Goal: Information Seeking & Learning: Learn about a topic

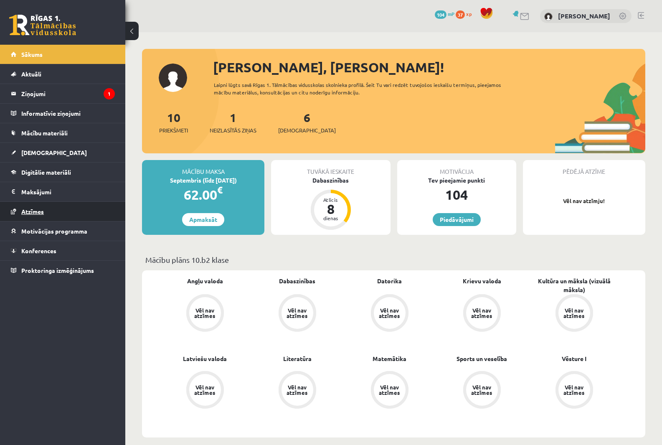
click at [44, 212] on span "Atzīmes" at bounding box center [32, 212] width 23 height 8
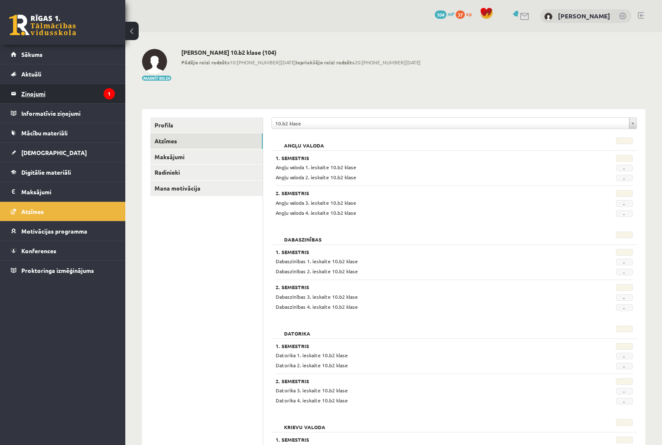
click at [59, 97] on legend "Ziņojumi 1" at bounding box center [68, 93] width 94 height 19
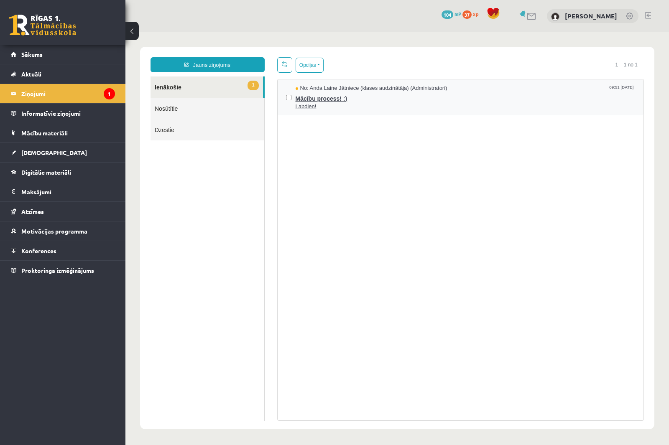
click at [372, 107] on span "Labdien!" at bounding box center [465, 107] width 340 height 8
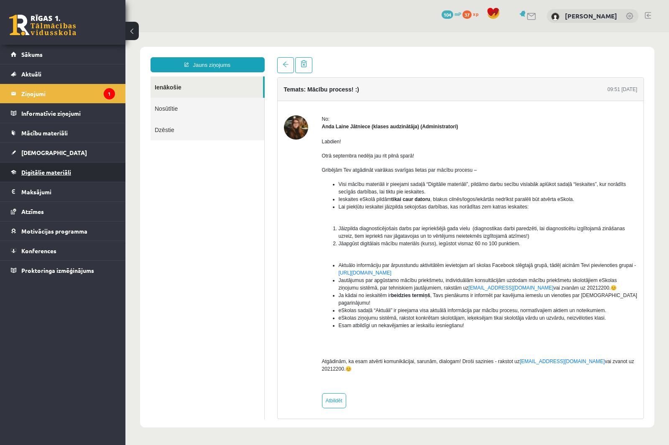
click at [53, 174] on span "Digitālie materiāli" at bounding box center [46, 172] width 50 height 8
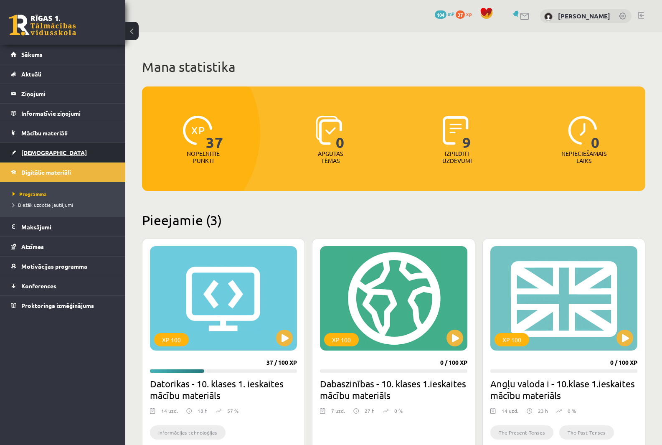
click at [46, 150] on span "[DEMOGRAPHIC_DATA]" at bounding box center [54, 153] width 66 height 8
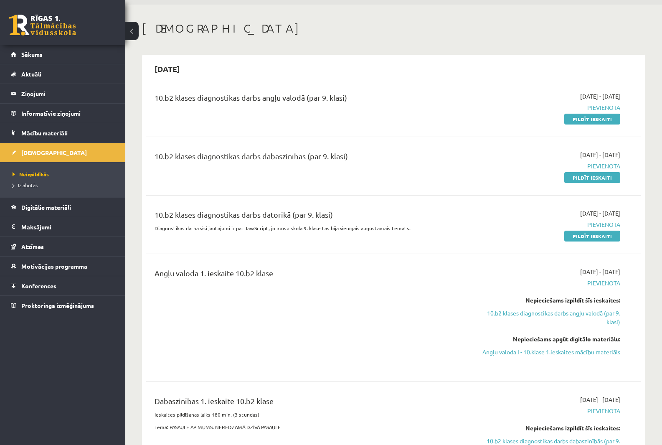
scroll to position [42, 0]
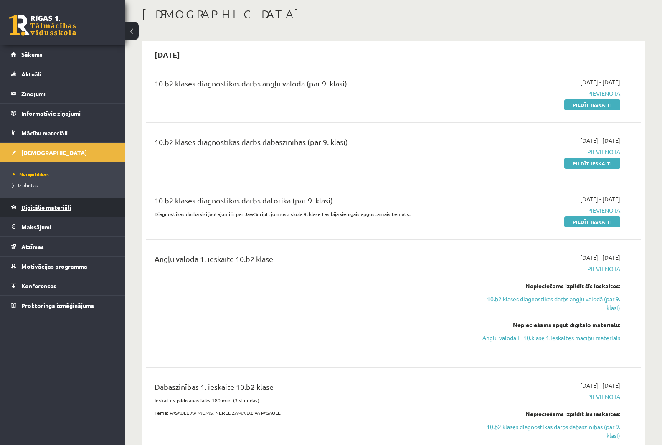
click at [32, 206] on span "Digitālie materiāli" at bounding box center [46, 207] width 50 height 8
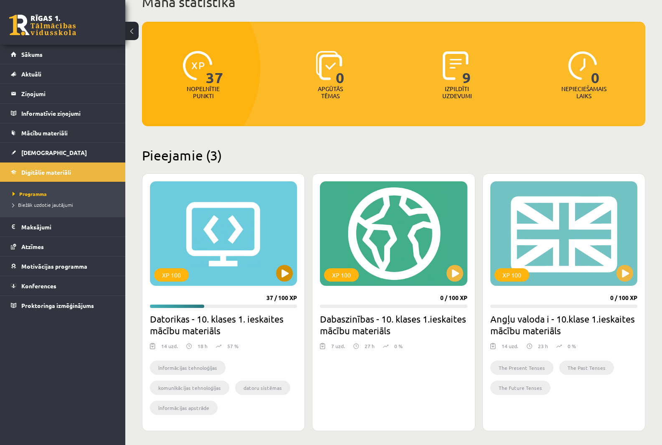
scroll to position [84, 0]
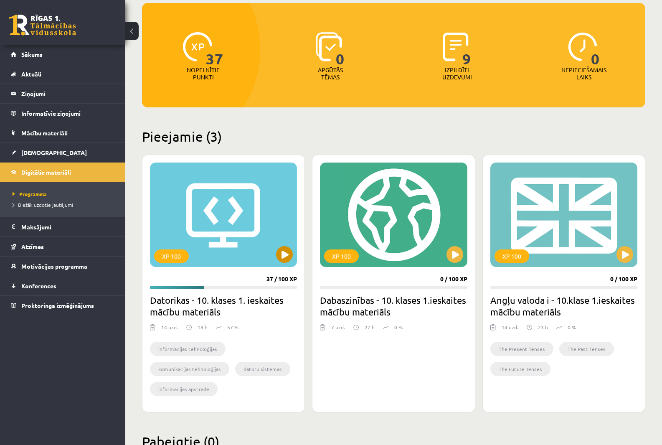
click at [211, 209] on div "XP 100" at bounding box center [223, 215] width 147 height 104
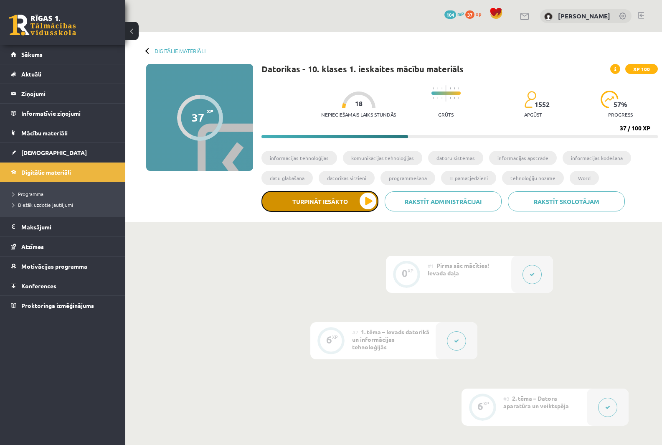
click at [364, 206] on button "Turpināt iesākto" at bounding box center [320, 201] width 117 height 21
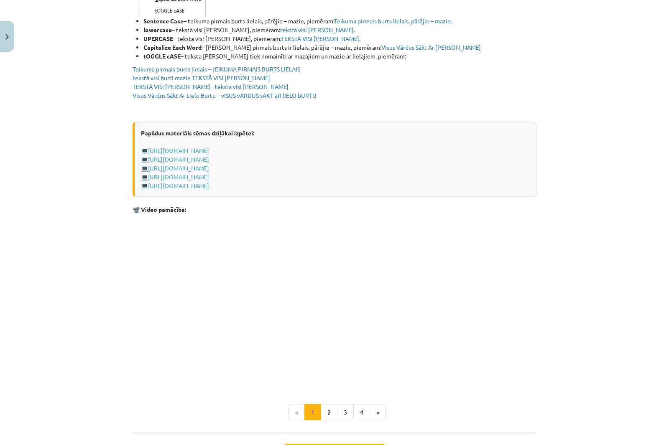
scroll to position [1534, 0]
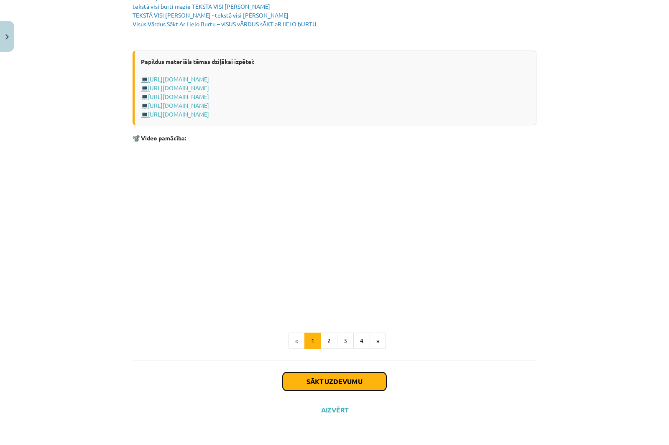
click at [329, 385] on button "Sākt uzdevumu" at bounding box center [334, 381] width 104 height 18
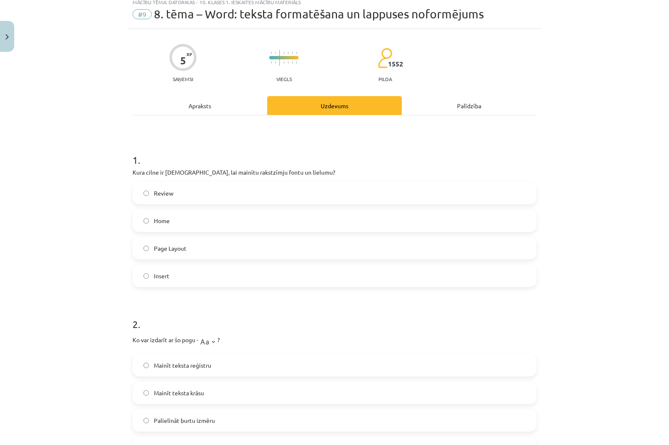
scroll to position [21, 0]
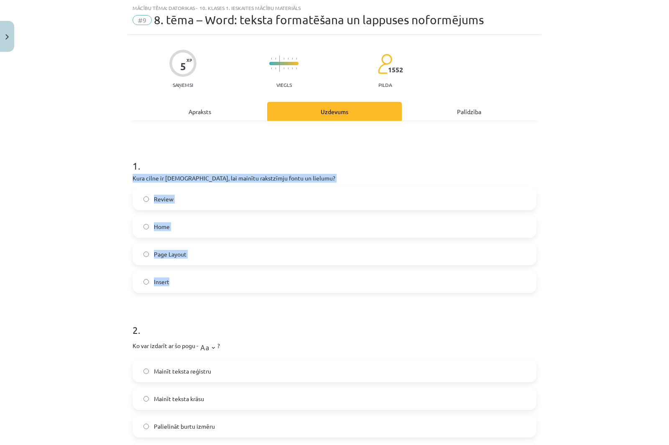
drag, startPoint x: 129, startPoint y: 176, endPoint x: 294, endPoint y: 284, distance: 197.1
click at [294, 284] on div "1 . Kura cilne ir jāizmanto, lai mainītu rakstzīmju fontu un lielumu? Review Ho…" at bounding box center [334, 219] width 404 height 148
copy div "Kura cilne ir jāizmanto, lai mainītu rakstzīmju fontu un lielumu? Review Home P…"
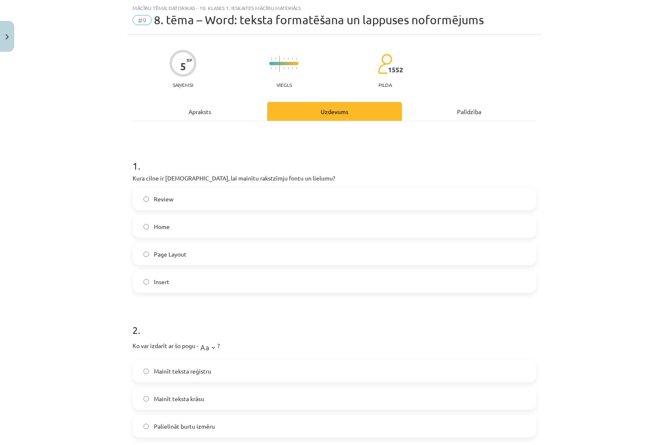
click at [593, 140] on div "Mācību tēma: Datorikas - 10. klases 1. ieskaites mācību materiāls #9 8. tēma – …" at bounding box center [334, 222] width 669 height 445
click at [158, 224] on span "Home" at bounding box center [162, 226] width 16 height 9
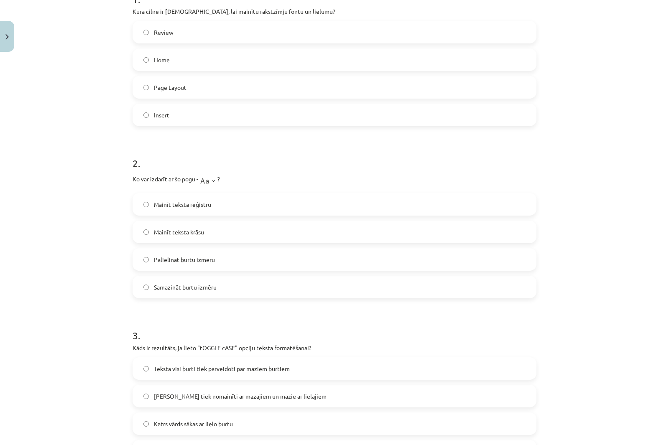
scroll to position [188, 0]
drag, startPoint x: 198, startPoint y: 188, endPoint x: 277, endPoint y: 287, distance: 127.8
click at [277, 287] on div "2 . Ko var izdarīt ar šo pogu - ? Mainīt teksta reģistru Mainīt teksta krāsu Pa…" at bounding box center [334, 219] width 404 height 155
copy div "Ko var izdarīt ar šo pogu - ? Mainīt teksta reģistru Mainīt teksta krāsu Paliel…"
click at [48, 137] on div "Mācību tēma: Datorikas - 10. klases 1. ieskaites mācību materiāls #9 8. tēma – …" at bounding box center [334, 222] width 669 height 445
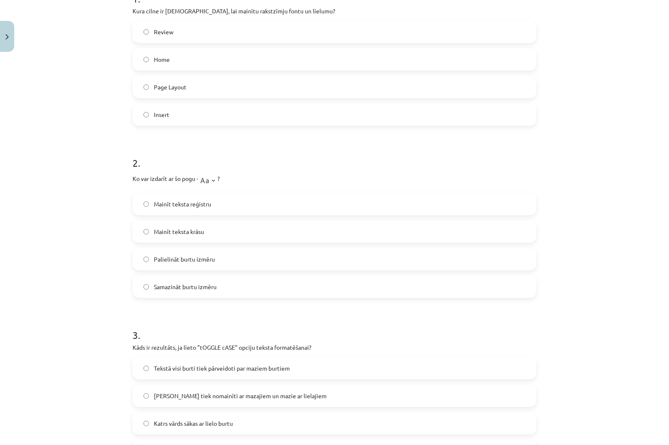
click at [160, 204] on span "Mainīt teksta reģistru" at bounding box center [182, 204] width 57 height 9
click at [79, 203] on div "Mācību tēma: Datorikas - 10. klases 1. ieskaites mācību materiāls #9 8. tēma – …" at bounding box center [334, 222] width 669 height 445
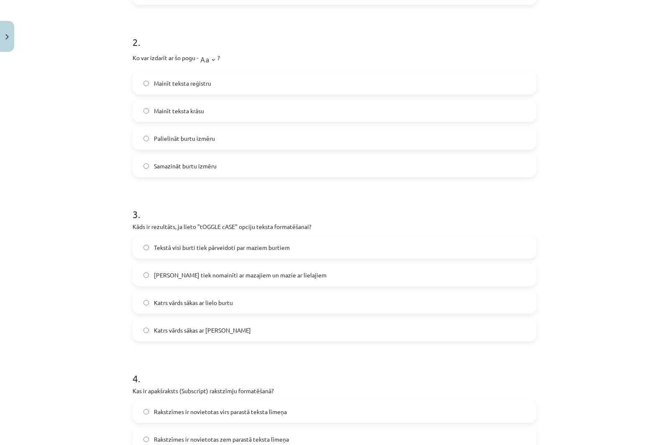
scroll to position [355, 0]
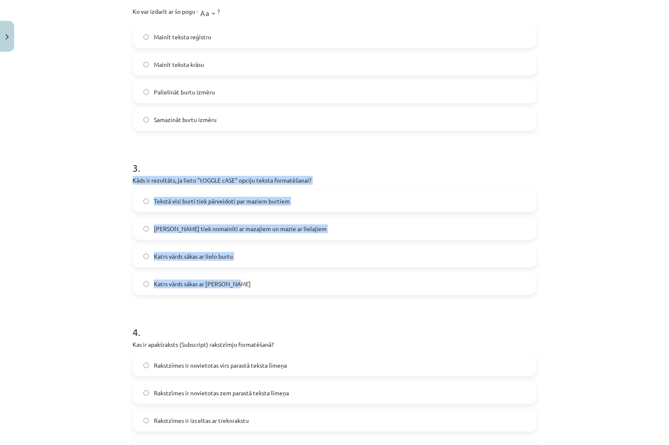
drag, startPoint x: 176, startPoint y: 189, endPoint x: 303, endPoint y: 292, distance: 164.1
click at [303, 292] on div "5 XP Saņemsi Viegls 1552 pilda Apraksts Uzdevums Palīdzība 1 . Kura cilne ir jā…" at bounding box center [334, 199] width 414 height 999
copy div "Kāds ir rezultāts, ja lieto "tOGGLE cASE" opciju teksta formatēšanai? Tekstā vi…"
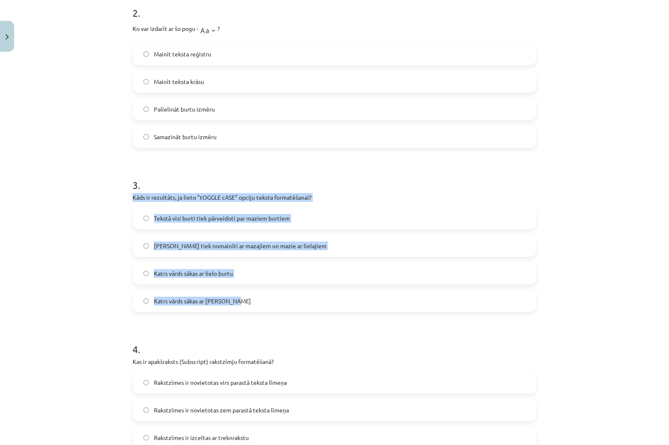
click at [86, 266] on div "Mācību tēma: Datorikas - 10. klases 1. ieskaites mācību materiāls #9 8. tēma – …" at bounding box center [334, 222] width 669 height 445
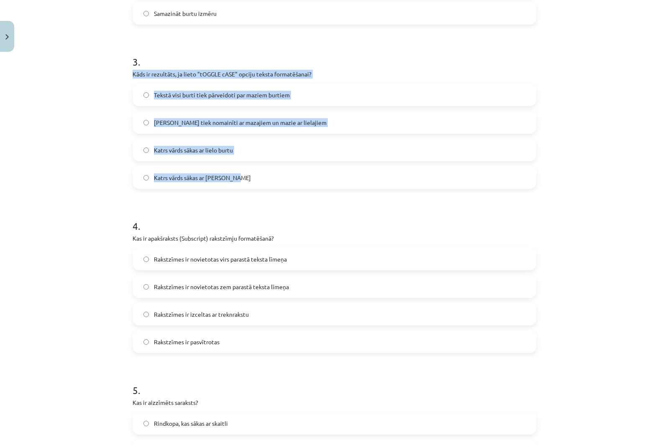
scroll to position [463, 0]
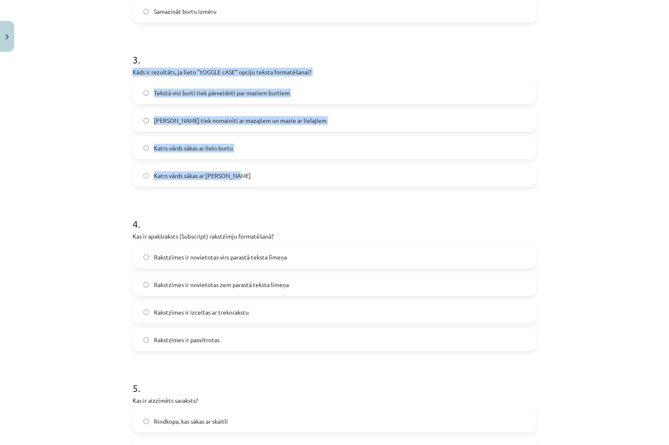
click at [35, 130] on div "Mācību tēma: Datorikas - 10. klases 1. ieskaites mācību materiāls #9 8. tēma – …" at bounding box center [334, 222] width 669 height 445
click at [67, 134] on div "Mācību tēma: Datorikas - 10. klases 1. ieskaites mācību materiāls #9 8. tēma – …" at bounding box center [334, 222] width 669 height 445
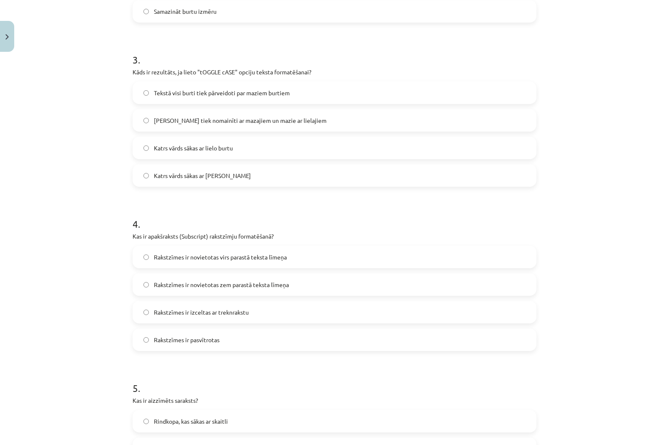
click at [239, 121] on span "Lielie burti tiek nomainīti ar mazajiem un mazie ar lielajiem" at bounding box center [240, 120] width 173 height 9
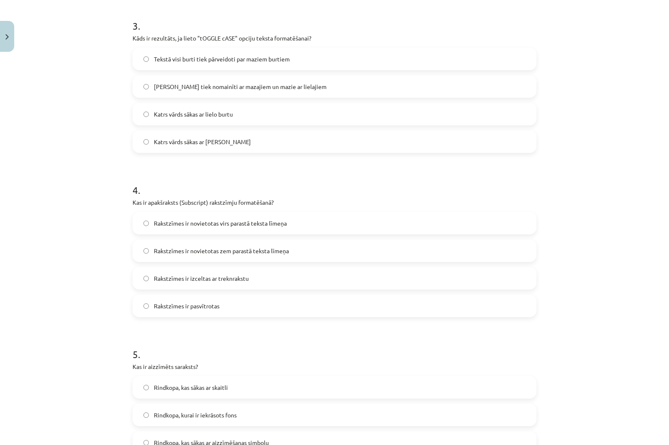
scroll to position [547, 0]
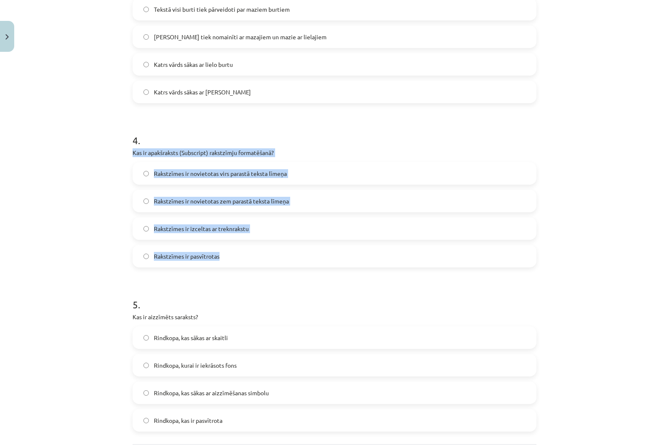
drag, startPoint x: 132, startPoint y: 153, endPoint x: 278, endPoint y: 266, distance: 184.4
click at [278, 266] on div "5 XP Saņemsi Viegls 1552 pilda Apraksts Uzdevums Palīdzība 1 . Kura cilne ir jā…" at bounding box center [334, 8] width 414 height 999
copy div "Kas ir apakšraksts (Subscript) rakstzīmju formatēšanā? Rakstzīmes ir novietotas…"
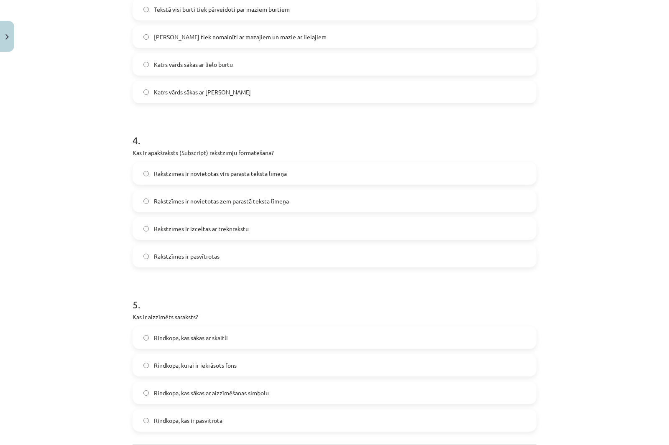
click at [403, 134] on h1 "4 ." at bounding box center [334, 133] width 404 height 26
click at [278, 201] on span "Rakstzīmes ir novietotas zem parastā teksta līmeņa" at bounding box center [221, 201] width 135 height 9
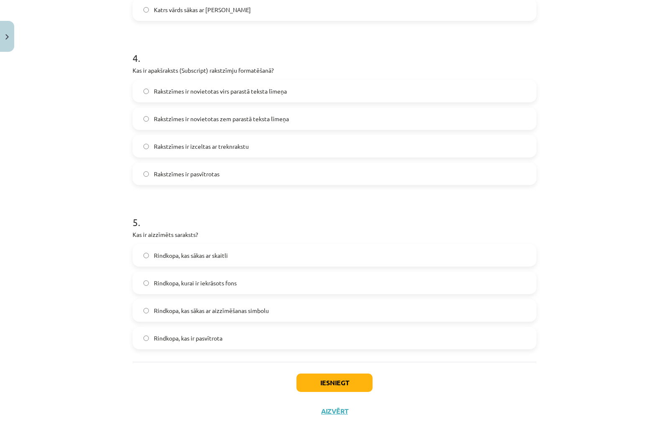
scroll to position [631, 0]
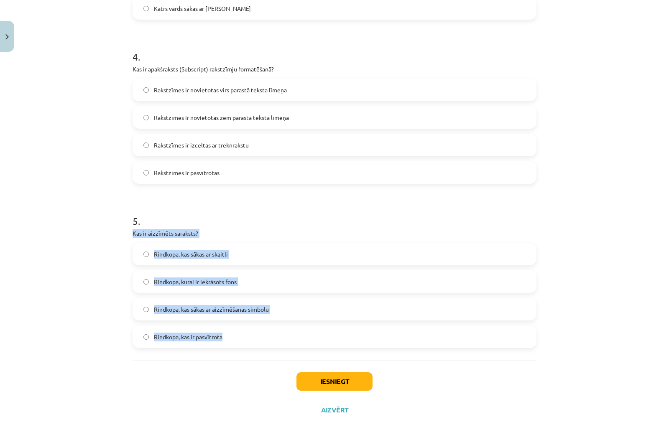
drag, startPoint x: 130, startPoint y: 233, endPoint x: 267, endPoint y: 339, distance: 173.9
click at [267, 339] on div "5 . Kas ir aizzīmēts saraksts? Rindkopa, kas sākas ar skaitli Rindkopa, kurai i…" at bounding box center [334, 275] width 404 height 148
copy div "Kas ir aizzīmēts saraksts? Rindkopa, kas sākas ar skaitli Rindkopa, kurai ir ie…"
click at [263, 226] on div "5 . Kas ir aizzīmēts saraksts? Rindkopa, kas sākas ar skaitli Rindkopa, kurai i…" at bounding box center [334, 275] width 404 height 148
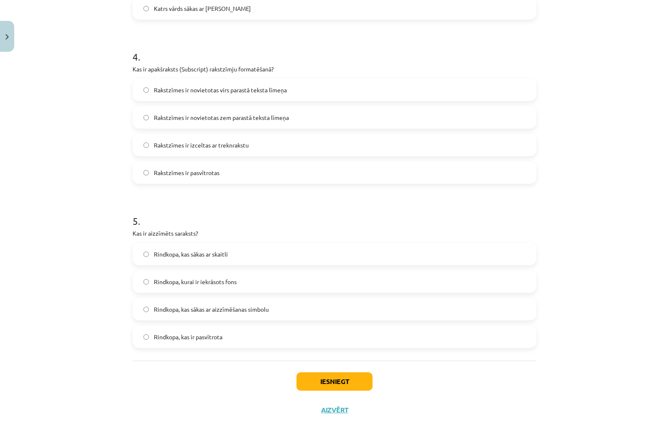
click at [289, 223] on h1 "5 ." at bounding box center [334, 214] width 404 height 26
click at [237, 305] on span "Rindkopa, kas sākas ar aizzīmēšanas simbolu" at bounding box center [211, 309] width 115 height 9
click at [343, 382] on button "Iesniegt" at bounding box center [334, 381] width 76 height 18
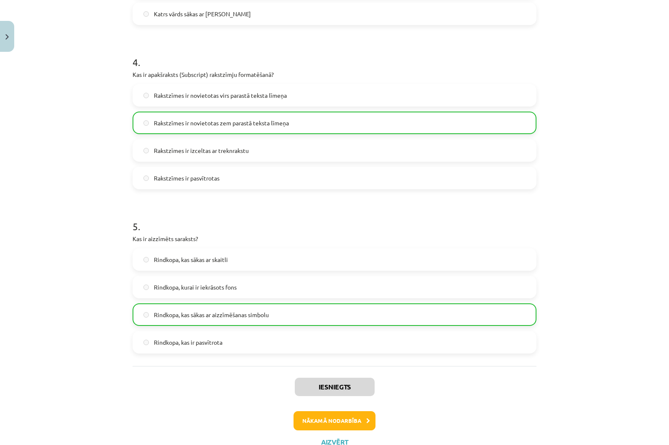
scroll to position [657, 0]
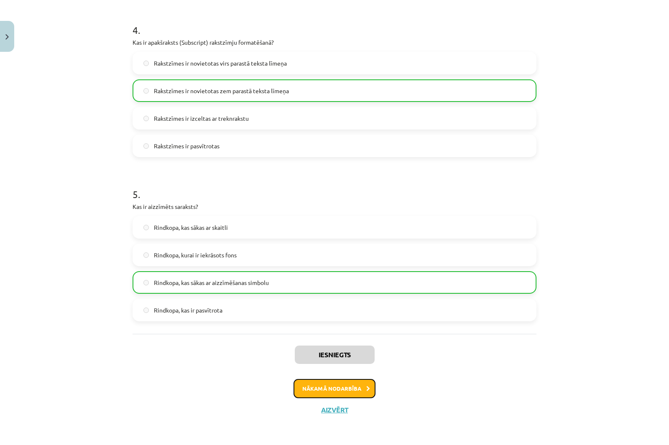
click at [337, 389] on button "Nākamā nodarbība" at bounding box center [334, 388] width 82 height 19
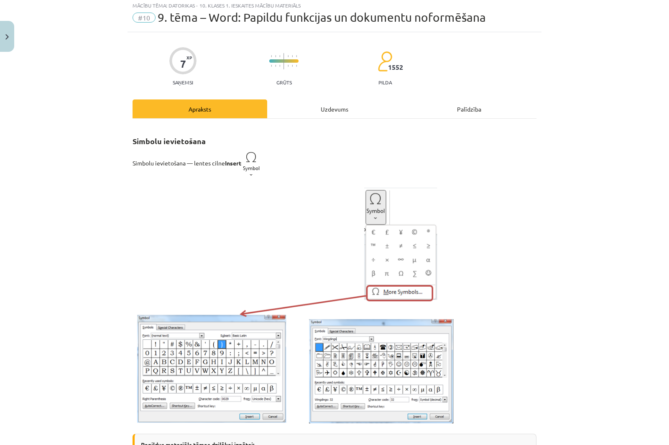
scroll to position [21, 0]
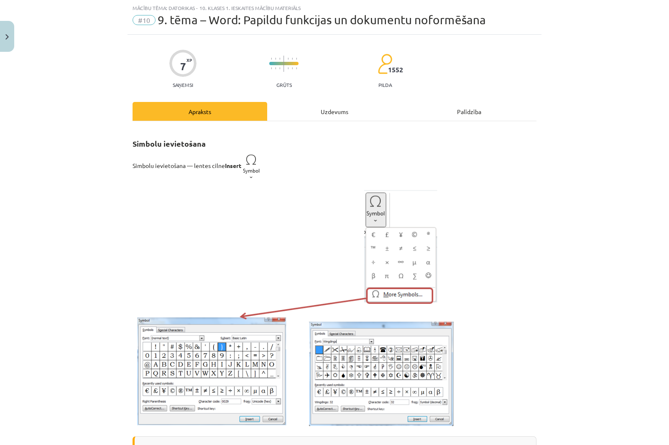
click at [3, 35] on button "Close" at bounding box center [7, 36] width 14 height 31
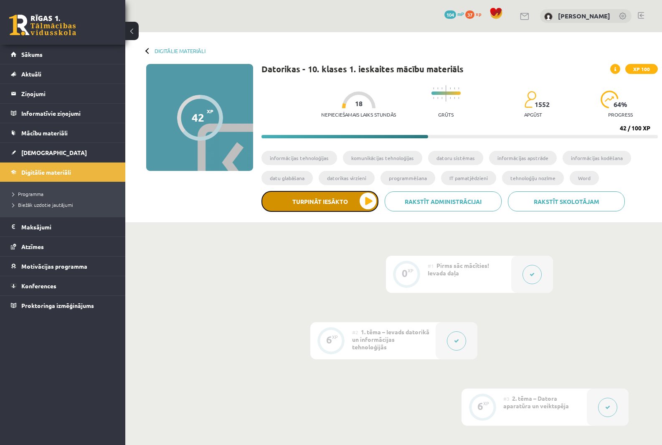
click at [366, 201] on button "Turpināt iesākto" at bounding box center [320, 201] width 117 height 21
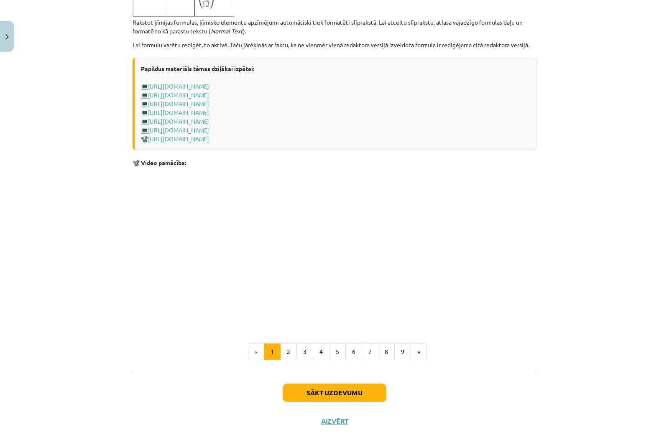
scroll to position [1620, 0]
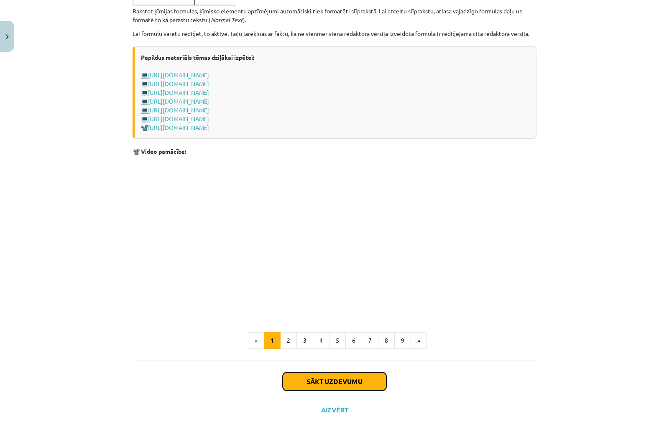
click at [322, 383] on button "Sākt uzdevumu" at bounding box center [334, 381] width 104 height 18
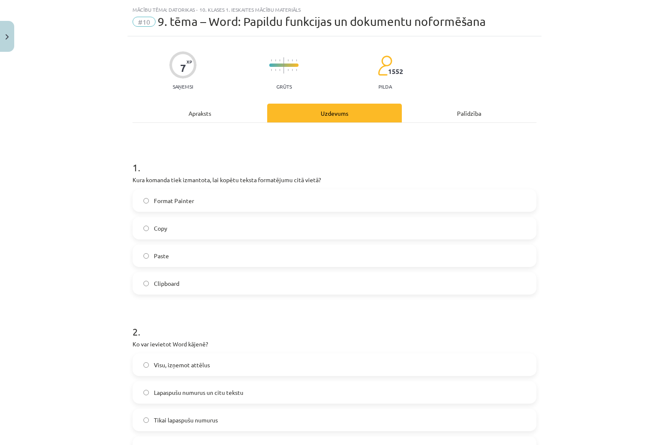
scroll to position [0, 0]
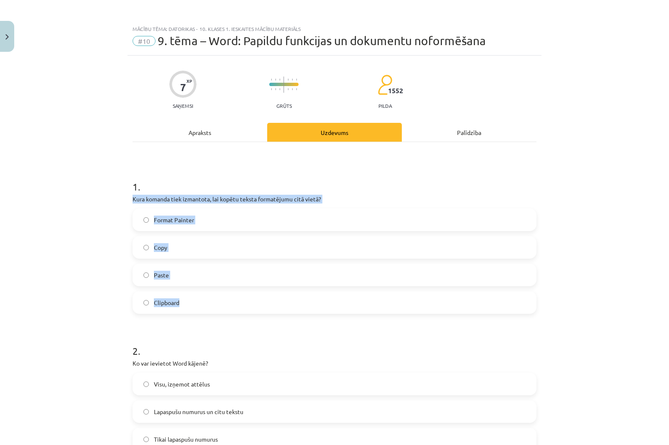
drag, startPoint x: 130, startPoint y: 197, endPoint x: 283, endPoint y: 311, distance: 190.8
click at [283, 311] on div "1 . Kura komanda tiek izmantota, lai kopētu teksta formatējumu citā vietā? Form…" at bounding box center [334, 240] width 404 height 148
copy div "Kura komanda tiek izmantota, lai kopētu teksta formatējumu citā vietā? Format P…"
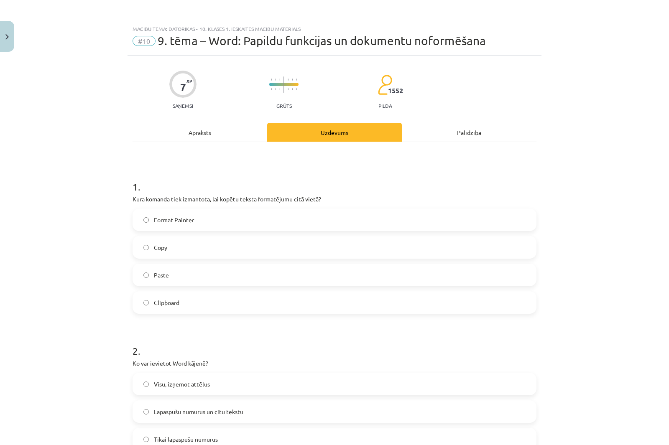
click at [120, 138] on div "Mācību tēma: Datorikas - 10. klases 1. ieskaites mācību materiāls #10 9. tēma –…" at bounding box center [334, 222] width 669 height 445
drag, startPoint x: 169, startPoint y: 220, endPoint x: 162, endPoint y: 217, distance: 7.3
click at [169, 221] on span "Format Painter" at bounding box center [174, 220] width 40 height 9
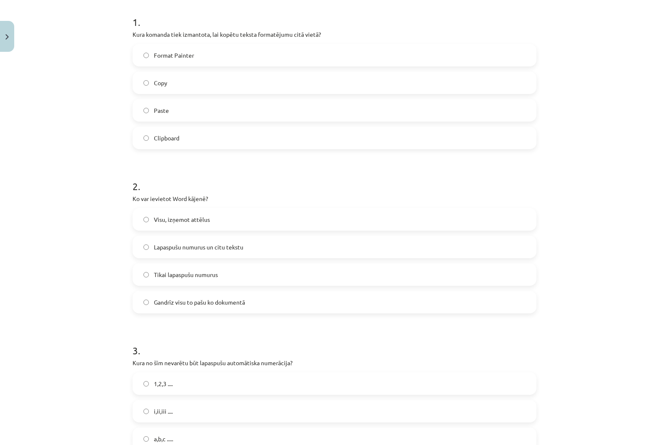
scroll to position [167, 0]
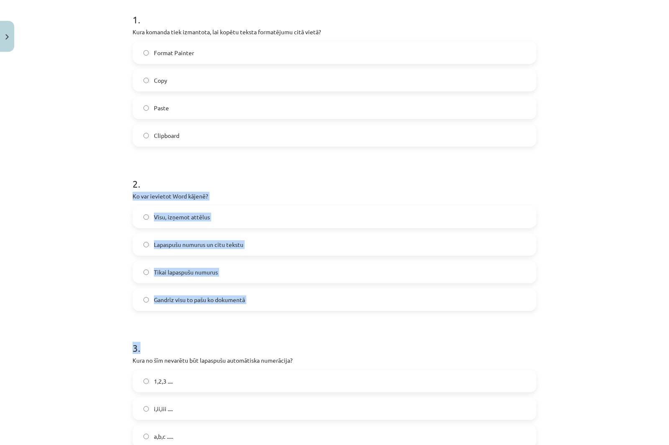
drag, startPoint x: 198, startPoint y: 218, endPoint x: 311, endPoint y: 312, distance: 147.8
copy form "Ko var ievietot Word kājenē? Visu, izņemot attēlus Lapaspušu numurus un citu te…"
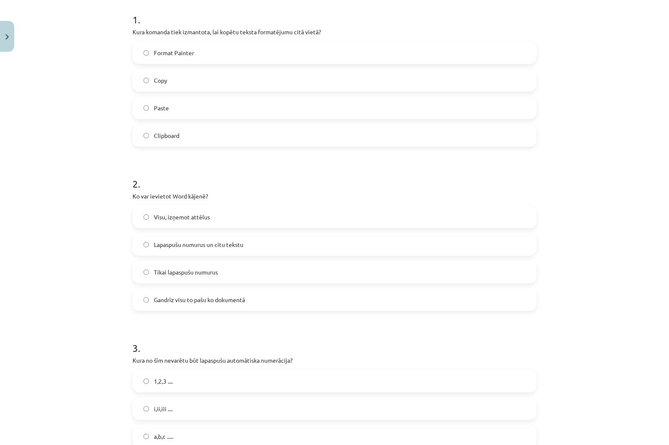
click at [257, 163] on h1 "2 ." at bounding box center [334, 176] width 404 height 26
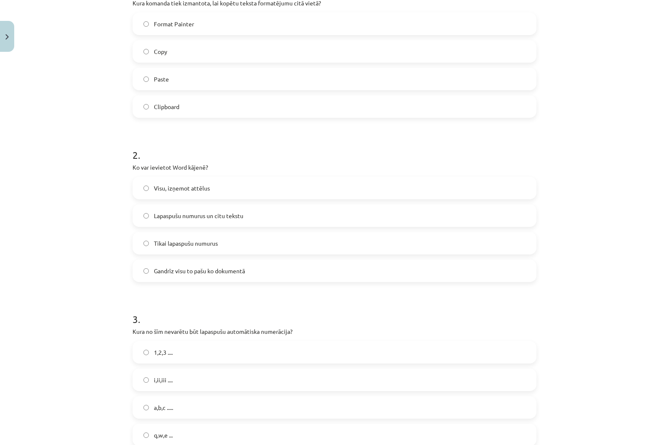
scroll to position [209, 0]
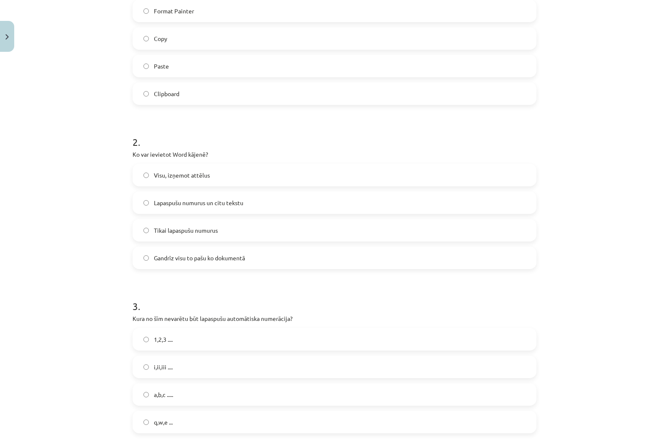
click at [226, 201] on span "Lapaspušu numurus un citu tekstu" at bounding box center [198, 202] width 89 height 9
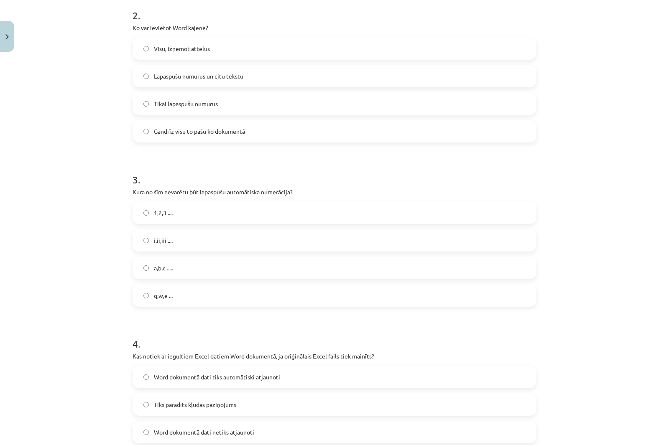
scroll to position [376, 0]
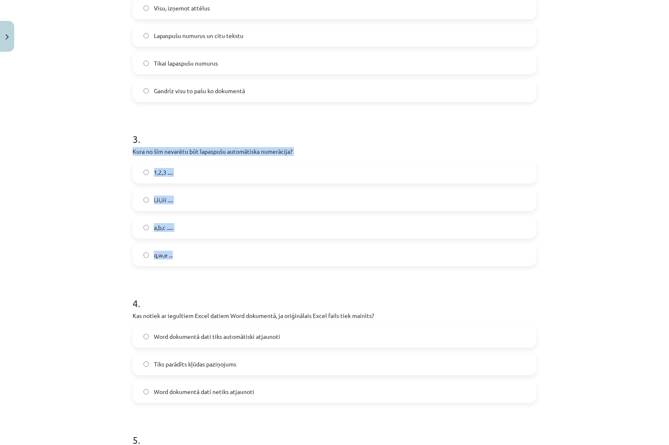
drag, startPoint x: 131, startPoint y: 150, endPoint x: 297, endPoint y: 262, distance: 200.2
click at [297, 262] on div "7 XP Saņemsi Grūts 1552 pilda Apraksts Uzdevums Palīdzība 1 . Kura komanda tiek…" at bounding box center [334, 311] width 414 height 1264
copy div "Kura no šīm nevarētu būt lapaspušu automātiska numerācija? 1,2,3 .... i,ii,iii …"
click at [402, 126] on h1 "3 ." at bounding box center [334, 132] width 404 height 26
click at [207, 251] on label "q,w,e ..." at bounding box center [334, 254] width 402 height 21
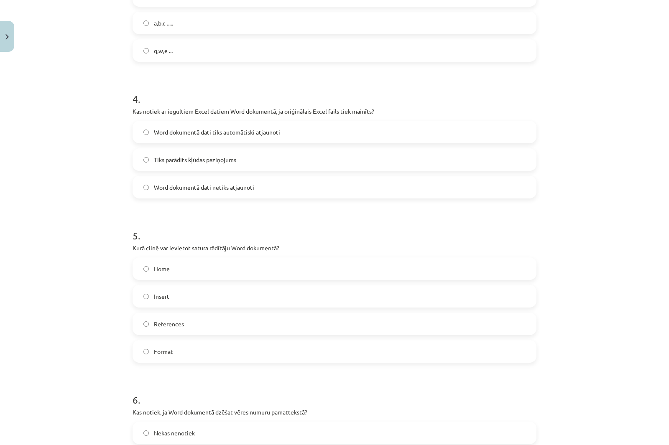
scroll to position [585, 0]
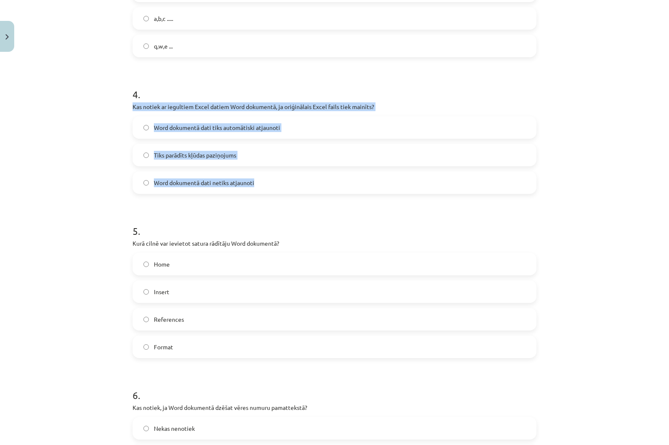
drag, startPoint x: 128, startPoint y: 106, endPoint x: 304, endPoint y: 178, distance: 190.0
click at [304, 178] on div "7 XP Saņemsi Grūts 1552 pilda Apraksts Uzdevums Palīdzība 1 . Kura komanda tiek…" at bounding box center [334, 103] width 414 height 1264
copy div "Kas notiek ar iegultiem Excel datiem Word dokumentā, ja oriģinālais Excel fails…"
click at [93, 176] on div "Mācību tēma: Datorikas - 10. klases 1. ieskaites mācību materiāls #10 9. tēma –…" at bounding box center [334, 222] width 669 height 445
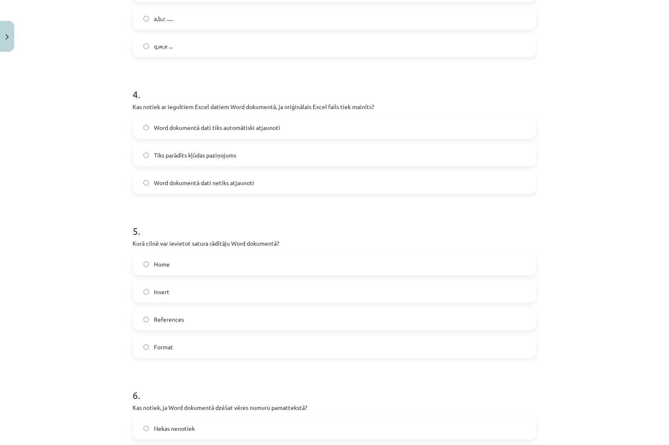
click at [78, 212] on div "Mācību tēma: Datorikas - 10. klases 1. ieskaites mācību materiāls #10 9. tēma –…" at bounding box center [334, 222] width 669 height 445
click at [189, 185] on span "Word dokumentā dati netiks atjaunoti" at bounding box center [204, 182] width 100 height 9
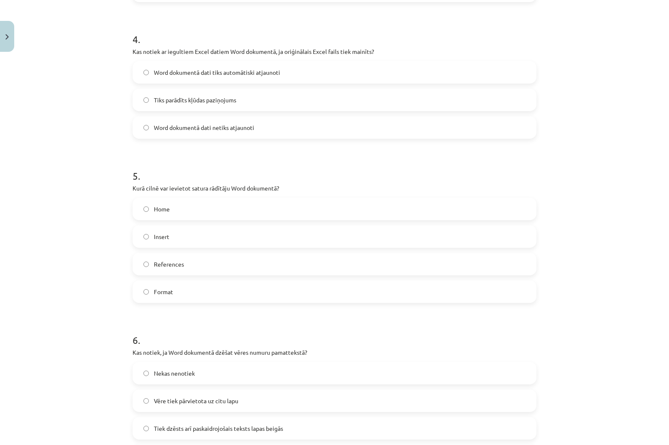
scroll to position [669, 0]
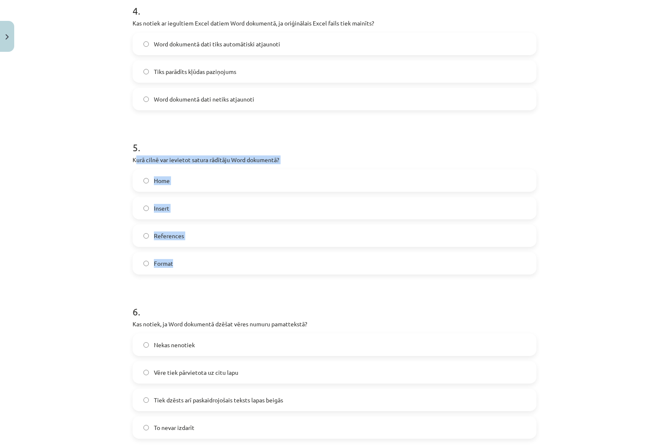
drag, startPoint x: 132, startPoint y: 159, endPoint x: 238, endPoint y: 249, distance: 139.1
click at [250, 255] on div "5 . Kurā cilnē var ievietot satura rādītāju Word dokumentā? Home Insert Referen…" at bounding box center [334, 201] width 404 height 148
click at [132, 155] on div "5 . Kurā cilnē var ievietot satura rādītāju Word dokumentā? Home Insert Referen…" at bounding box center [334, 201] width 404 height 148
drag, startPoint x: 128, startPoint y: 158, endPoint x: 205, endPoint y: 258, distance: 125.8
click at [204, 261] on div "7 XP Saņemsi Grūts 1552 pilda Apraksts Uzdevums Palīdzība 1 . Kura komanda tiek…" at bounding box center [334, 19] width 414 height 1264
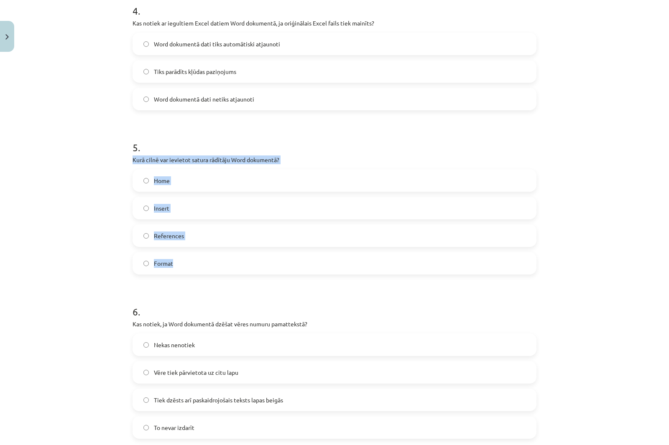
copy div "Kurā cilnē var ievietot satura rādītāju Word dokumentā? Home Insert References …"
click at [79, 100] on div "Mācību tēma: Datorikas - 10. klases 1. ieskaites mācību materiāls #10 9. tēma –…" at bounding box center [334, 222] width 669 height 445
click at [173, 239] on label "References" at bounding box center [334, 235] width 402 height 21
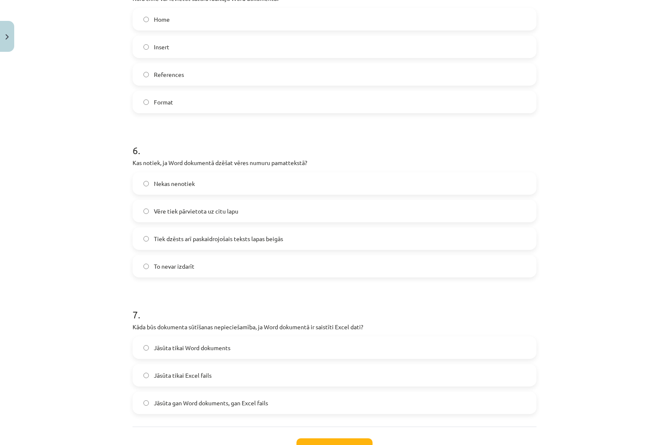
scroll to position [836, 0]
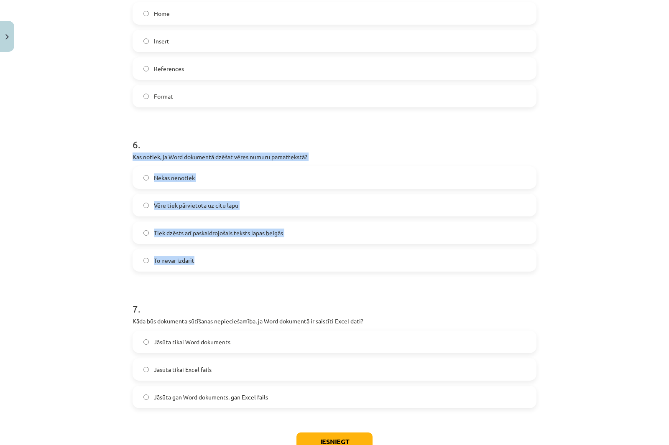
drag, startPoint x: 129, startPoint y: 155, endPoint x: 234, endPoint y: 262, distance: 149.8
click at [76, 90] on div "Mācību tēma: Datorikas - 10. klases 1. ieskaites mācību materiāls #10 9. tēma –…" at bounding box center [334, 222] width 669 height 445
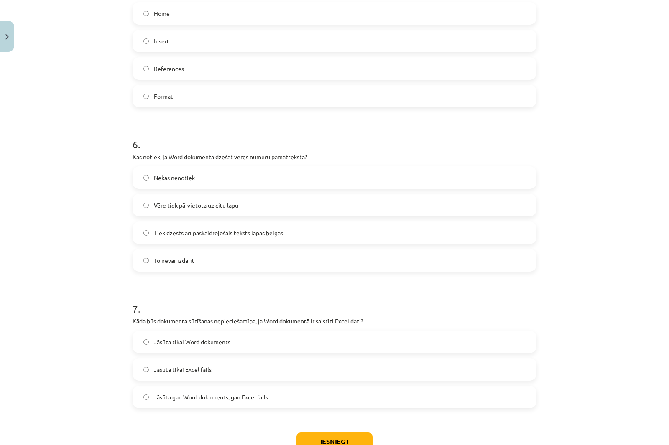
click at [243, 235] on span "Tiek dzēsts arī paskaidrojošais teksts lapas beigās" at bounding box center [218, 233] width 129 height 9
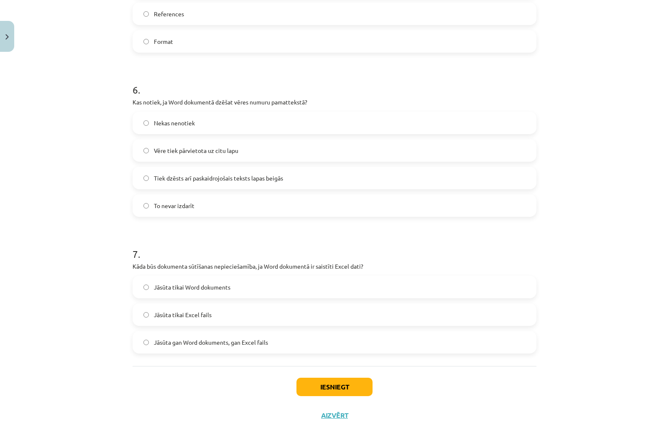
scroll to position [896, 0]
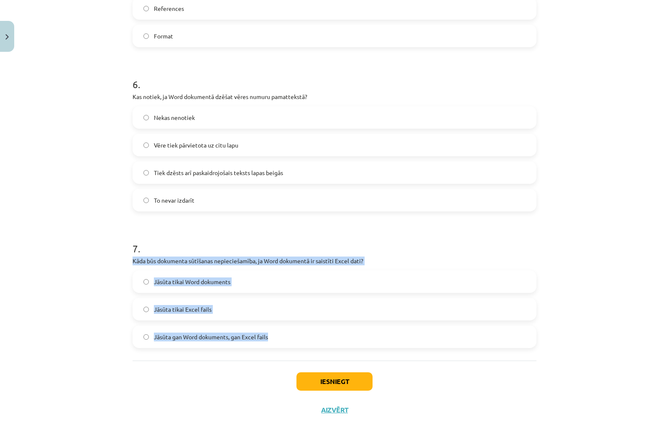
drag, startPoint x: 130, startPoint y: 258, endPoint x: 307, endPoint y: 340, distance: 194.8
click at [307, 340] on div "7 . Kāda būs dokumenta sūtīšanas nepieciešamība, ja Word dokumentā ir saistīti …" at bounding box center [334, 288] width 404 height 120
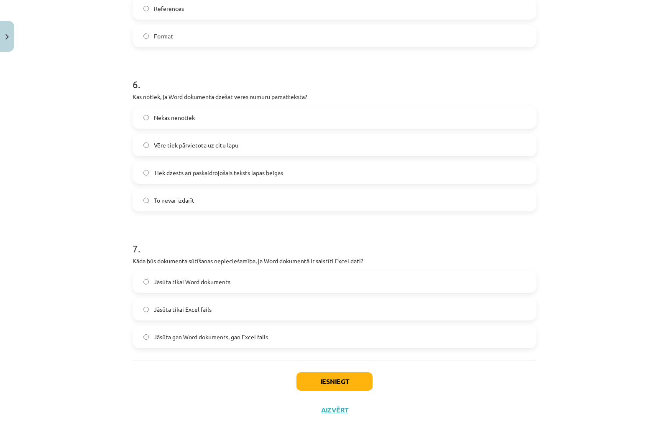
click at [45, 168] on div "Mācību tēma: Datorikas - 10. klases 1. ieskaites mācību materiāls #10 9. tēma –…" at bounding box center [334, 222] width 669 height 445
click at [154, 341] on span "Jāsūta gan Word dokuments, gan Excel fails" at bounding box center [211, 337] width 114 height 9
click at [334, 372] on button "Iesniegt" at bounding box center [334, 381] width 76 height 18
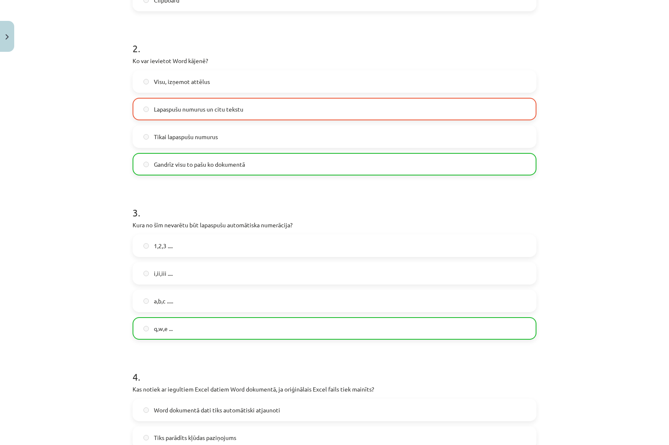
scroll to position [227, 0]
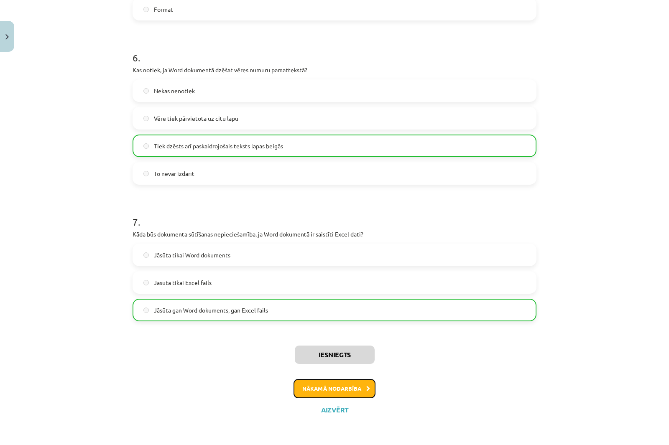
click at [366, 388] on icon at bounding box center [368, 388] width 4 height 5
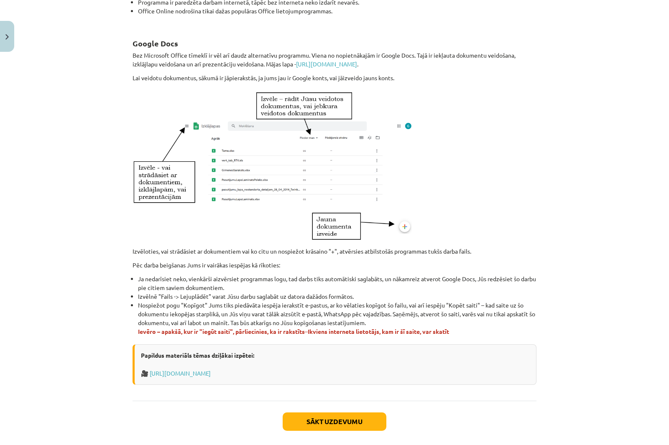
scroll to position [362, 0]
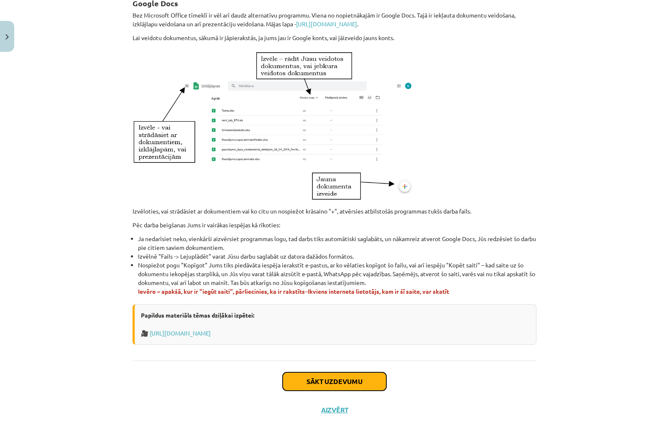
click at [337, 381] on button "Sākt uzdevumu" at bounding box center [334, 381] width 104 height 18
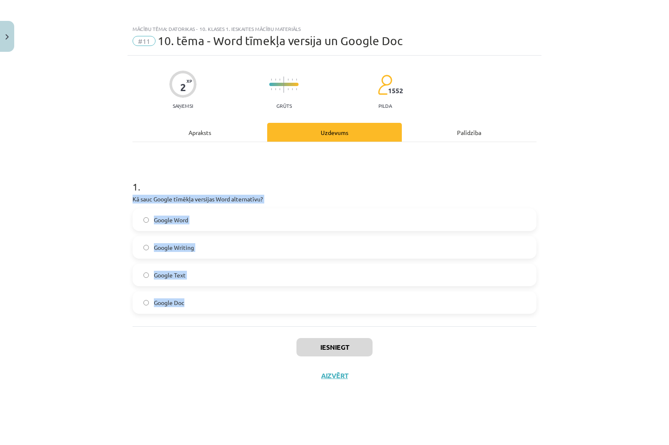
drag, startPoint x: 151, startPoint y: 204, endPoint x: 277, endPoint y: 292, distance: 153.4
click at [277, 292] on div "1 . Kā sauc Google tīmēkļa versijas Word alternatīvu? Google Word Google Writin…" at bounding box center [334, 240] width 404 height 148
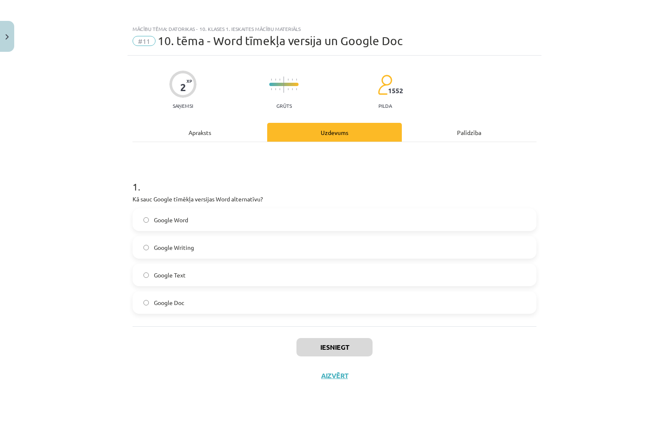
drag, startPoint x: 84, startPoint y: 120, endPoint x: 140, endPoint y: 136, distance: 57.8
click at [85, 120] on div "Mācību tēma: Datorikas - 10. klases 1. ieskaites mācību materiāls #11 10. tēma …" at bounding box center [334, 222] width 669 height 445
click at [183, 302] on span "Google Doc" at bounding box center [169, 302] width 31 height 9
click at [322, 343] on button "Iesniegt" at bounding box center [334, 347] width 76 height 18
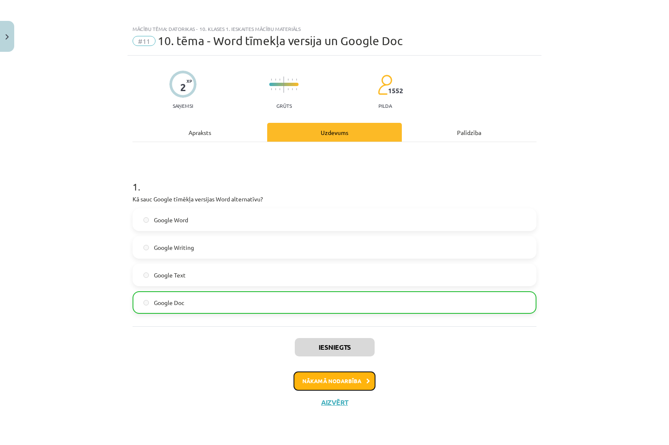
click at [354, 376] on button "Nākamā nodarbība" at bounding box center [334, 380] width 82 height 19
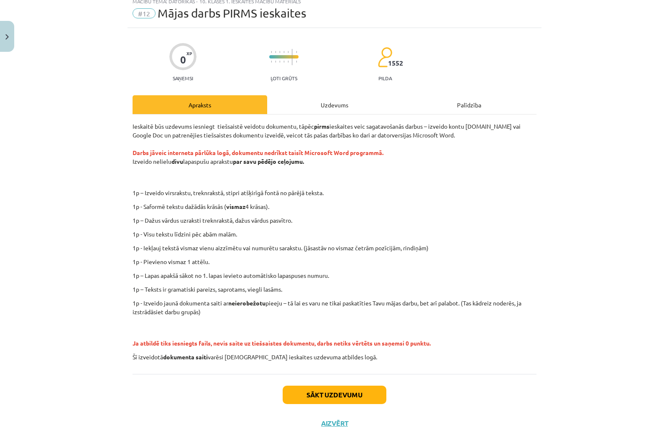
scroll to position [41, 0]
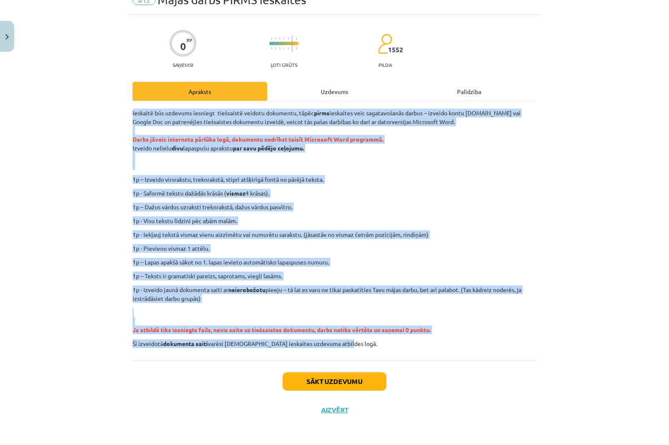
drag, startPoint x: 127, startPoint y: 111, endPoint x: 490, endPoint y: 358, distance: 439.4
click at [490, 358] on div "0 XP Saņemsi Ļoti grūts 1552 pilda Apraksts Uzdevums Palīdzība Ieskaitē būs uzd…" at bounding box center [334, 220] width 414 height 410
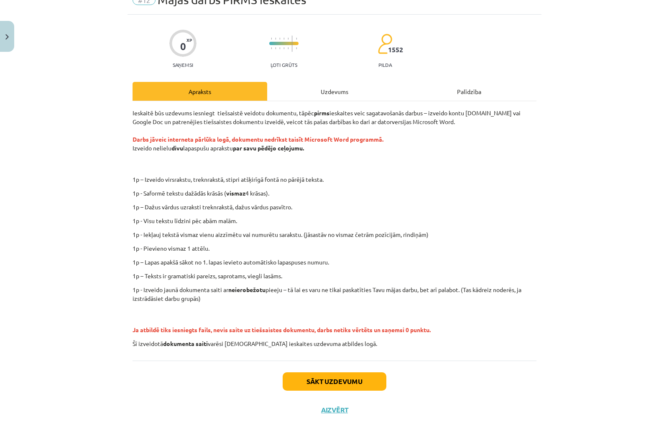
click at [45, 102] on div "Mācību tēma: Datorikas - 10. klases 1. ieskaites mācību materiāls #12 Mājas dar…" at bounding box center [334, 222] width 669 height 445
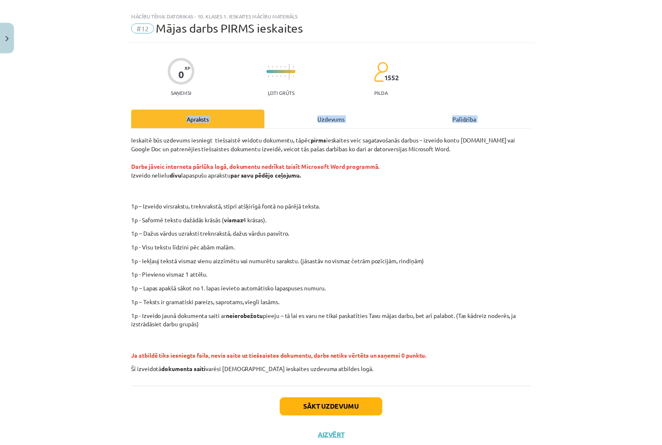
scroll to position [0, 0]
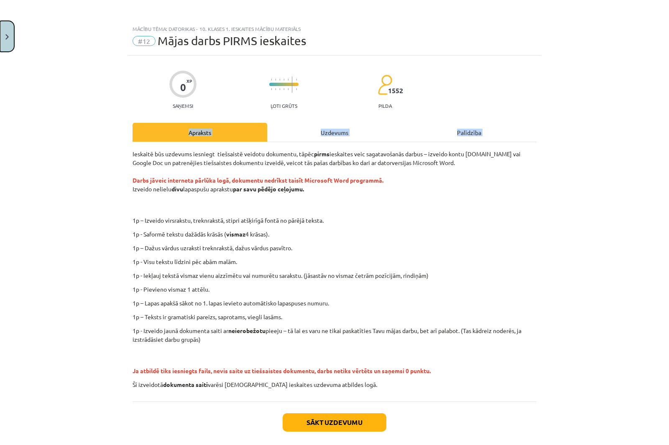
click at [5, 36] on img "Close" at bounding box center [6, 36] width 3 height 5
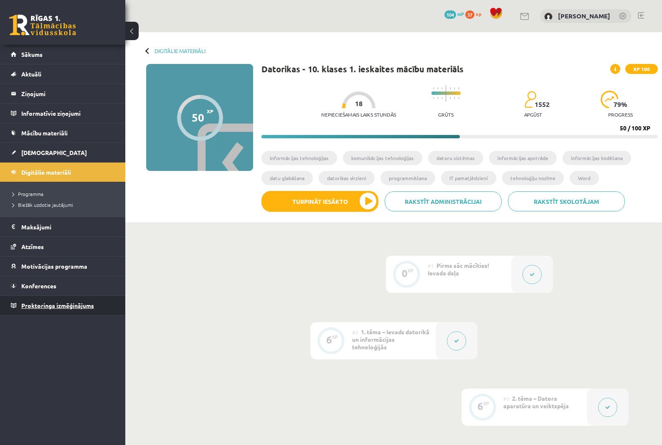
click at [77, 306] on span "Proktoringa izmēģinājums" at bounding box center [57, 306] width 73 height 8
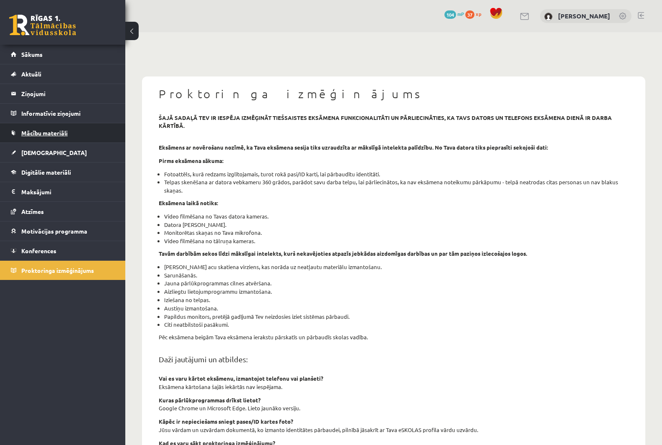
click at [49, 132] on span "Mācību materiāli" at bounding box center [44, 133] width 46 height 8
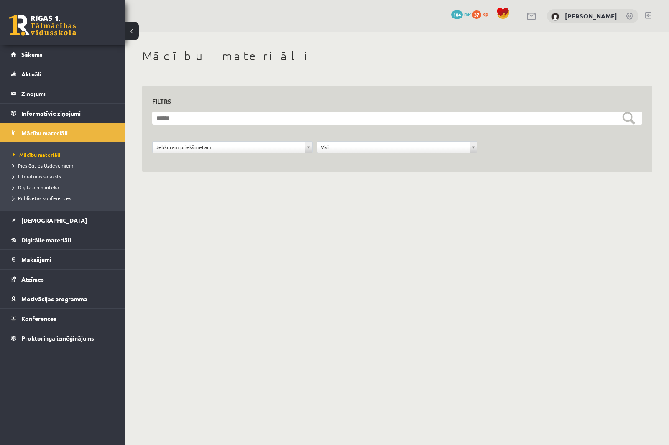
click at [59, 166] on span "Pieslēgties Uzdevumiem" at bounding box center [43, 165] width 61 height 7
click at [47, 115] on legend "Informatīvie ziņojumi 0" at bounding box center [68, 113] width 94 height 19
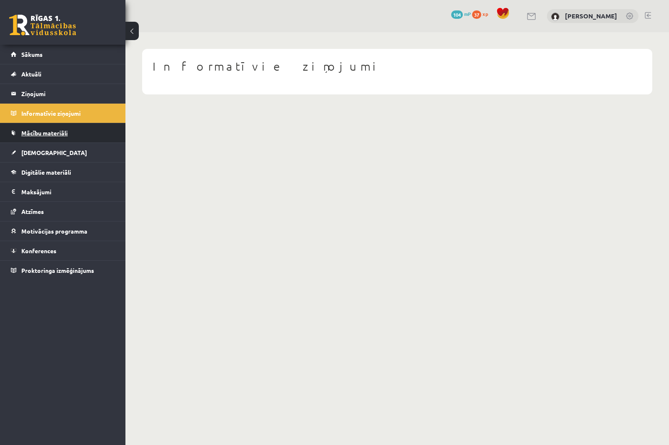
click at [56, 131] on span "Mācību materiāli" at bounding box center [44, 133] width 46 height 8
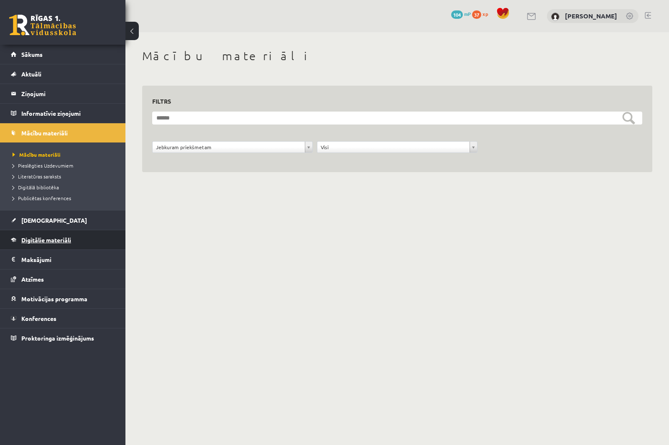
click at [56, 238] on span "Digitālie materiāli" at bounding box center [46, 240] width 50 height 8
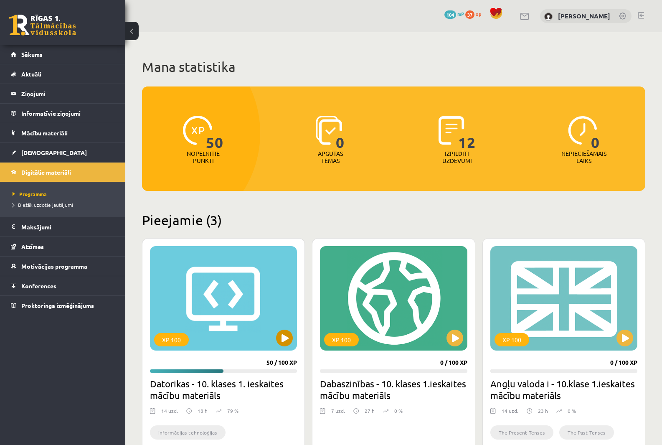
click at [230, 275] on div "XP 100" at bounding box center [223, 298] width 147 height 104
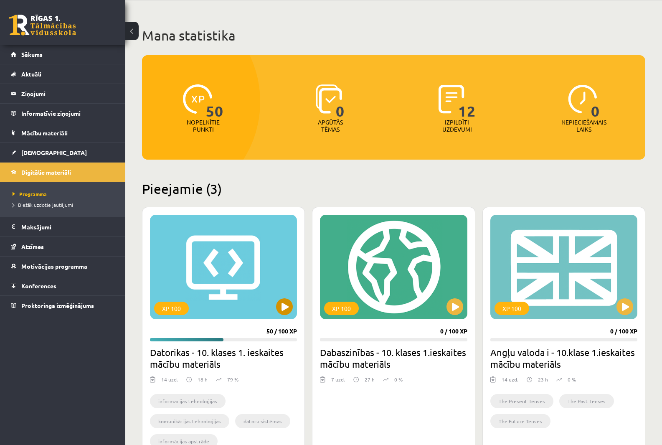
scroll to position [84, 0]
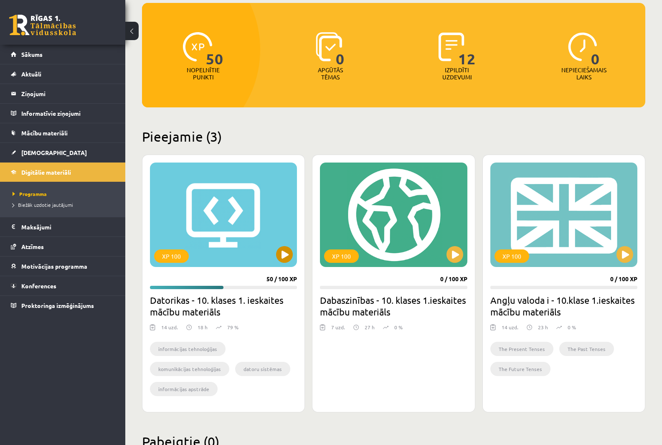
click at [263, 224] on div "XP 100" at bounding box center [223, 215] width 147 height 104
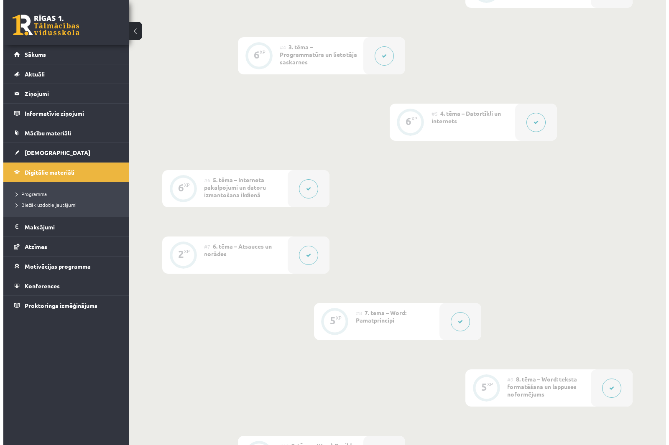
scroll to position [669, 0]
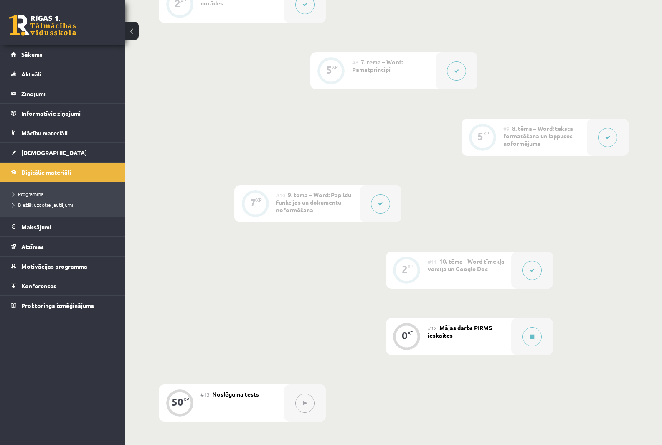
click at [477, 336] on div "#12 Mājas darbs PIRMS ieskaites" at bounding box center [470, 336] width 84 height 37
click at [533, 336] on icon at bounding box center [532, 336] width 4 height 5
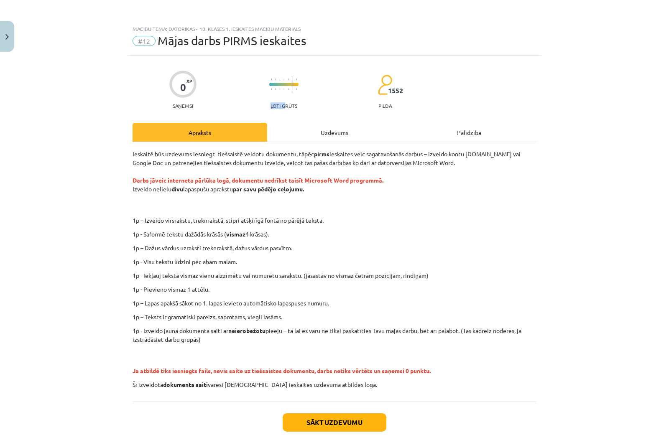
drag, startPoint x: 271, startPoint y: 102, endPoint x: 281, endPoint y: 101, distance: 9.6
click at [281, 101] on div "Ļoti grūts" at bounding box center [283, 90] width 29 height 36
click at [361, 193] on p "Ieskaitē būs uzdevums iesniegt tiešsaistē veidotu dokumentu, tāpēc pirms ieskai…" at bounding box center [334, 180] width 404 height 61
drag, startPoint x: 130, startPoint y: 181, endPoint x: 139, endPoint y: 179, distance: 8.6
click at [138, 179] on strong "Darbs jāveic interneta pārlūka logā, dokumentu nedrīkst taisīt Microsoft Word p…" at bounding box center [257, 180] width 251 height 8
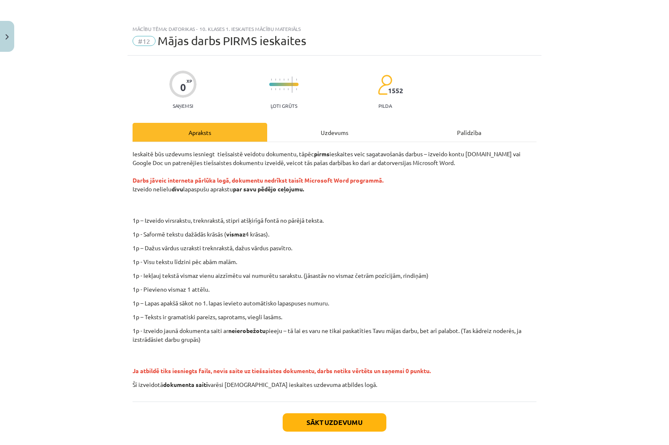
click at [149, 180] on strong "Darbs jāveic interneta pārlūka logā, dokumentu nedrīkst taisīt Microsoft Word p…" at bounding box center [257, 180] width 251 height 8
click at [159, 178] on strong "Darbs jāveic interneta pārlūka logā, dokumentu nedrīkst taisīt Microsoft Word p…" at bounding box center [257, 180] width 251 height 8
click at [163, 178] on strong "Darbs jāveic interneta pārlūka logā, dokumentu nedrīkst taisīt Microsoft Word p…" at bounding box center [257, 180] width 251 height 8
drag, startPoint x: 174, startPoint y: 176, endPoint x: 198, endPoint y: 174, distance: 24.7
click at [176, 176] on p "Ieskaitē būs uzdevums iesniegt tiešsaistē veidotu dokumentu, tāpēc pirms ieskai…" at bounding box center [334, 180] width 404 height 61
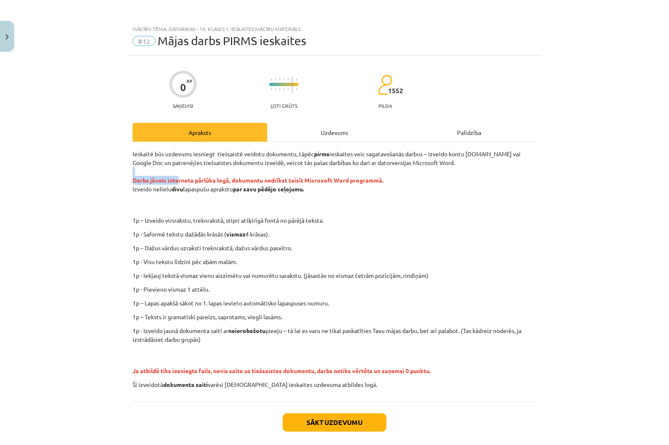
click at [199, 174] on p "Ieskaitē būs uzdevums iesniegt tiešsaistē veidotu dokumentu, tāpēc pirms ieskai…" at bounding box center [334, 180] width 404 height 61
click at [241, 176] on p "Ieskaitē būs uzdevums iesniegt tiešsaistē veidotu dokumentu, tāpēc pirms ieskai…" at bounding box center [334, 180] width 404 height 61
drag, startPoint x: 181, startPoint y: 178, endPoint x: 412, endPoint y: 176, distance: 231.5
click at [411, 174] on p "Ieskaitē būs uzdevums iesniegt tiešsaistē veidotu dokumentu, tāpēc pirms ieskai…" at bounding box center [334, 180] width 404 height 61
click at [385, 183] on p "Ieskaitē būs uzdevums iesniegt tiešsaistē veidotu dokumentu, tāpēc pirms ieskai…" at bounding box center [334, 180] width 404 height 61
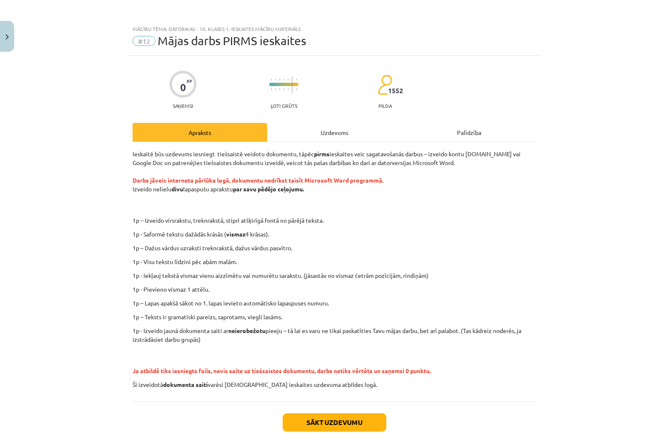
drag, startPoint x: 310, startPoint y: 179, endPoint x: 129, endPoint y: 183, distance: 181.0
click at [132, 183] on p "Ieskaitē būs uzdevums iesniegt tiešsaistē veidotu dokumentu, tāpēc pirms ieskai…" at bounding box center [334, 180] width 404 height 61
click at [38, 157] on div "Mācību tēma: Datorikas - 10. klases 1. ieskaites mācību materiāls #12 Mājas dar…" at bounding box center [334, 222] width 669 height 445
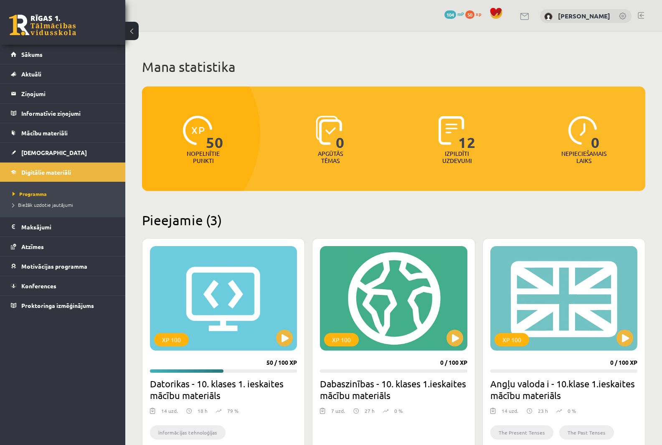
scroll to position [84, 0]
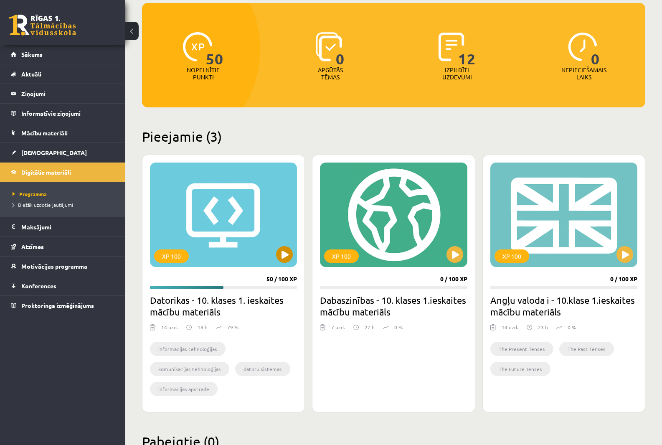
click at [228, 232] on div "XP 100" at bounding box center [223, 215] width 147 height 104
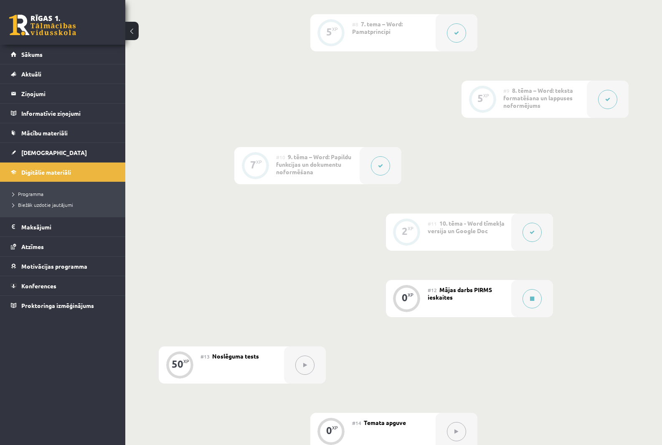
scroll to position [750, 0]
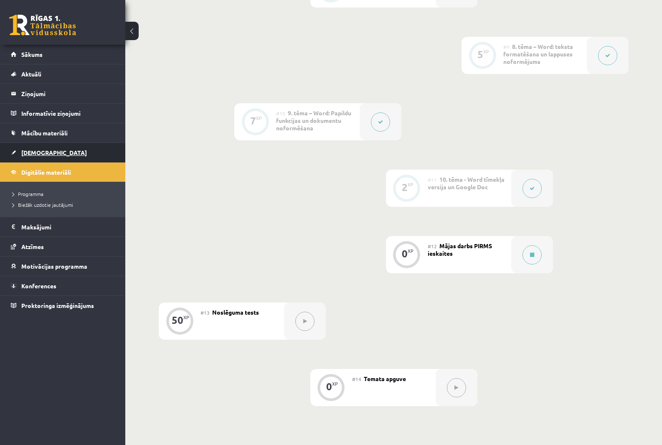
click at [30, 148] on link "[DEMOGRAPHIC_DATA]" at bounding box center [63, 152] width 104 height 19
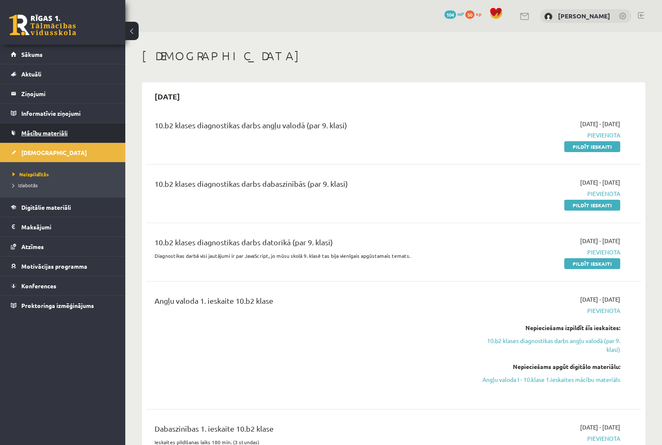
click at [37, 139] on link "Mācību materiāli" at bounding box center [63, 132] width 104 height 19
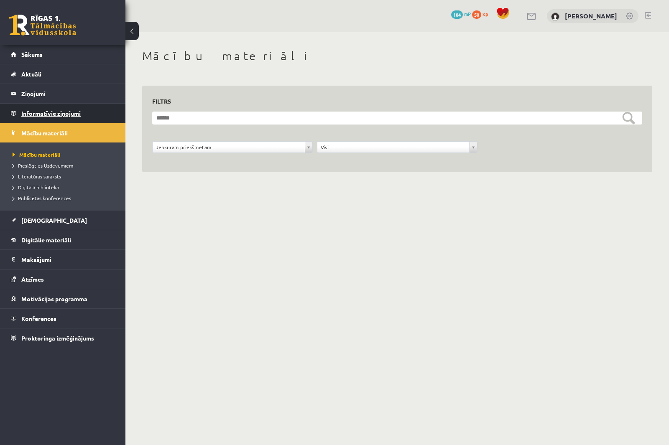
click at [57, 108] on legend "Informatīvie ziņojumi 0" at bounding box center [68, 113] width 94 height 19
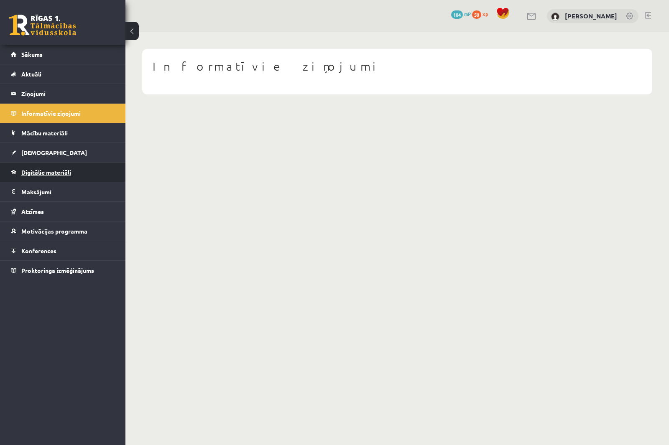
click at [44, 176] on link "Digitālie materiāli" at bounding box center [63, 172] width 104 height 19
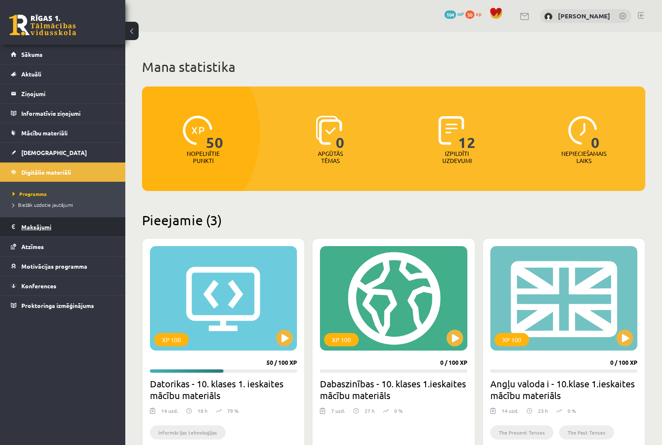
click at [38, 224] on legend "Maksājumi 0" at bounding box center [68, 226] width 94 height 19
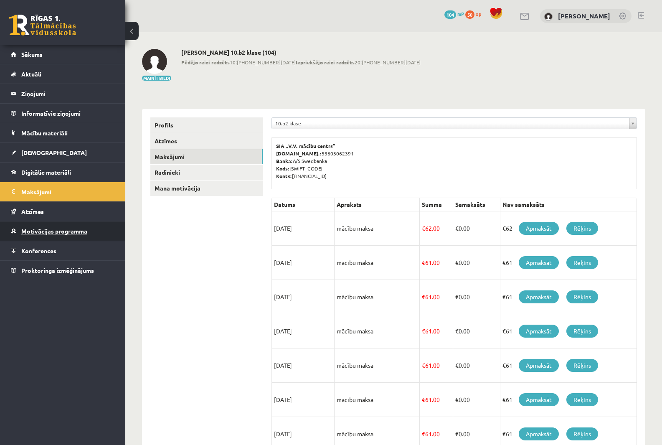
click at [62, 225] on link "Motivācijas programma" at bounding box center [63, 230] width 104 height 19
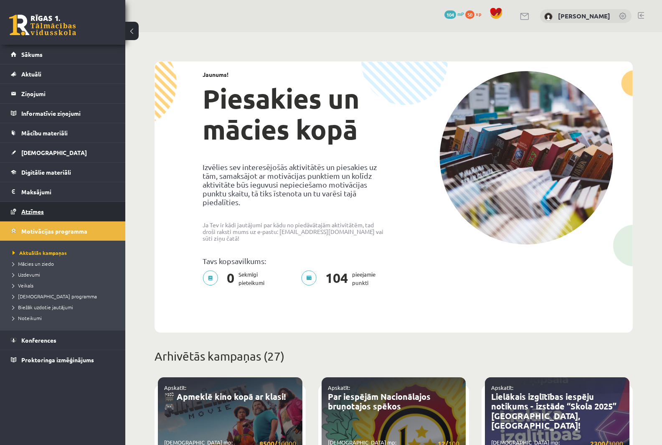
click at [28, 217] on link "Atzīmes" at bounding box center [63, 211] width 104 height 19
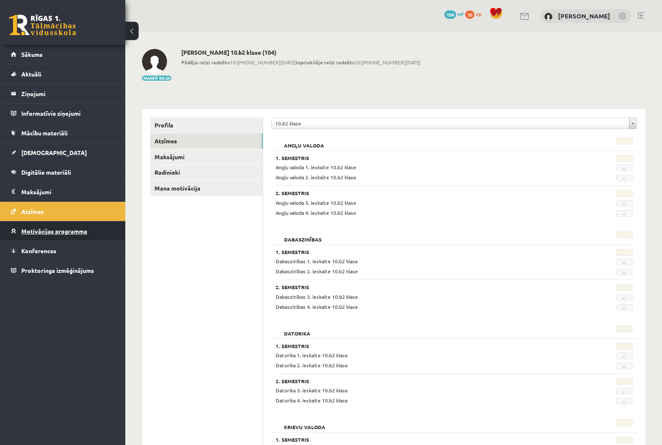
click at [38, 236] on link "Motivācijas programma" at bounding box center [63, 230] width 104 height 19
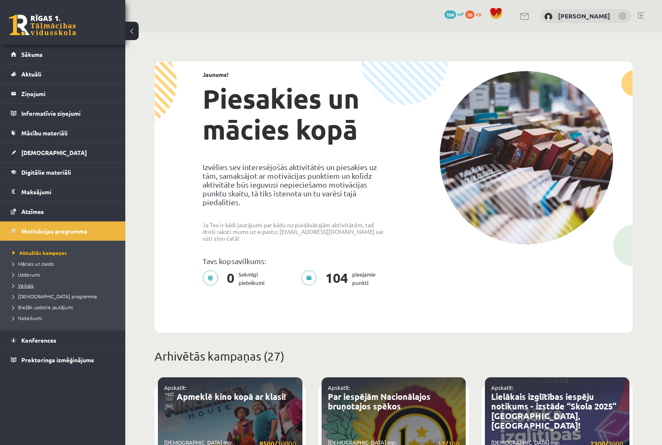
click at [23, 285] on span "Veikals" at bounding box center [23, 285] width 21 height 7
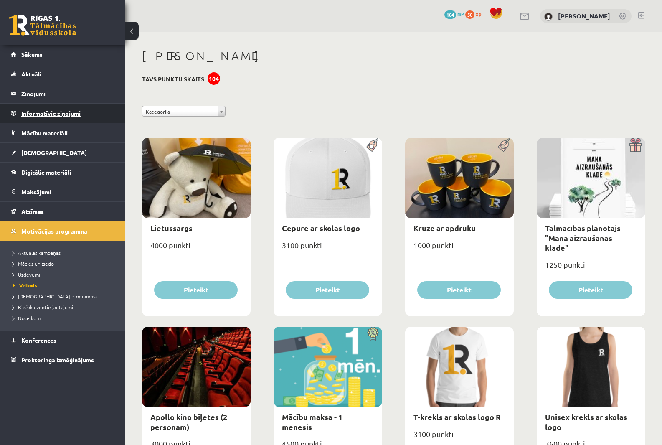
click at [40, 118] on legend "Informatīvie ziņojumi 0" at bounding box center [68, 113] width 94 height 19
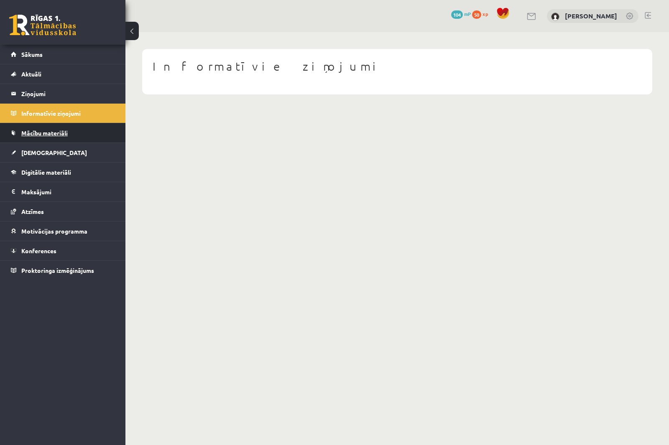
click at [40, 132] on span "Mācību materiāli" at bounding box center [44, 133] width 46 height 8
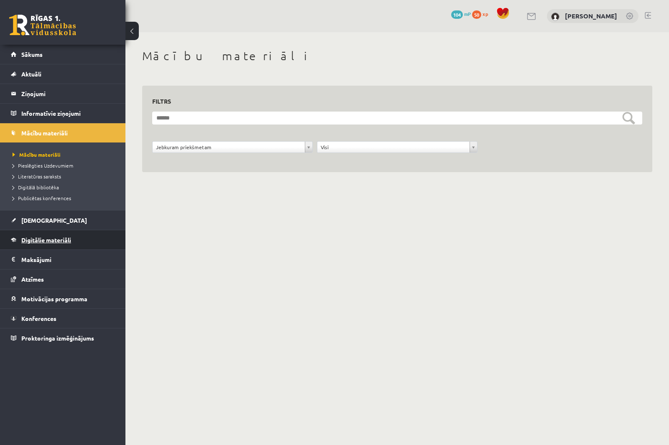
click at [39, 240] on span "Digitālie materiāli" at bounding box center [46, 240] width 50 height 8
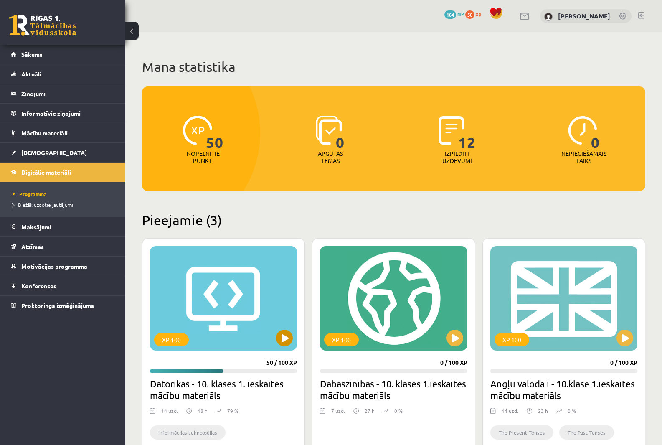
click at [250, 305] on div "XP 100" at bounding box center [223, 298] width 147 height 104
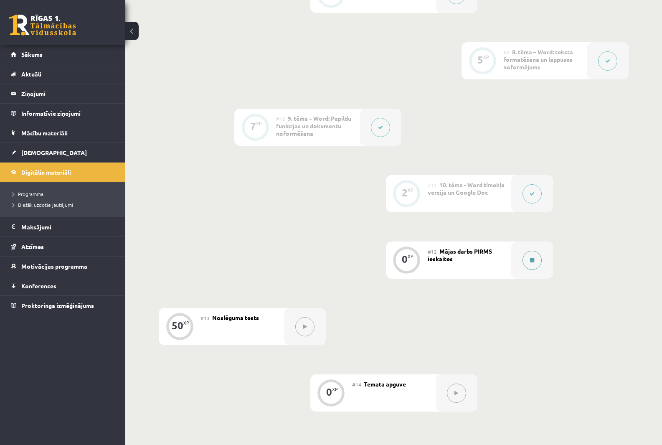
scroll to position [752, 0]
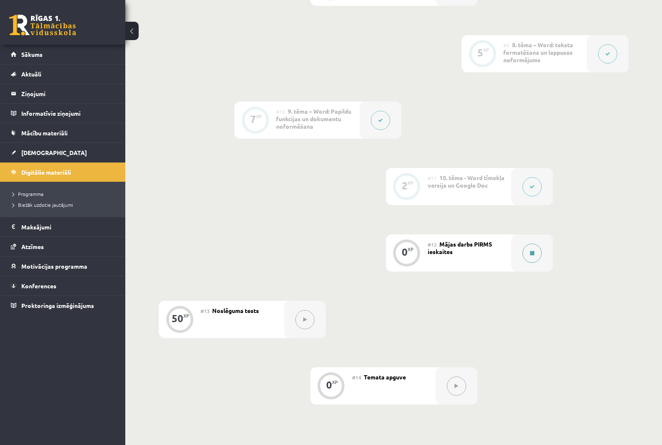
click at [534, 251] on icon at bounding box center [532, 253] width 4 height 5
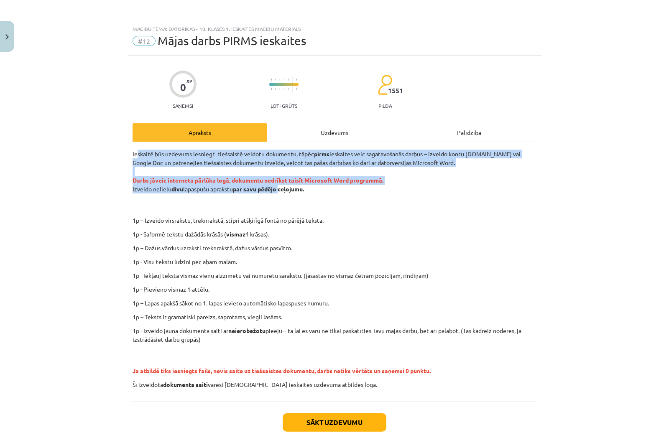
drag, startPoint x: 134, startPoint y: 150, endPoint x: 280, endPoint y: 189, distance: 151.4
click at [280, 189] on p "Ieskaitē būs uzdevums iesniegt tiešsaistē veidotu dokumentu, tāpēc pirms ieskai…" at bounding box center [334, 180] width 404 height 61
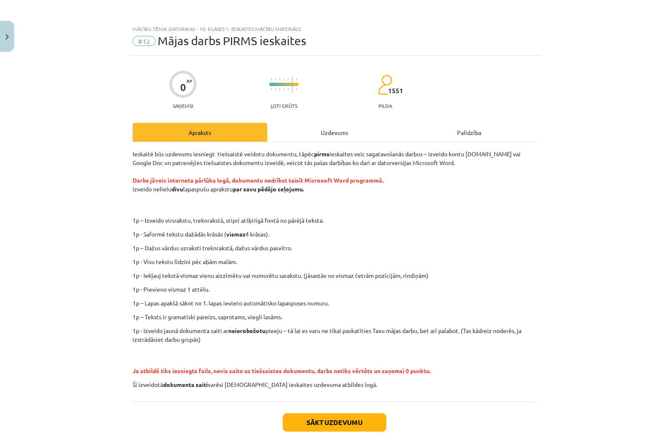
click at [316, 201] on p "Ieskaitē būs uzdevums iesniegt tiešsaistē veidotu dokumentu, tāpēc pirms ieskai…" at bounding box center [334, 180] width 404 height 61
drag, startPoint x: 126, startPoint y: 178, endPoint x: 275, endPoint y: 194, distance: 149.2
click at [221, 181] on div "0 XP Saņemsi Ļoti grūts 1551 pilda Apraksts Uzdevums Palīdzība Ieskaitē būs uzd…" at bounding box center [334, 261] width 414 height 410
drag, startPoint x: 344, startPoint y: 191, endPoint x: 374, endPoint y: 177, distance: 32.2
click at [359, 186] on p "Ieskaitē būs uzdevums iesniegt tiešsaistē veidotu dokumentu, tāpēc pirms ieskai…" at bounding box center [334, 180] width 404 height 61
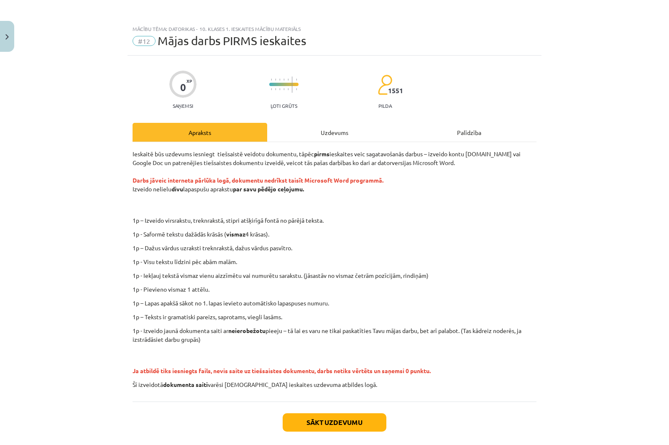
drag, startPoint x: 383, startPoint y: 180, endPoint x: 102, endPoint y: 179, distance: 281.2
click at [102, 179] on div "Mācību tēma: Datorikas - 10. klases 1. ieskaites mācību materiāls #12 Mājas dar…" at bounding box center [334, 222] width 669 height 445
click at [104, 184] on div "Mācību tēma: Datorikas - 10. klases 1. ieskaites mācību materiāls #12 Mājas dar…" at bounding box center [334, 222] width 669 height 445
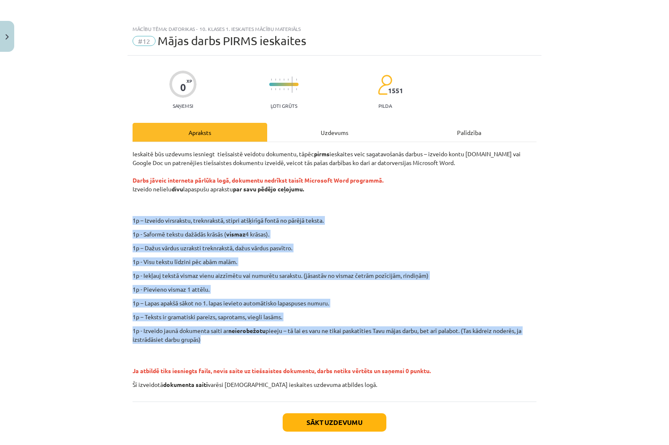
drag, startPoint x: 130, startPoint y: 219, endPoint x: 514, endPoint y: 337, distance: 401.8
click at [514, 337] on div "Ieskaitē būs uzdevums iesniegt tiešsaistē veidotu dokumentu, tāpēc pirms ieskai…" at bounding box center [334, 269] width 404 height 239
copy div "1p – Izveido virsrakstu, treknrakstā, stipri atšķirīgā fontā no pārējā teksta. …"
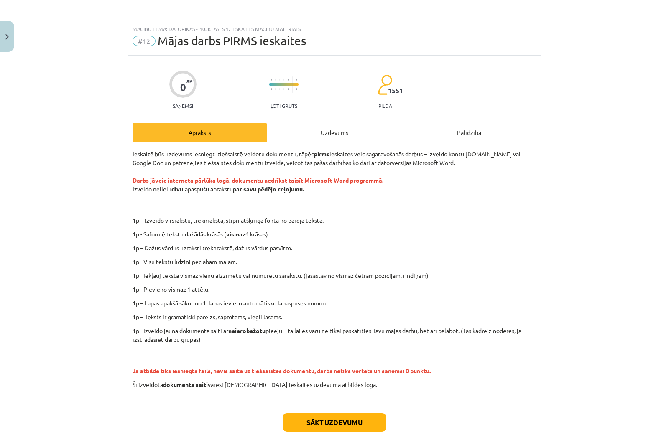
click at [426, 192] on p "Ieskaitē būs uzdevums iesniegt tiešsaistē veidotu dokumentu, tāpēc pirms ieskai…" at bounding box center [334, 180] width 404 height 61
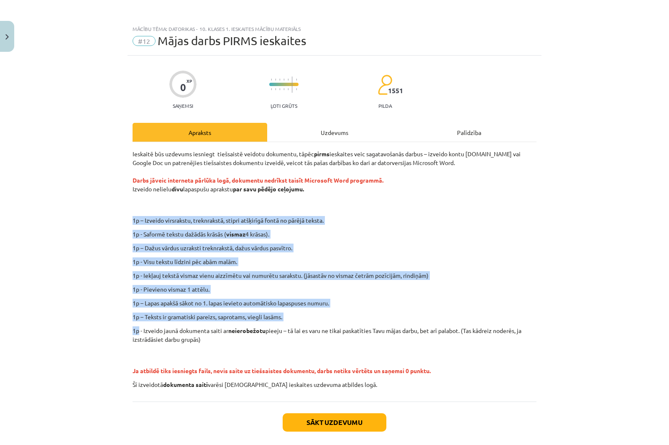
drag, startPoint x: 132, startPoint y: 221, endPoint x: 133, endPoint y: 331, distance: 109.9
click at [135, 333] on div "0 XP Saņemsi Ļoti grūts 1551 pilda Apraksts Uzdevums Palīdzība Ieskaitē būs uzd…" at bounding box center [334, 261] width 414 height 410
click at [111, 313] on div "Mācību tēma: Datorikas - 10. klases 1. ieskaites mācību materiāls #12 Mājas dar…" at bounding box center [334, 222] width 669 height 445
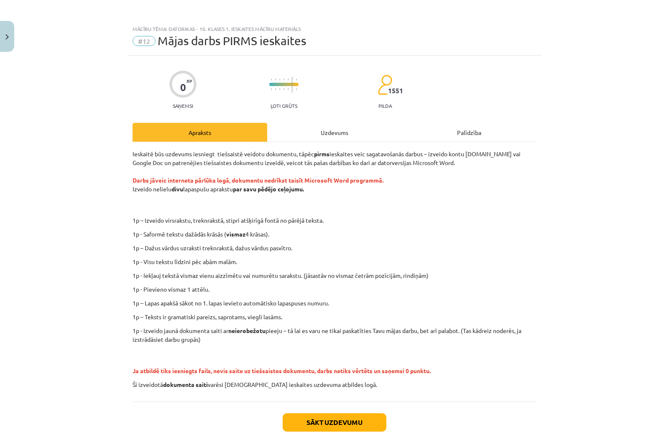
click at [81, 122] on div "Mācību tēma: Datorikas - 10. klases 1. ieskaites mācību materiāls #12 Mājas dar…" at bounding box center [334, 222] width 669 height 445
click at [3, 40] on button "Close" at bounding box center [7, 36] width 14 height 31
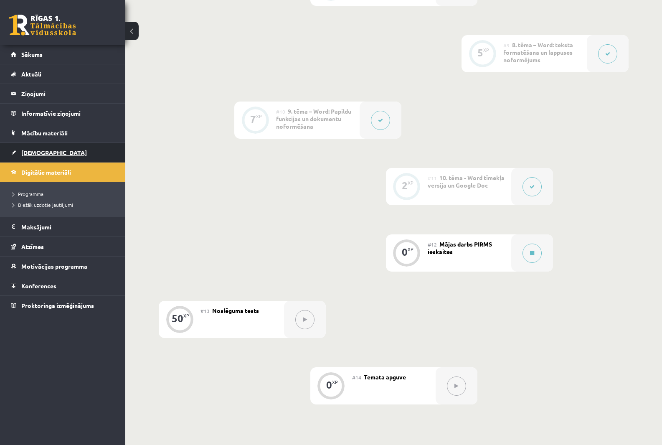
click at [44, 148] on link "[DEMOGRAPHIC_DATA]" at bounding box center [63, 152] width 104 height 19
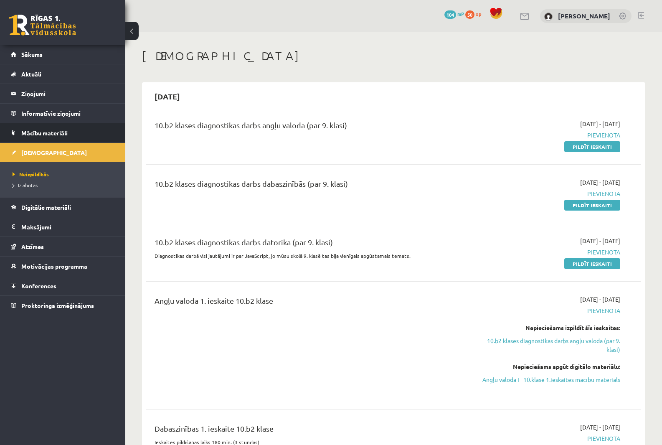
click at [46, 137] on link "Mācību materiāli" at bounding box center [63, 132] width 104 height 19
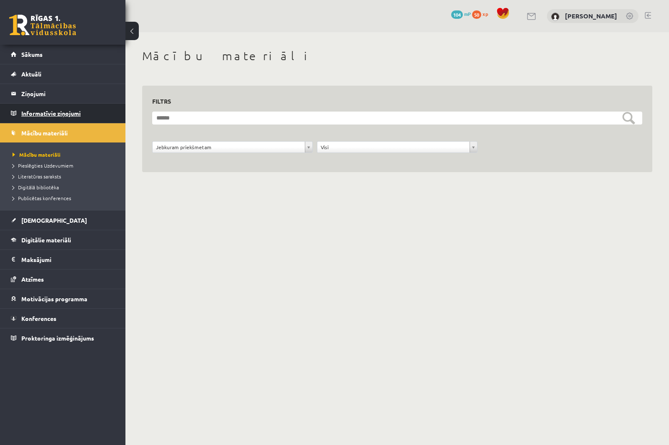
click at [71, 114] on legend "Informatīvie ziņojumi 0" at bounding box center [68, 113] width 94 height 19
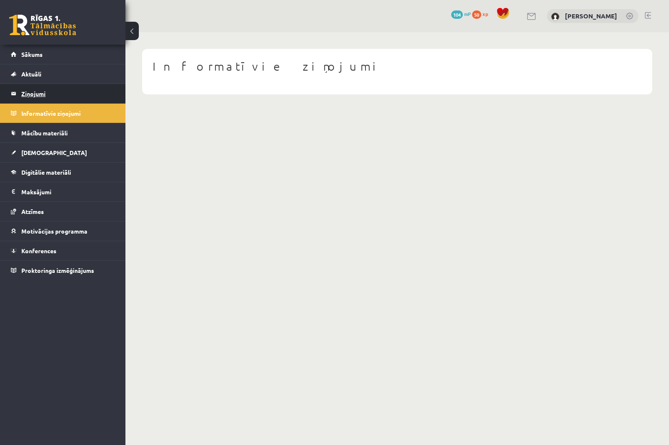
click at [48, 92] on legend "Ziņojumi 0" at bounding box center [68, 93] width 94 height 19
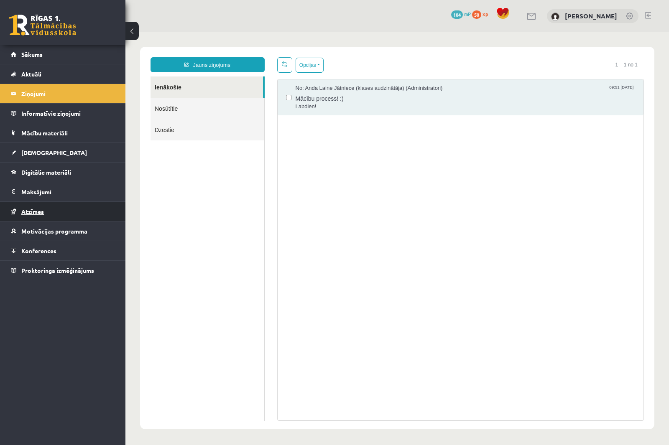
click at [70, 217] on link "Atzīmes" at bounding box center [63, 211] width 104 height 19
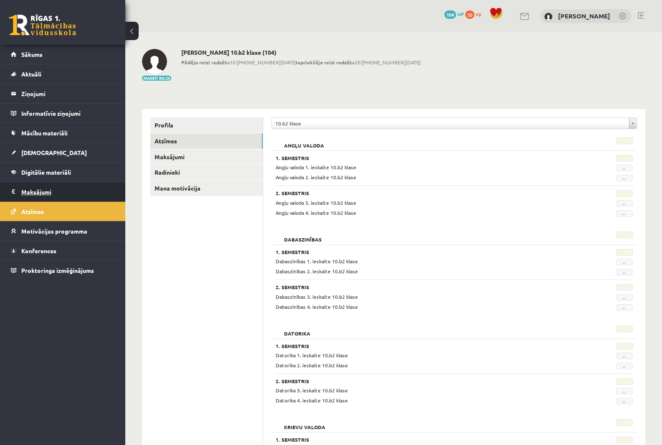
click at [56, 200] on legend "Maksājumi 0" at bounding box center [68, 191] width 94 height 19
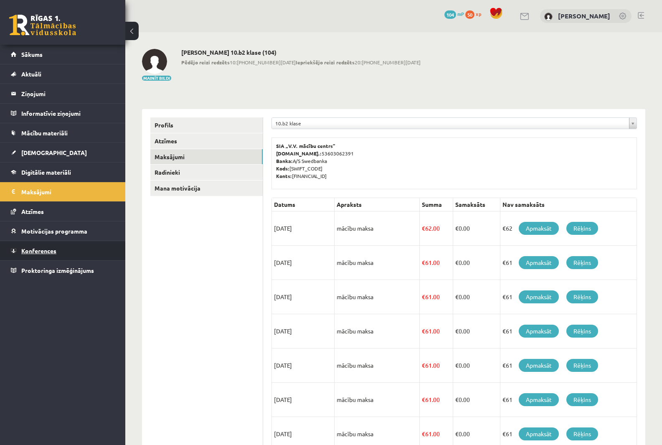
click at [39, 253] on span "Konferences" at bounding box center [38, 251] width 35 height 8
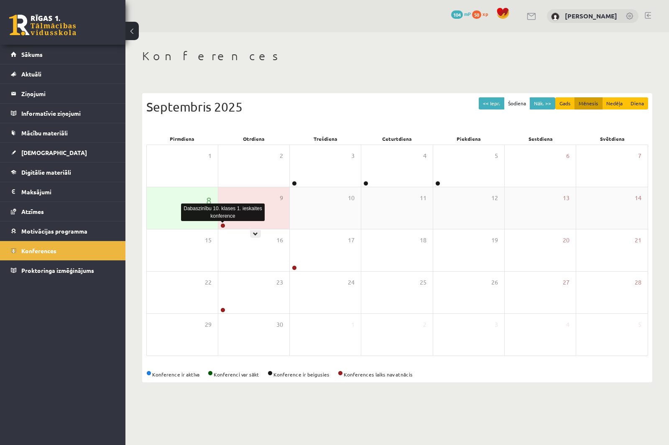
click at [221, 227] on link at bounding box center [222, 225] width 5 height 5
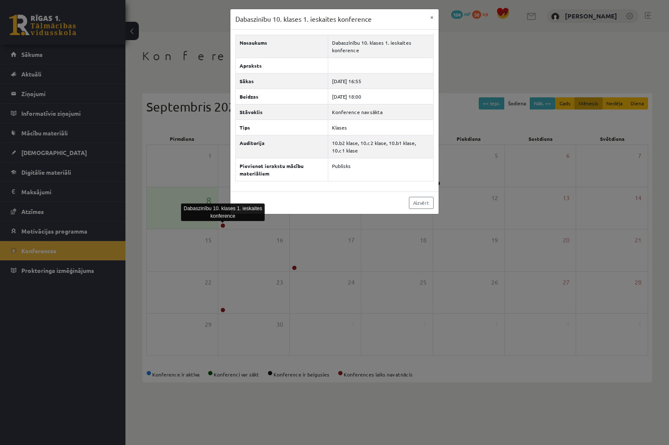
click at [167, 79] on div "Dabaszinību 10. klases 1. ieskaites konference × Nosaukums Dabaszinību 10. klas…" at bounding box center [334, 222] width 669 height 445
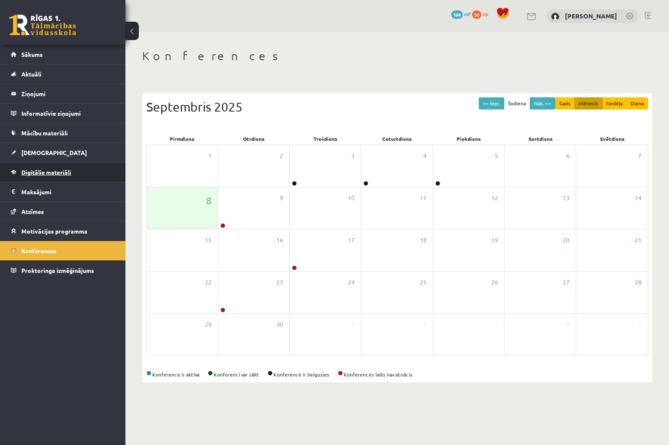
click at [52, 170] on span "Digitālie materiāli" at bounding box center [46, 172] width 50 height 8
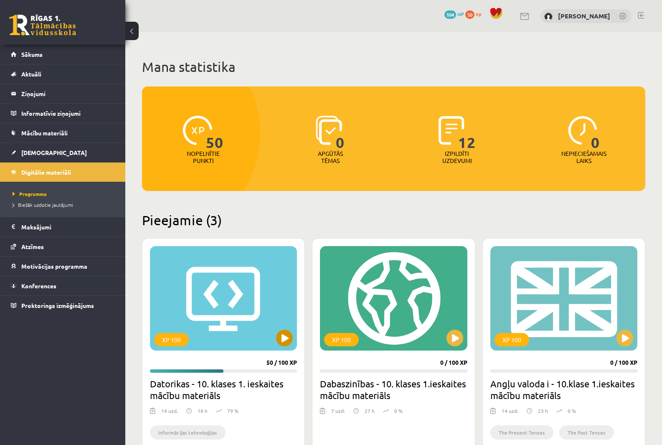
click at [239, 301] on div "XP 100" at bounding box center [223, 298] width 147 height 104
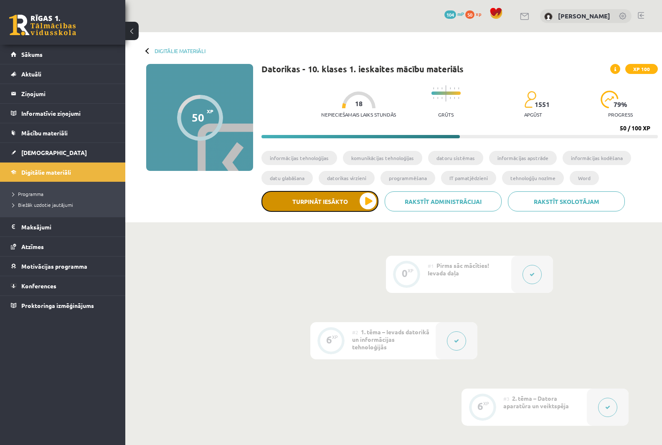
click at [357, 198] on button "Turpināt iesākto" at bounding box center [320, 201] width 117 height 21
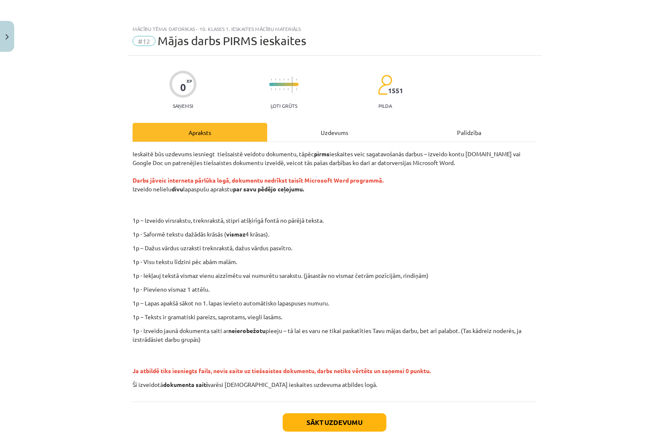
click at [501, 191] on p "Ieskaitē būs uzdevums iesniegt tiešsaistē veidotu dokumentu, tāpēc pirms ieskai…" at bounding box center [334, 180] width 404 height 61
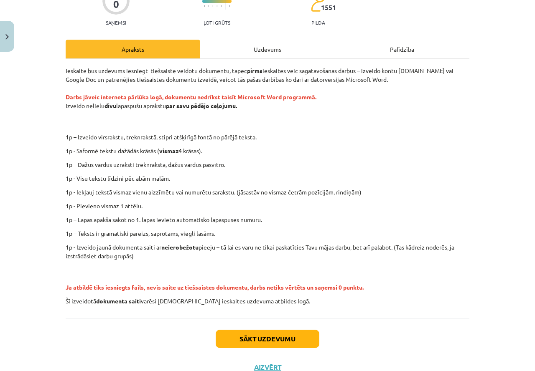
scroll to position [84, 0]
click at [310, 250] on p "1p - Izveido jaunā dokumenta saiti ar neierobežotu pieeju – tā lai es varu ne t…" at bounding box center [268, 252] width 404 height 18
click at [451, 204] on p "1p - Pievieno vismaz 1 attēlu." at bounding box center [268, 205] width 404 height 9
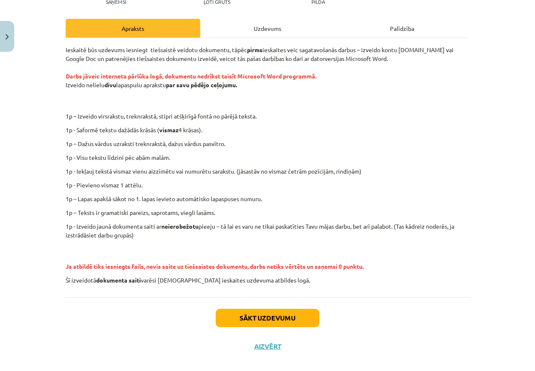
scroll to position [114, 0]
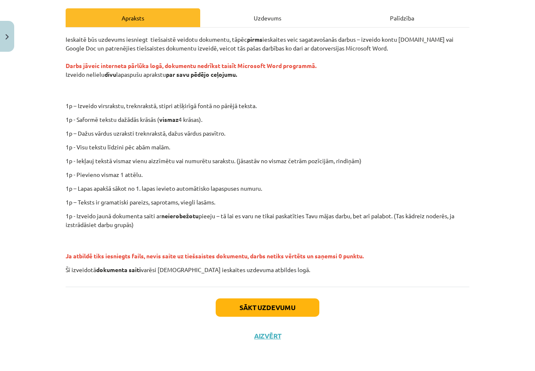
click at [189, 229] on p "1p - Izveido jaunā dokumenta saiti ar neierobežotu pieeju – tā lai es varu ne t…" at bounding box center [268, 221] width 404 height 18
click at [273, 307] on button "Sākt uzdevumu" at bounding box center [268, 308] width 104 height 18
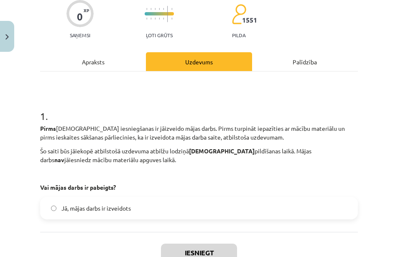
scroll to position [90, 0]
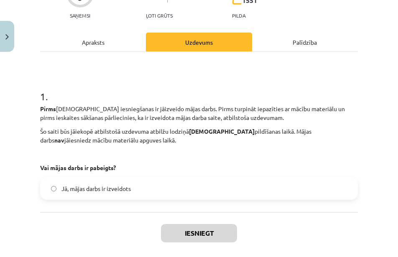
click at [112, 191] on span "Jā, mājas darbs ir izveidots" at bounding box center [95, 188] width 69 height 9
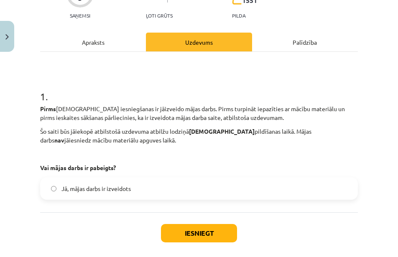
scroll to position [130, 0]
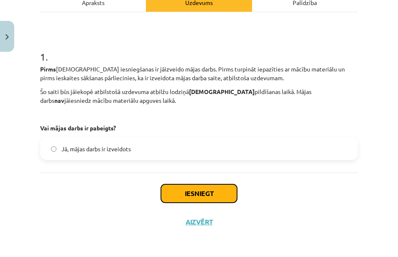
click at [206, 190] on button "Iesniegt" at bounding box center [199, 193] width 76 height 18
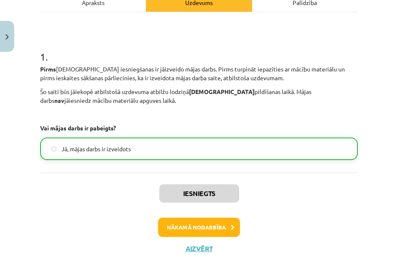
scroll to position [157, 0]
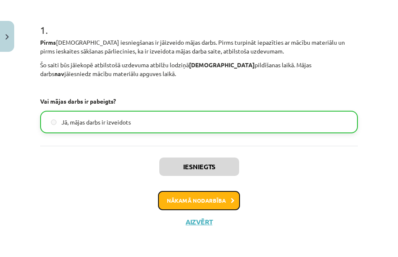
click at [206, 197] on button "Nākamā nodarbība" at bounding box center [199, 200] width 82 height 19
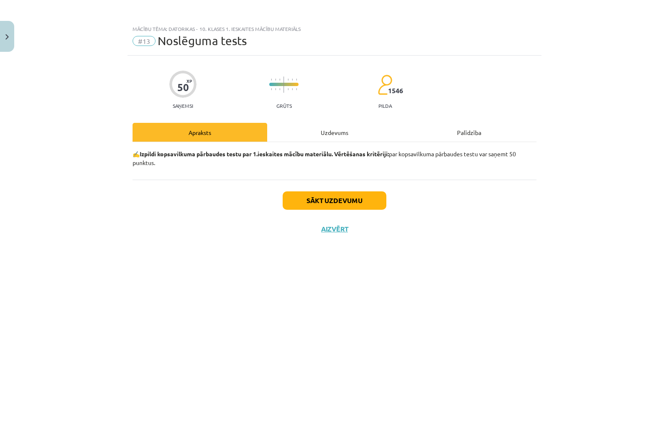
scroll to position [0, 0]
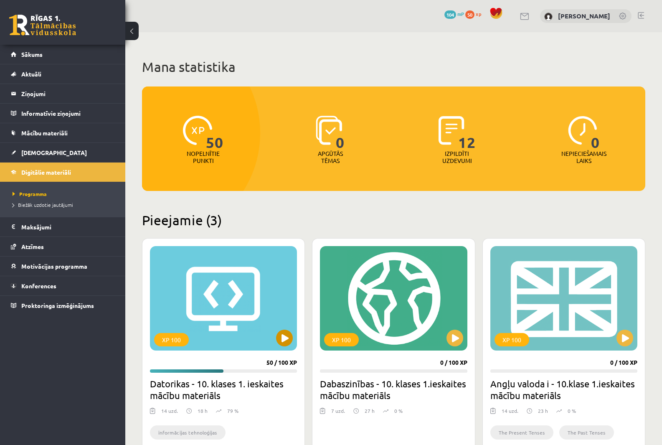
click at [211, 296] on div "XP 100" at bounding box center [223, 298] width 147 height 104
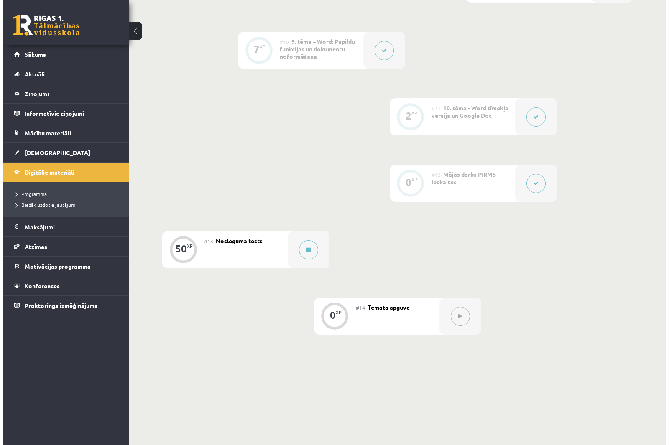
scroll to position [774, 0]
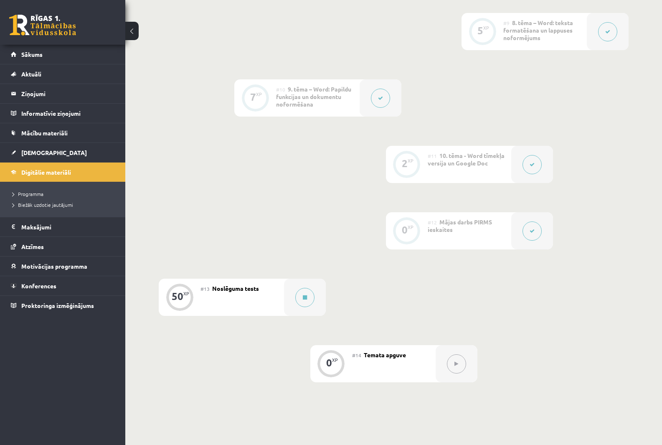
click at [532, 234] on button at bounding box center [532, 230] width 19 height 19
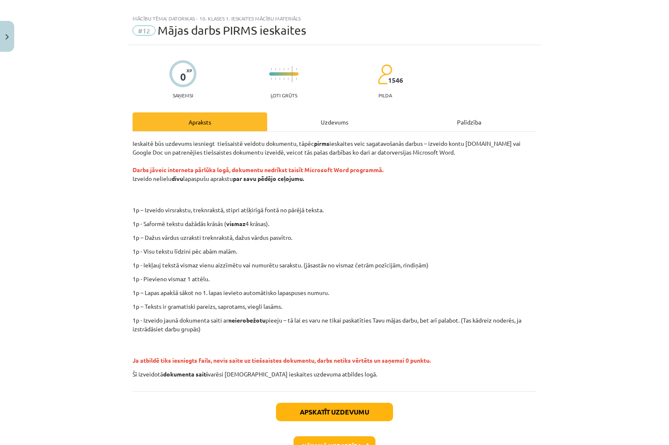
scroll to position [42, 0]
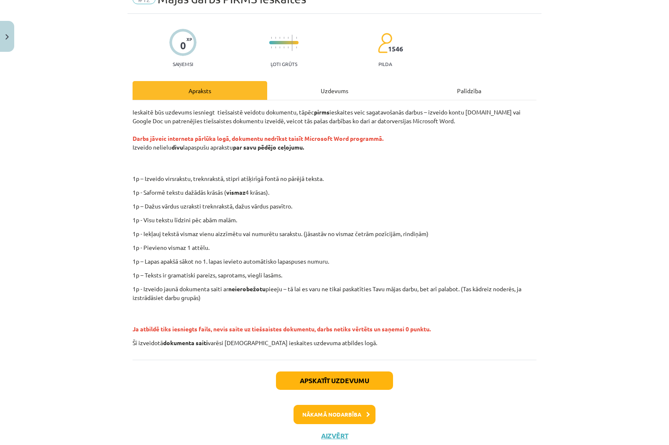
click at [329, 85] on div "Uzdevums" at bounding box center [334, 90] width 135 height 19
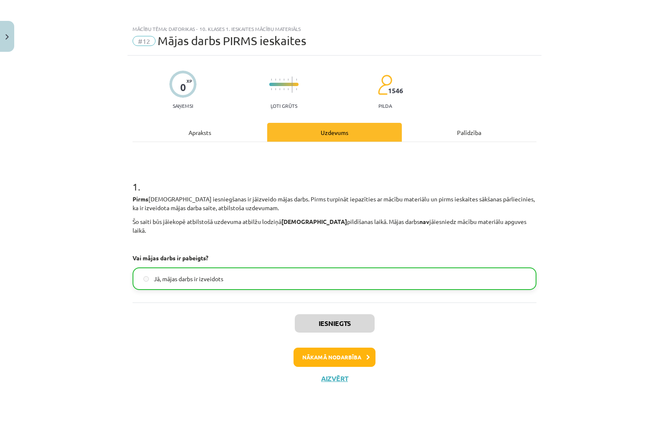
click at [450, 136] on div "Palīdzība" at bounding box center [469, 132] width 135 height 19
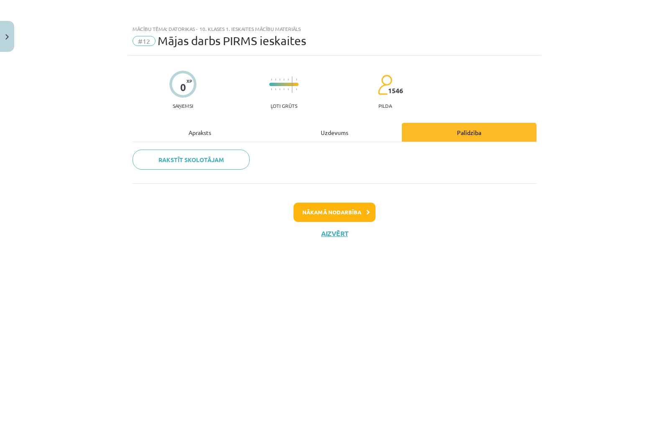
click at [202, 136] on div "Apraksts" at bounding box center [199, 132] width 135 height 19
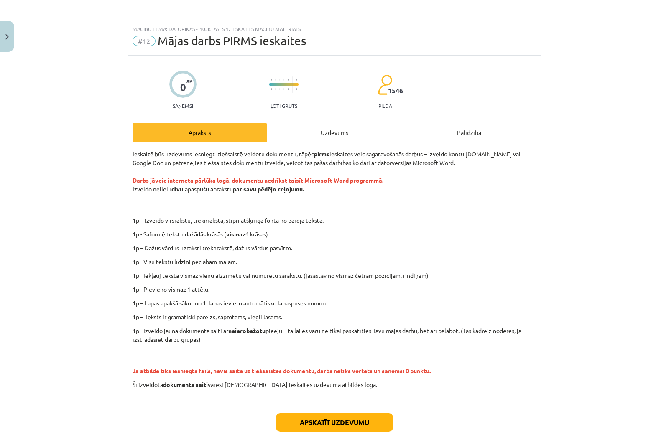
click at [332, 133] on div "Uzdevums" at bounding box center [334, 132] width 135 height 19
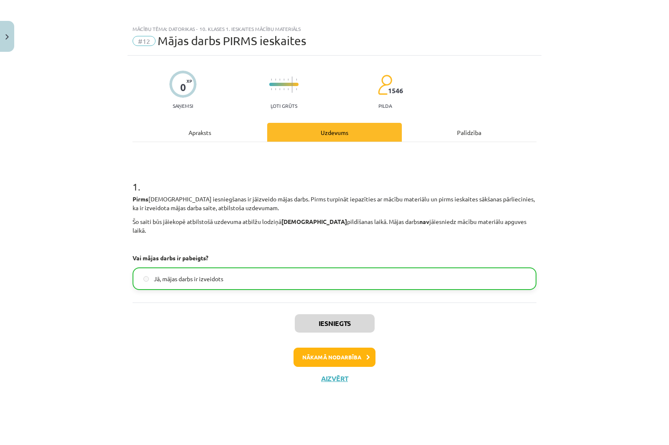
click at [206, 216] on div "Pirms ieskaites iesniegšanas ir jāizveido mājas darbs. Pirms turpināt iepazītie…" at bounding box center [334, 229] width 404 height 68
click at [223, 275] on span "Jā, mājas darbs ir izveidots" at bounding box center [188, 279] width 69 height 9
click at [225, 281] on div "Jā, mājas darbs ir izveidots" at bounding box center [334, 278] width 404 height 23
click at [165, 275] on span "Jā, mājas darbs ir izveidots" at bounding box center [188, 279] width 69 height 9
click at [236, 222] on p "Šo saiti būs jāiekopē atbilstošā uzdevuma atbilžu lodziņā ieskaites pildīšanas …" at bounding box center [334, 226] width 404 height 18
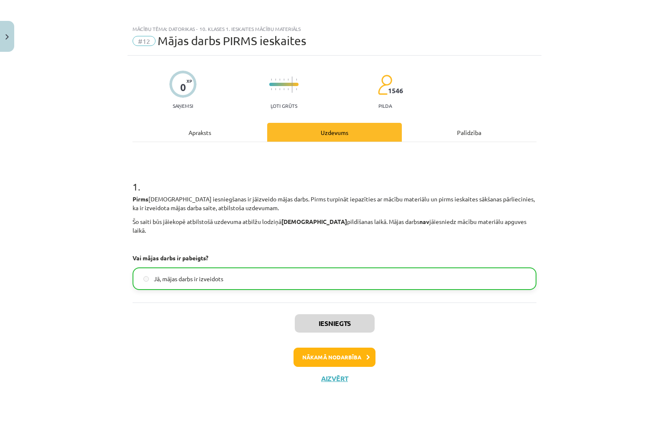
click at [256, 210] on p "Pirms ieskaites iesniegšanas ir jāizveido mājas darbs. Pirms turpināt iepazītie…" at bounding box center [334, 204] width 404 height 18
click at [224, 275] on label "Jā, mājas darbs ir izveidots" at bounding box center [334, 278] width 402 height 21
click at [223, 275] on span "Jā, mājas darbs ir izveidots" at bounding box center [188, 279] width 69 height 9
click at [195, 137] on div "Apraksts" at bounding box center [199, 132] width 135 height 19
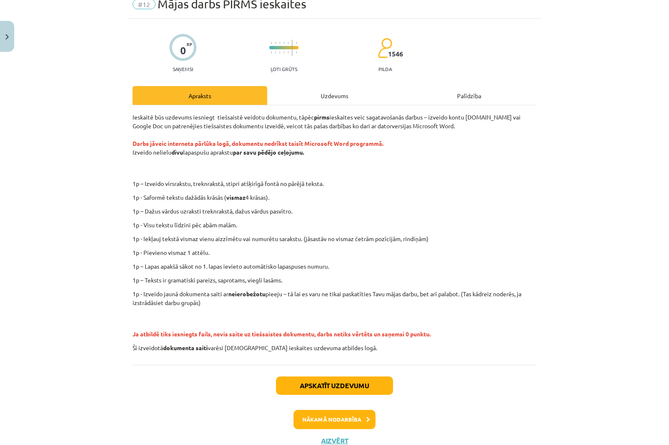
scroll to position [68, 0]
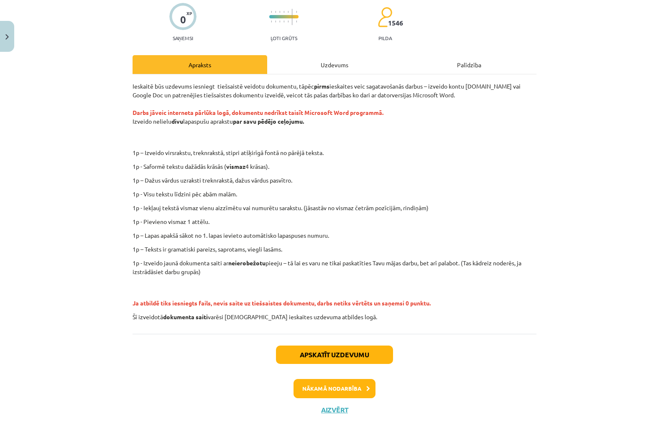
click at [326, 71] on div "Uzdevums" at bounding box center [334, 64] width 135 height 19
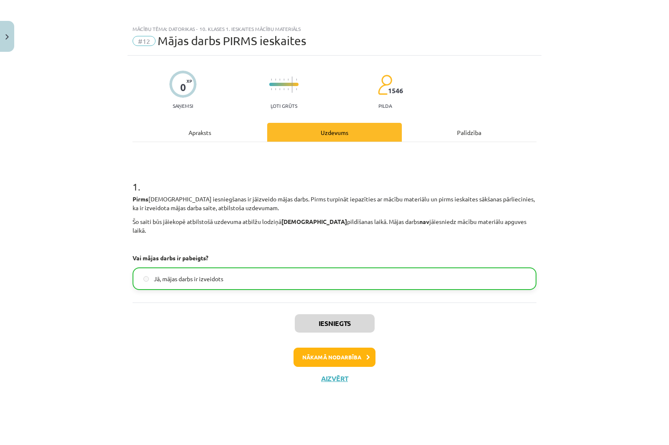
drag, startPoint x: 181, startPoint y: 268, endPoint x: 178, endPoint y: 305, distance: 36.8
click at [181, 275] on span "Jā, mājas darbs ir izveidots" at bounding box center [188, 279] width 69 height 9
drag, startPoint x: 180, startPoint y: 310, endPoint x: 177, endPoint y: 261, distance: 49.4
click at [180, 308] on div "Iesniegts Nākamā nodarbība Aizvērt" at bounding box center [334, 345] width 404 height 85
click at [175, 257] on div "1 . Pirms ieskaites iesniegšanas ir jāizveido mājas darbs. Pirms turpināt iepaz…" at bounding box center [334, 228] width 404 height 124
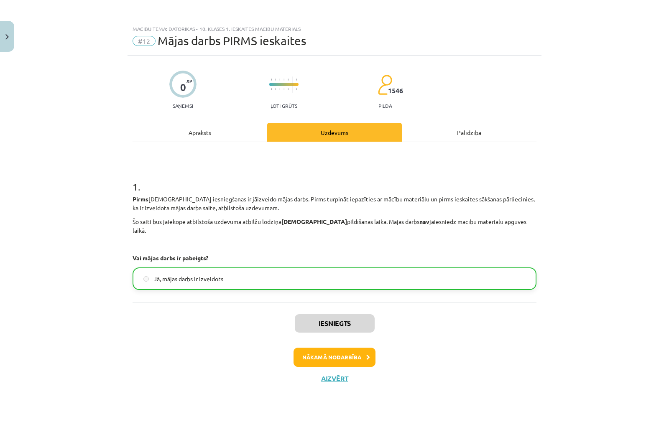
click at [137, 254] on p "Vai mājas darbs ir pabeigts?" at bounding box center [334, 258] width 404 height 9
click at [165, 262] on div "1 . Pirms ieskaites iesniegšanas ir jāizveido mājas darbs. Pirms turpināt iepaz…" at bounding box center [334, 228] width 404 height 124
drag, startPoint x: 155, startPoint y: 308, endPoint x: 171, endPoint y: 309, distance: 16.3
click at [167, 311] on div "Iesniegts Nākamā nodarbība Aizvērt" at bounding box center [334, 345] width 404 height 85
click at [169, 310] on div "Iesniegts Nākamā nodarbība Aizvērt" at bounding box center [334, 345] width 404 height 85
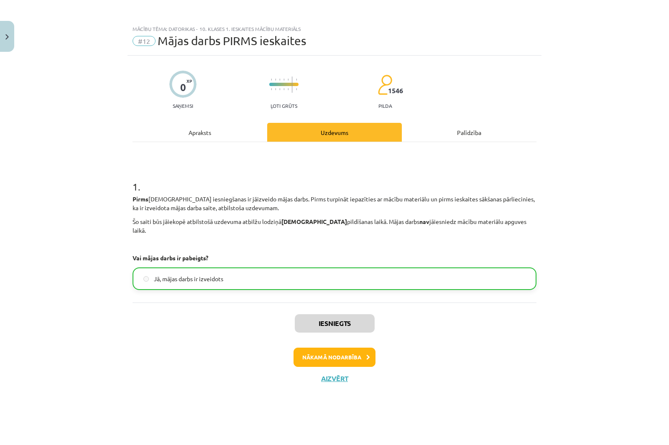
click at [225, 274] on label "Jā, mājas darbs ir izveidots" at bounding box center [334, 278] width 402 height 21
click at [227, 272] on label "Jā, mājas darbs ir izveidots" at bounding box center [334, 278] width 402 height 21
click at [228, 272] on label "Jā, mājas darbs ir izveidots" at bounding box center [334, 278] width 402 height 21
click at [191, 129] on div "Apraksts" at bounding box center [199, 132] width 135 height 19
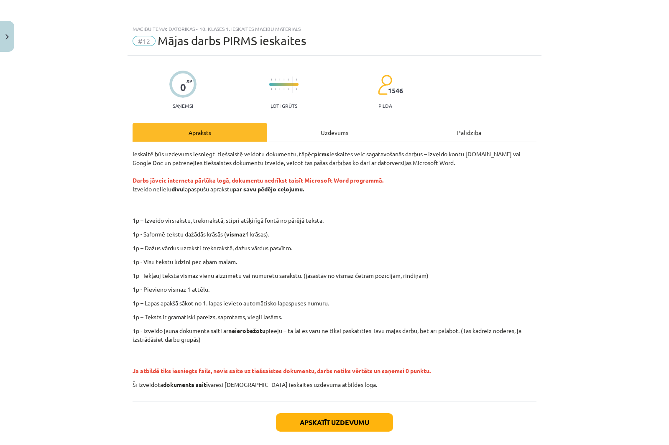
scroll to position [68, 0]
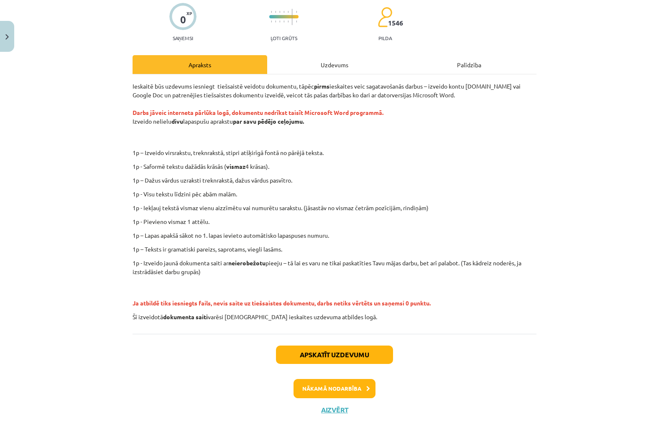
click at [129, 85] on div "0 XP Saņemsi Ļoti grūts 1546 pilda Apraksts Uzdevums Palīdzība Ieskaitē būs uzd…" at bounding box center [334, 206] width 414 height 436
click at [353, 395] on button "Nākamā nodarbība" at bounding box center [334, 388] width 82 height 19
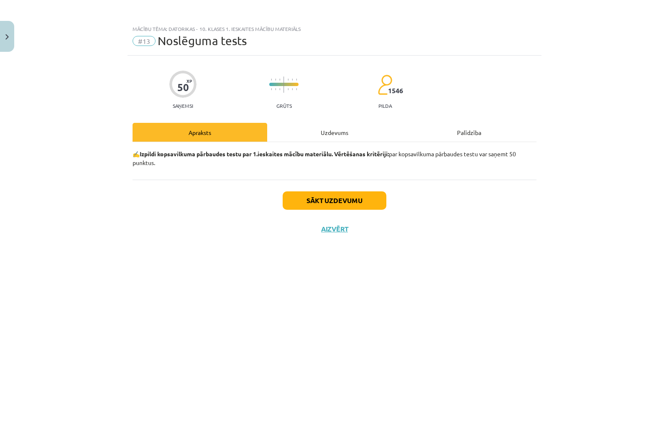
scroll to position [0, 0]
click at [298, 206] on button "Sākt uzdevumu" at bounding box center [334, 200] width 104 height 18
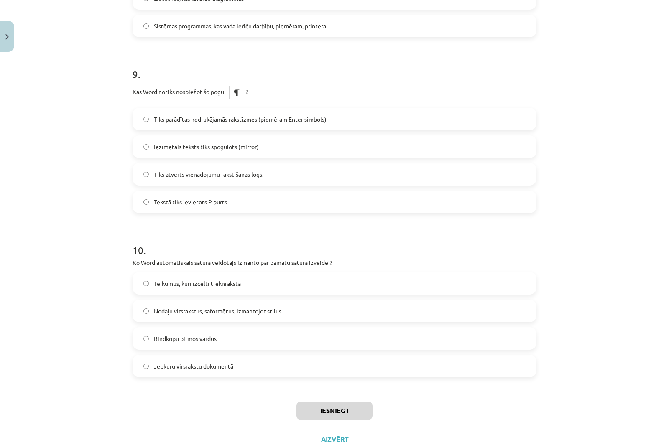
scroll to position [1428, 0]
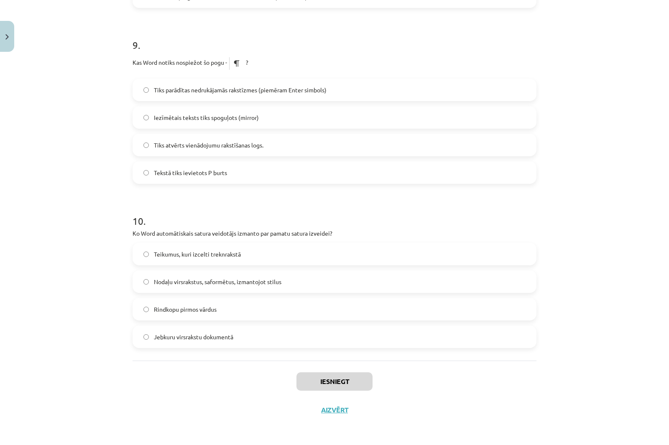
click at [238, 64] on img at bounding box center [236, 63] width 19 height 20
click at [238, 65] on img at bounding box center [236, 63] width 19 height 20
click at [234, 64] on img at bounding box center [236, 63] width 19 height 20
click at [235, 64] on img at bounding box center [236, 63] width 19 height 20
drag, startPoint x: 236, startPoint y: 64, endPoint x: 240, endPoint y: 62, distance: 4.8
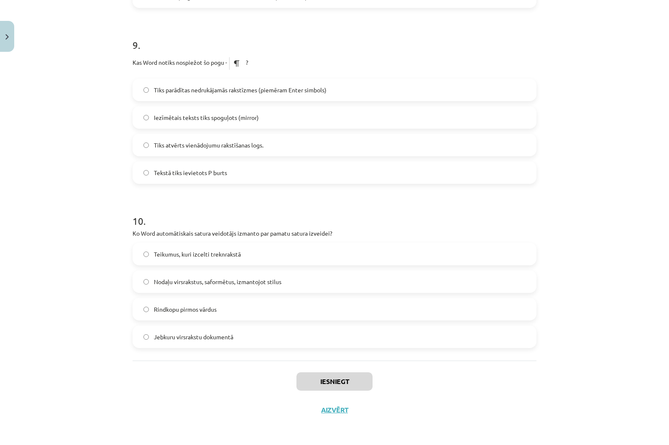
click at [236, 64] on img at bounding box center [236, 63] width 19 height 20
click at [240, 62] on img at bounding box center [236, 63] width 19 height 20
drag, startPoint x: 122, startPoint y: 57, endPoint x: 279, endPoint y: 59, distance: 157.5
click at [279, 59] on div "Mācību tēma: Datorikas - 10. klases 1. ieskaites mācību materiāls #13 Noslēguma…" at bounding box center [334, 222] width 669 height 445
click at [92, 54] on div "Mācību tēma: Datorikas - 10. klases 1. ieskaites mācību materiāls #13 Noslēguma…" at bounding box center [334, 222] width 669 height 445
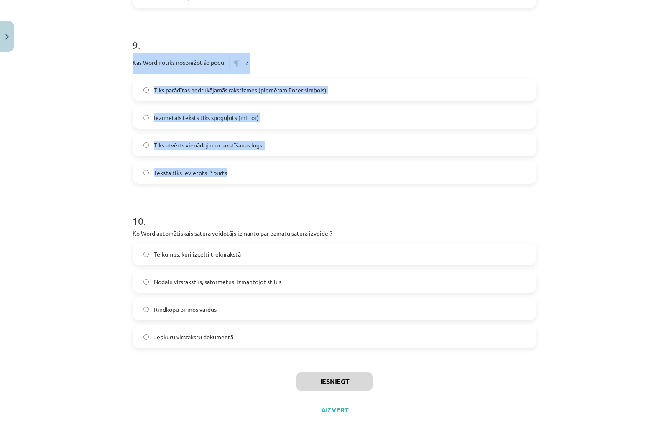
drag, startPoint x: 124, startPoint y: 59, endPoint x: 343, endPoint y: 177, distance: 248.9
copy div "Kas Word notiks nospiežot šo pogu - ? Tiks parādītas nedrukājamās rakstīzmes (p…"
click at [17, 151] on div "Mācību tēma: Datorikas - 10. klases 1. ieskaites mācību materiāls #13 Noslēguma…" at bounding box center [334, 222] width 669 height 445
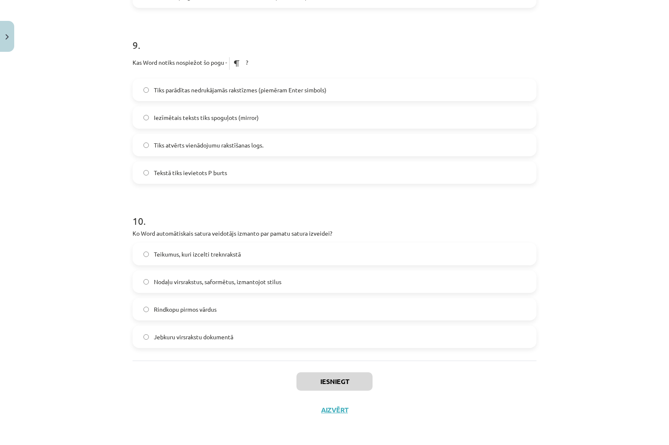
click at [146, 89] on label "Tiks parādītas nedrukājamās rakstīzmes (piemēram Enter simbols)" at bounding box center [334, 89] width 402 height 21
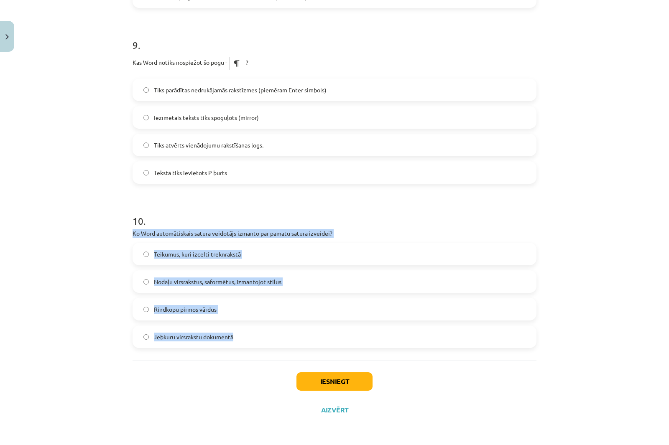
drag, startPoint x: 145, startPoint y: 236, endPoint x: 313, endPoint y: 334, distance: 194.2
copy div "Ko Word automātiskais satura veidotājs izmanto par pamatu satura izveidei? Teik…"
click at [83, 232] on div "Mācību tēma: Datorikas - 10. klases 1. ieskaites mācību materiāls #13 Noslēguma…" at bounding box center [334, 222] width 669 height 445
click at [76, 243] on div "Mācību tēma: Datorikas - 10. klases 1. ieskaites mācību materiāls #13 Noslēguma…" at bounding box center [334, 222] width 669 height 445
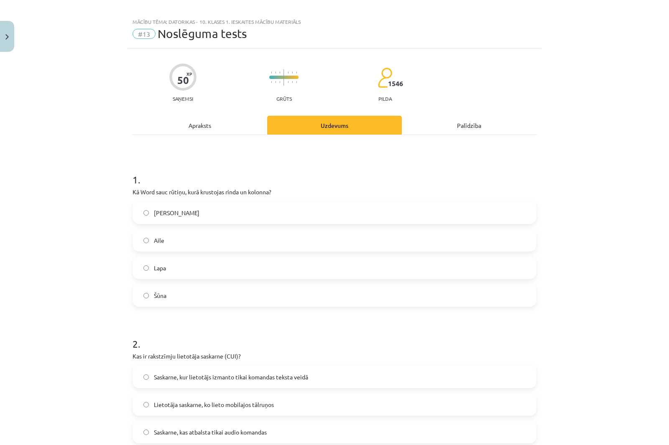
scroll to position [0, 0]
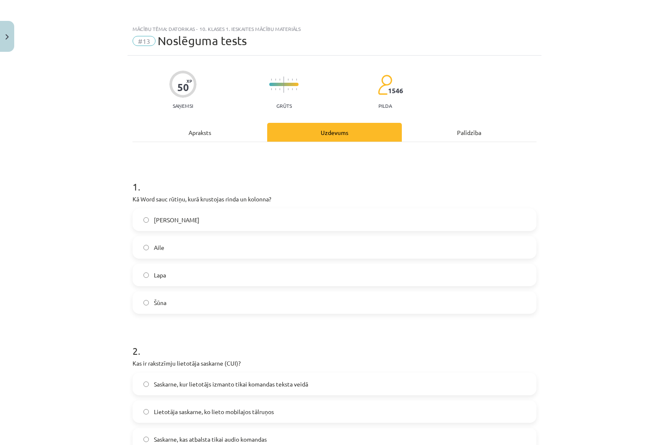
drag, startPoint x: 128, startPoint y: 199, endPoint x: 262, endPoint y: 298, distance: 166.5
copy div "Kā Word sauc rūtiņu, kurā krustojas rinda un kolonna? Krustiņš Aile Lapa Šūna"
click at [67, 144] on div "Mācību tēma: Datorikas - 10. klases 1. ieskaites mācību materiāls #13 Noslēguma…" at bounding box center [334, 222] width 669 height 445
drag, startPoint x: 161, startPoint y: 198, endPoint x: 312, endPoint y: 304, distance: 184.7
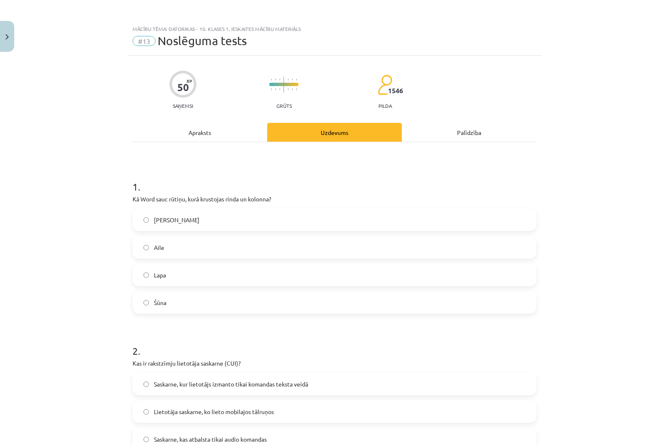
copy div "Kā Word sauc rūtiņu, kurā krustojas rinda un kolonna? Krustiņš Aile Lapa Šūna"
click at [77, 310] on div "Mācību tēma: Datorikas - 10. klases 1. ieskaites mācību materiāls #13 Noslēguma…" at bounding box center [334, 222] width 669 height 445
click at [155, 300] on span "Šūna" at bounding box center [160, 302] width 13 height 9
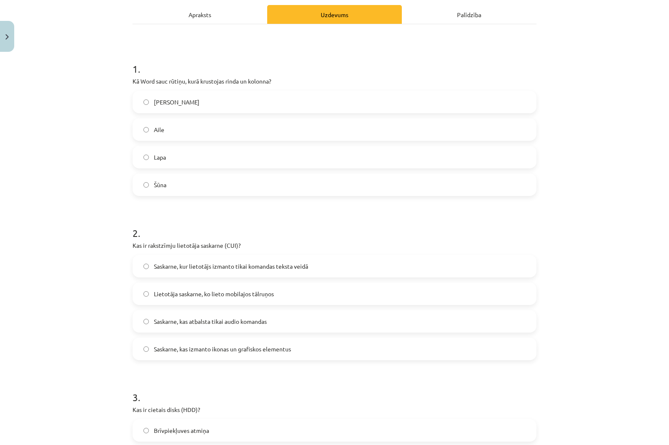
scroll to position [125, 0]
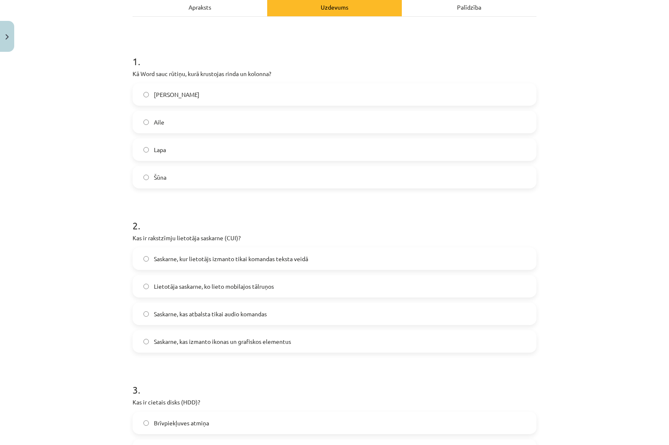
drag, startPoint x: 130, startPoint y: 239, endPoint x: 382, endPoint y: 337, distance: 270.0
click at [382, 337] on div "2 . Kas ir rakstzīmju lietotāja saskarne (CUI)? Saskarne, kur lietotājs izmanto…" at bounding box center [334, 279] width 404 height 148
copy div "Kas ir rakstzīmju lietotāja saskarne (CUI)? Saskarne, kur lietotājs izmanto tik…"
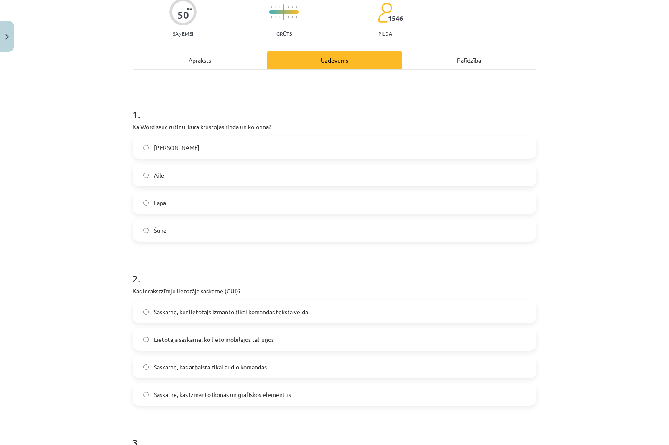
scroll to position [84, 0]
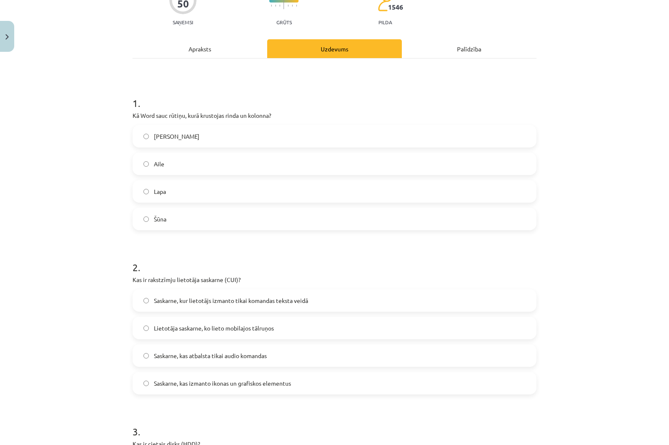
click at [79, 258] on div "Mācību tēma: Datorikas - 10. klases 1. ieskaites mācību materiāls #13 Noslēguma…" at bounding box center [334, 222] width 669 height 445
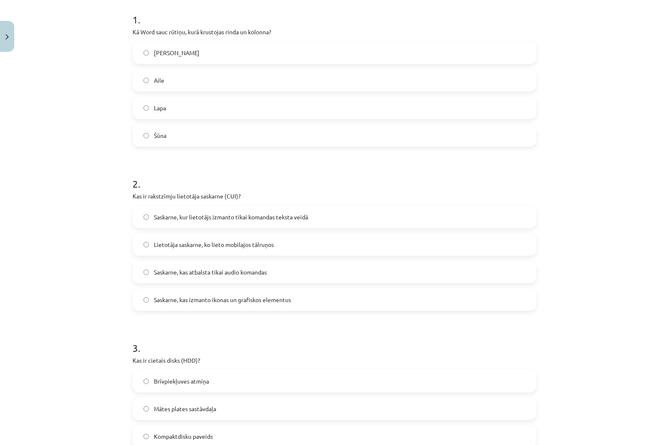
scroll to position [209, 0]
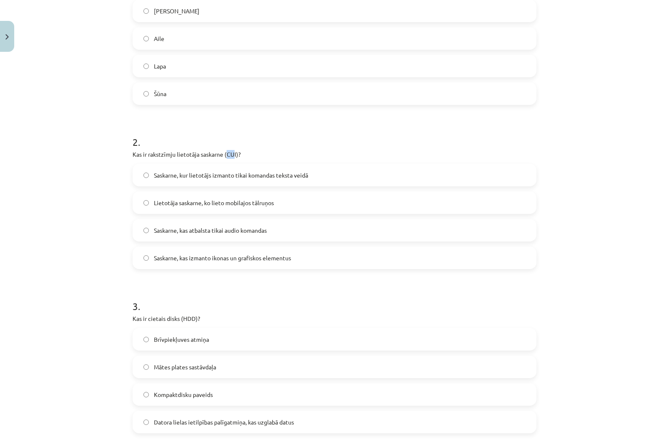
drag, startPoint x: 224, startPoint y: 155, endPoint x: 233, endPoint y: 155, distance: 9.2
click at [232, 155] on p "Kas ir rakstzīmju lietotāja saskarne (CUI)?" at bounding box center [334, 154] width 404 height 9
click at [85, 131] on div "Mācību tēma: Datorikas - 10. klases 1. ieskaites mācību materiāls #13 Noslēguma…" at bounding box center [334, 222] width 669 height 445
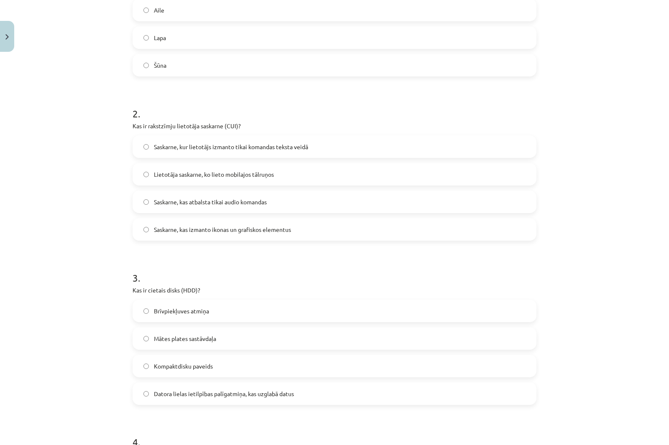
scroll to position [251, 0]
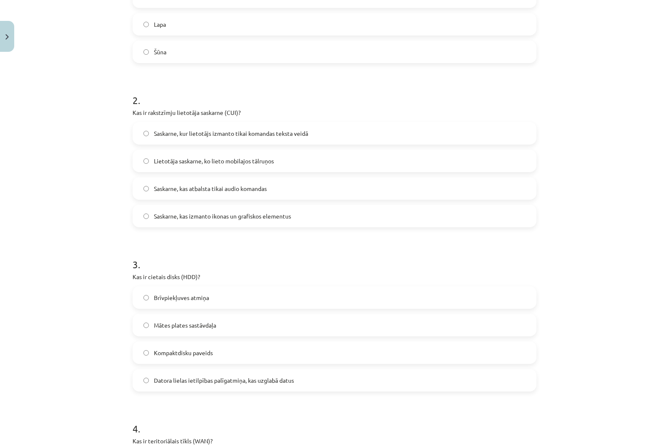
click at [132, 110] on p "Kas ir rakstzīmju lietotāja saskarne (CUI)?" at bounding box center [334, 112] width 404 height 9
click at [132, 111] on p "Kas ir rakstzīmju lietotāja saskarne (CUI)?" at bounding box center [334, 112] width 404 height 9
drag, startPoint x: 129, startPoint y: 112, endPoint x: 328, endPoint y: 226, distance: 229.1
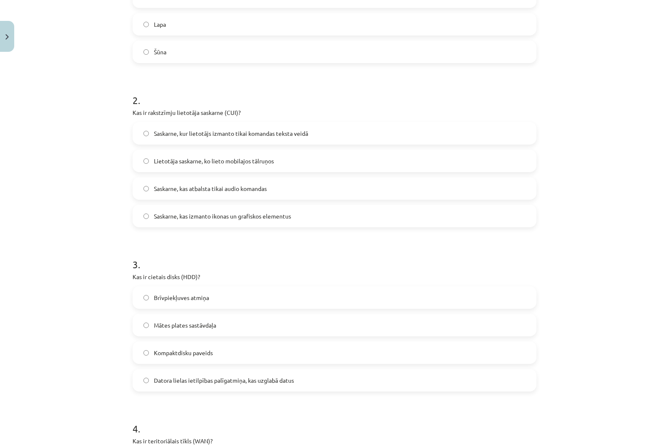
copy div "Kas ir rakstzīmju lietotāja saskarne (CUI)? Saskarne, kur lietotājs izmanto tik…"
click at [279, 133] on span "Saskarne, kur lietotājs izmanto tikai komandas teksta veidā" at bounding box center [231, 133] width 154 height 9
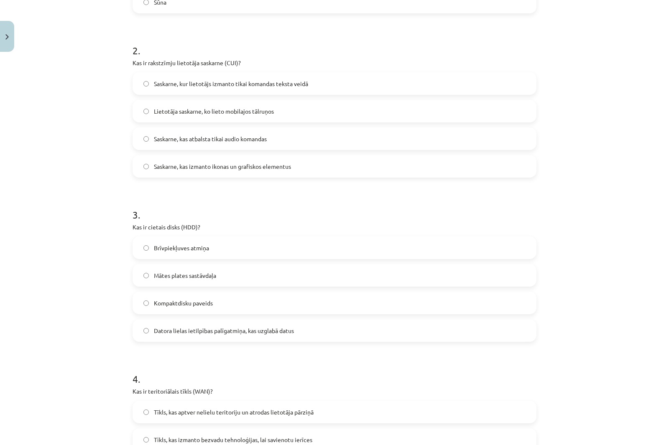
scroll to position [376, 0]
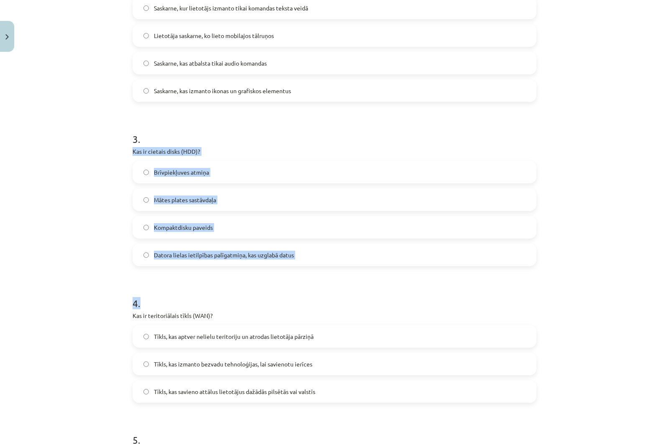
drag, startPoint x: 129, startPoint y: 153, endPoint x: 356, endPoint y: 284, distance: 262.1
click at [346, 284] on h1 "4 ." at bounding box center [334, 296] width 404 height 26
drag, startPoint x: 96, startPoint y: 169, endPoint x: 102, endPoint y: 160, distance: 10.9
click at [97, 169] on div "Mācību tēma: Datorikas - 10. klases 1. ieskaites mācību materiāls #13 Noslēguma…" at bounding box center [334, 222] width 669 height 445
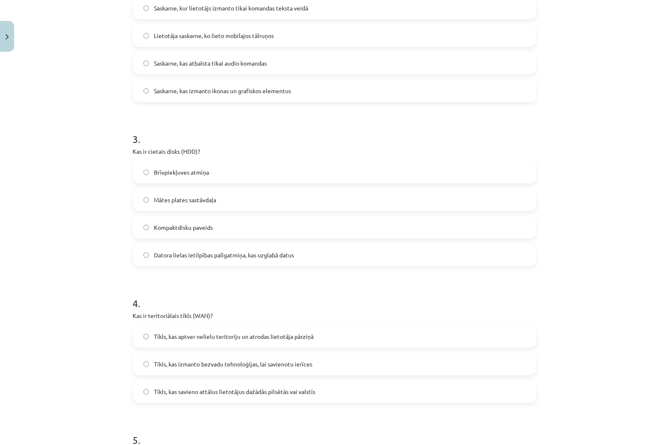
click at [123, 143] on div "Mācību tēma: Datorikas - 10. klases 1. ieskaites mācību materiāls #13 Noslēguma…" at bounding box center [334, 222] width 669 height 445
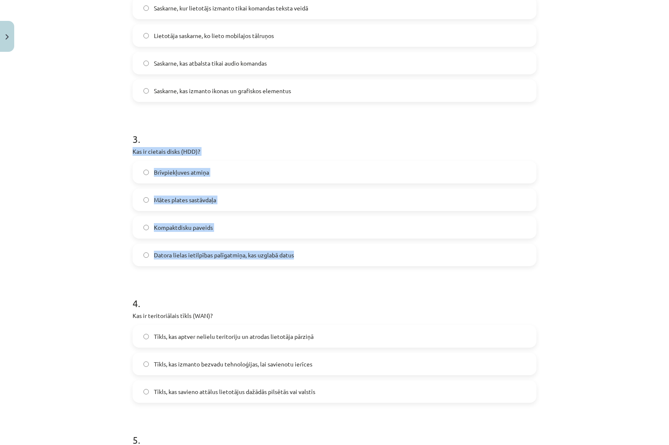
drag, startPoint x: 131, startPoint y: 150, endPoint x: 312, endPoint y: 259, distance: 211.7
copy div "Kas ir cietais disks (HDD)? Brīvpiekļuves atmiņa Mātes plates sastāvdaļa Kompak…"
click at [189, 122] on h1 "3 ." at bounding box center [334, 132] width 404 height 26
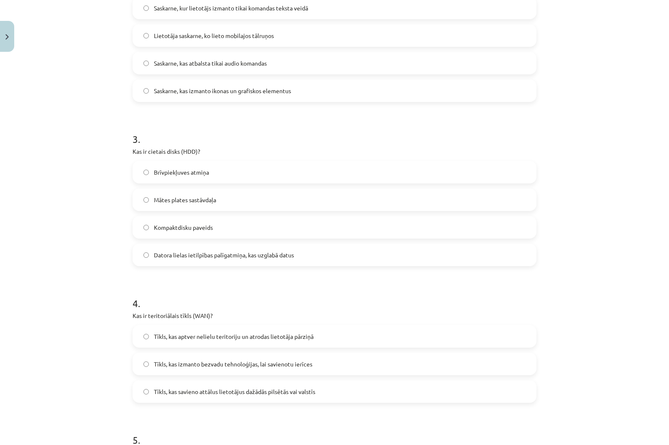
click at [193, 253] on span "Datora lielas ietilpības palīgatmiņa, kas uzglabā datus" at bounding box center [224, 255] width 140 height 9
click at [98, 280] on div "Mācību tēma: Datorikas - 10. klases 1. ieskaites mācību materiāls #13 Noslēguma…" at bounding box center [334, 222] width 669 height 445
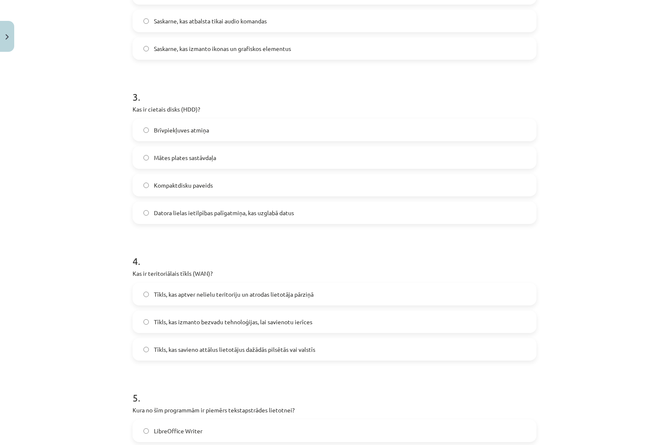
scroll to position [501, 0]
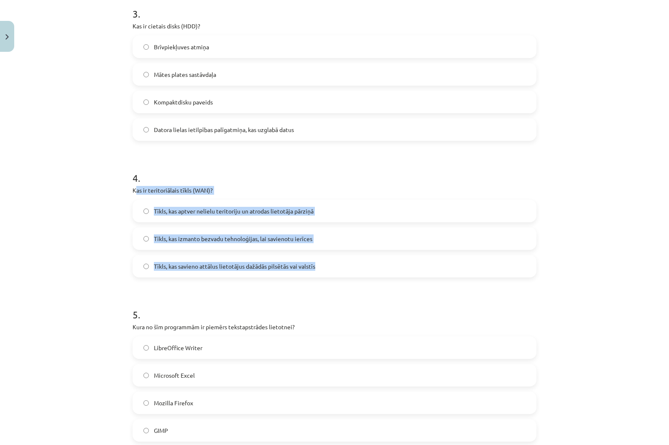
drag, startPoint x: 186, startPoint y: 196, endPoint x: 348, endPoint y: 261, distance: 174.6
click at [348, 261] on div "4 . Kas ir teritoriālais tīkls (WAN)? Tīkls, kas aptver nelielu teritoriju un a…" at bounding box center [334, 218] width 404 height 120
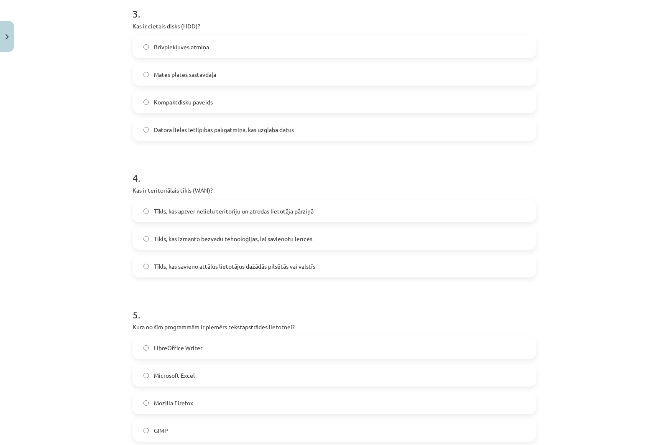
click at [245, 167] on h1 "4 ." at bounding box center [334, 171] width 404 height 26
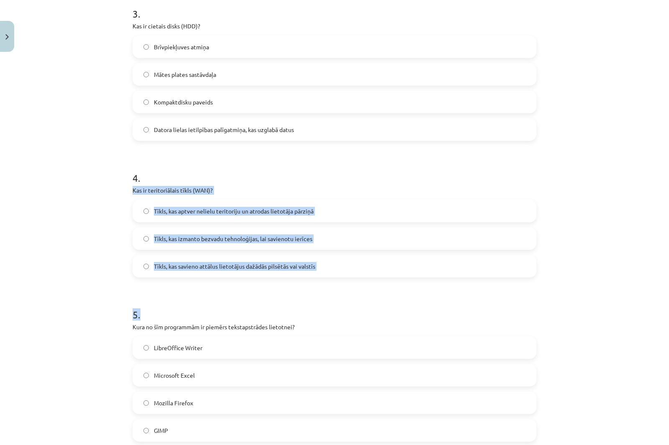
drag, startPoint x: 129, startPoint y: 188, endPoint x: 354, endPoint y: 278, distance: 242.1
copy form "Kas ir teritoriālais tīkls (WAN)? Tīkls, kas aptver nelielu teritoriju un atrod…"
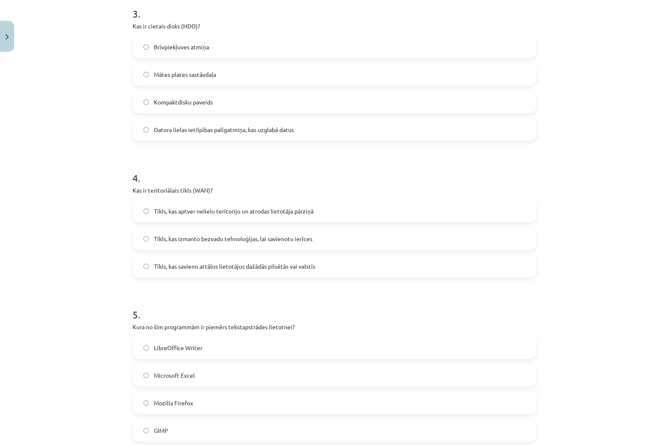
click at [276, 166] on h1 "4 ." at bounding box center [334, 171] width 404 height 26
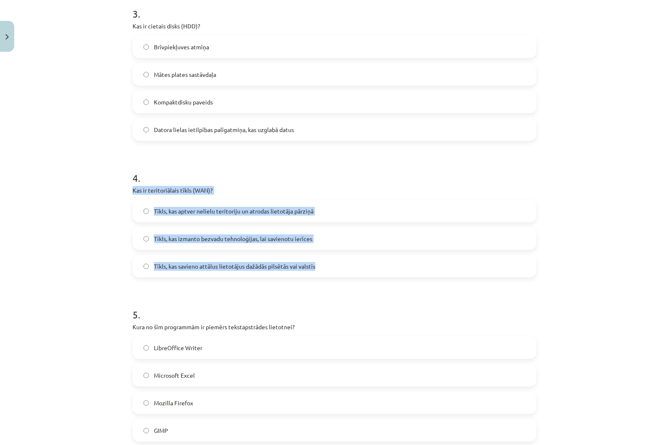
drag, startPoint x: 130, startPoint y: 188, endPoint x: 362, endPoint y: 260, distance: 243.6
click at [362, 260] on div "4 . Kas ir teritoriālais tīkls (WAN)? Tīkls, kas aptver nelielu teritoriju un a…" at bounding box center [334, 218] width 404 height 120
copy div "Kas ir teritoriālais tīkls (WAN)? Tīkls, kas aptver nelielu teritoriju un atrod…"
click at [85, 201] on div "Mācību tēma: Datorikas - 10. klases 1. ieskaites mācību materiāls #13 Noslēguma…" at bounding box center [334, 222] width 669 height 445
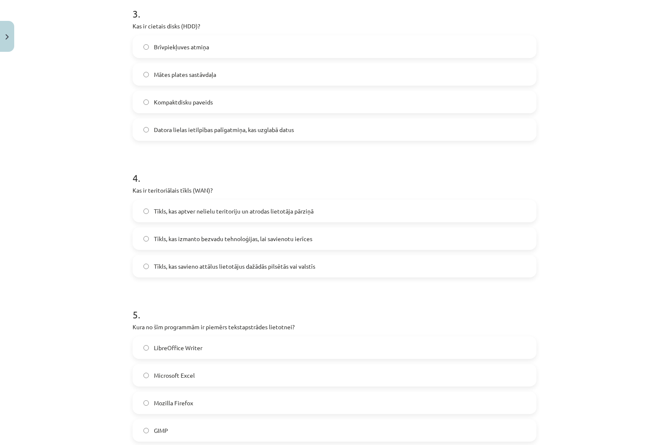
drag, startPoint x: 190, startPoint y: 264, endPoint x: 162, endPoint y: 263, distance: 28.4
click at [190, 264] on span "Tīkls, kas savieno attālus lietotājus dažādās pilsētās vai valstīs" at bounding box center [234, 266] width 161 height 9
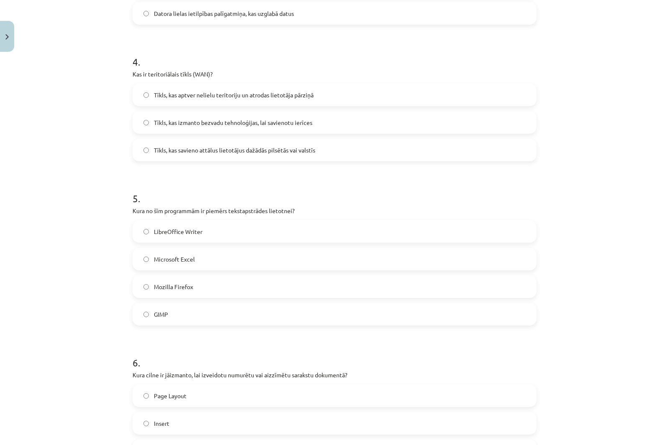
scroll to position [627, 0]
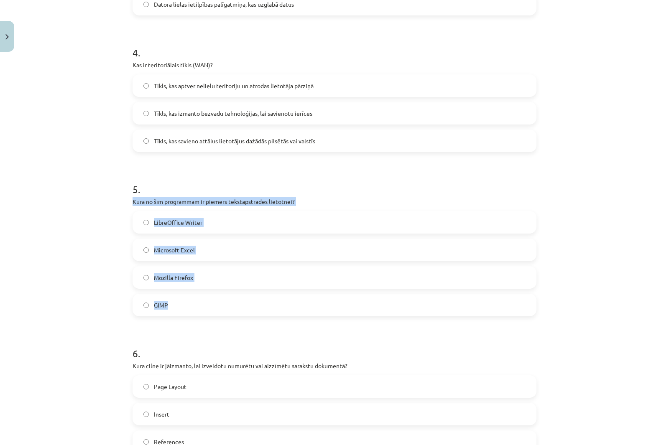
drag, startPoint x: 130, startPoint y: 201, endPoint x: 300, endPoint y: 293, distance: 194.1
click at [300, 293] on div "5 . Kura no šīm programmām ir piemērs tekstapstrādes lietotnei? LibreOffice Wri…" at bounding box center [334, 243] width 404 height 148
copy div "Kura no šīm programmām ir piemērs tekstapstrādes lietotnei? LibreOffice Writer …"
drag, startPoint x: 107, startPoint y: 215, endPoint x: 137, endPoint y: 225, distance: 31.2
click at [107, 215] on div "Mācību tēma: Datorikas - 10. klases 1. ieskaites mācību materiāls #13 Noslēguma…" at bounding box center [334, 222] width 669 height 445
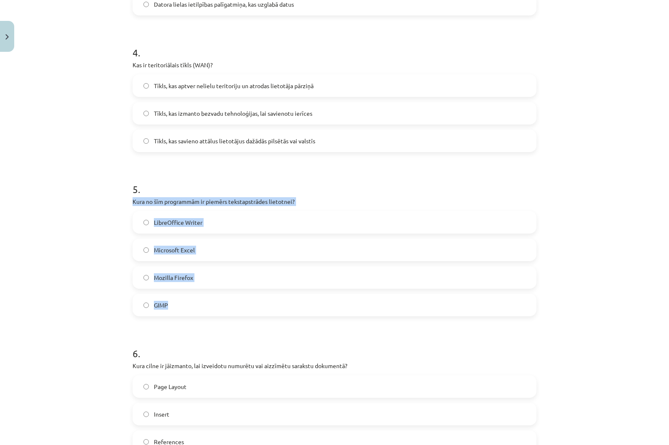
click at [155, 226] on span "LibreOffice Writer" at bounding box center [178, 222] width 48 height 9
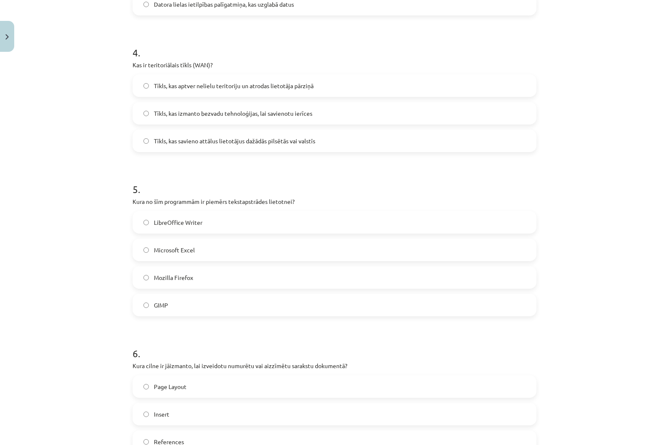
click at [104, 218] on div "Mācību tēma: Datorikas - 10. klases 1. ieskaites mācību materiāls #13 Noslēguma…" at bounding box center [334, 222] width 669 height 445
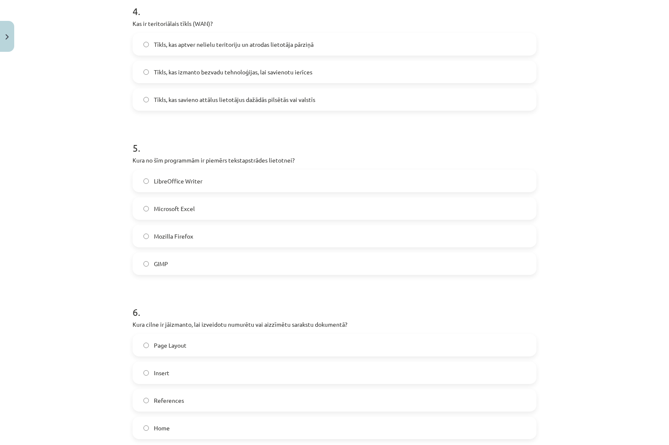
scroll to position [752, 0]
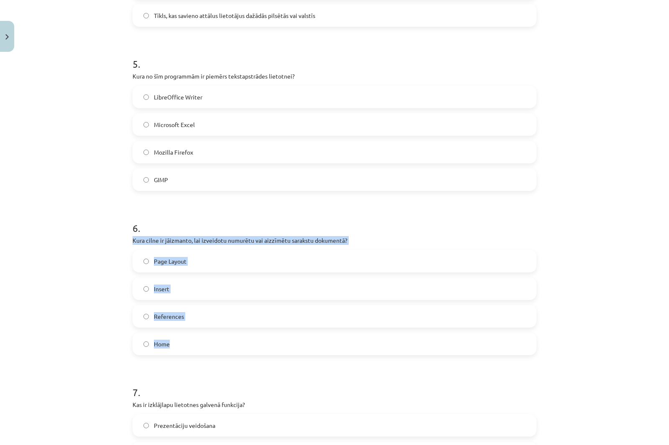
drag, startPoint x: 130, startPoint y: 241, endPoint x: 262, endPoint y: 353, distance: 173.1
click at [262, 353] on div "6 . Kura cilne ir jāizmanto, lai izveidotu numurētu vai aizzīmētu sarakstu doku…" at bounding box center [334, 282] width 404 height 148
click at [100, 265] on div "Mācību tēma: Datorikas - 10. klases 1. ieskaites mācību materiāls #13 Noslēguma…" at bounding box center [334, 222] width 669 height 445
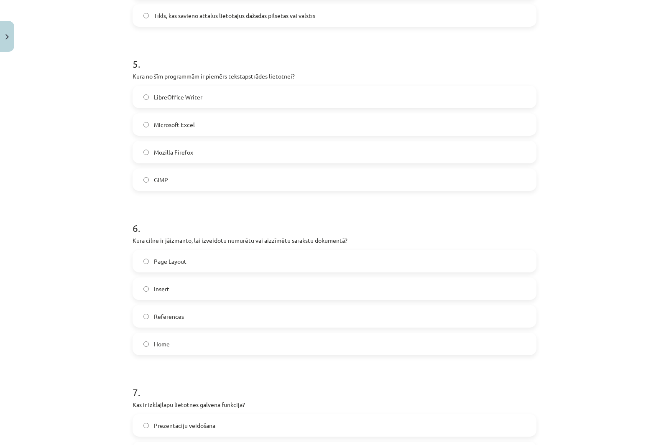
click at [157, 338] on label "Home" at bounding box center [334, 343] width 402 height 21
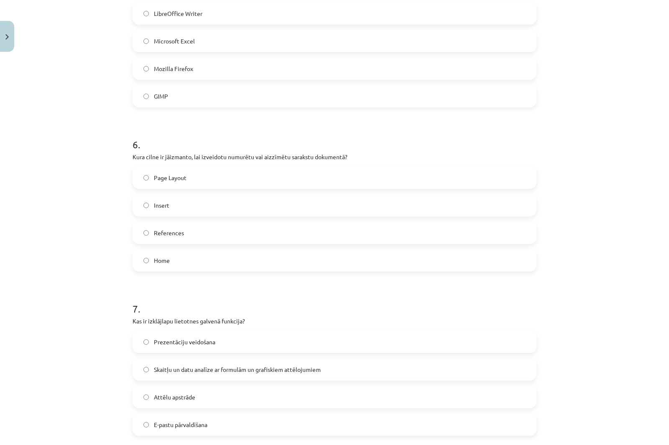
scroll to position [919, 0]
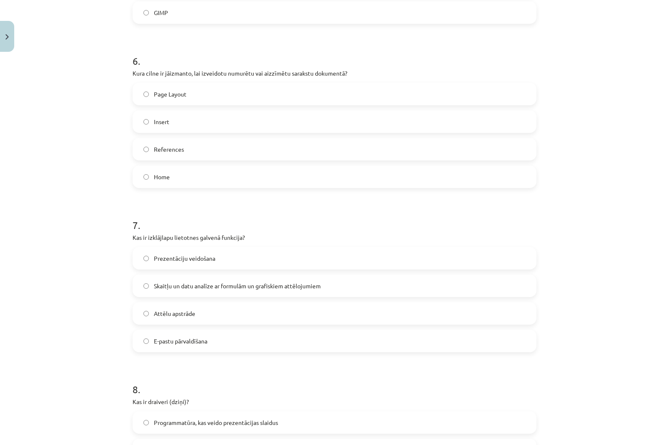
drag, startPoint x: 129, startPoint y: 238, endPoint x: 317, endPoint y: 336, distance: 212.1
click at [317, 336] on div "7 . Kas ir izklājlapu lietotnes galvenā funkcija? Prezentāciju veidošana Skaitļ…" at bounding box center [334, 279] width 404 height 148
click at [103, 203] on div "Mācību tēma: Datorikas - 10. klases 1. ieskaites mācību materiāls #13 Noslēguma…" at bounding box center [334, 222] width 669 height 445
click at [187, 283] on span "Skaitļu un datu analīze ar formulām un grafiskiem attēlojumiem" at bounding box center [237, 286] width 167 height 9
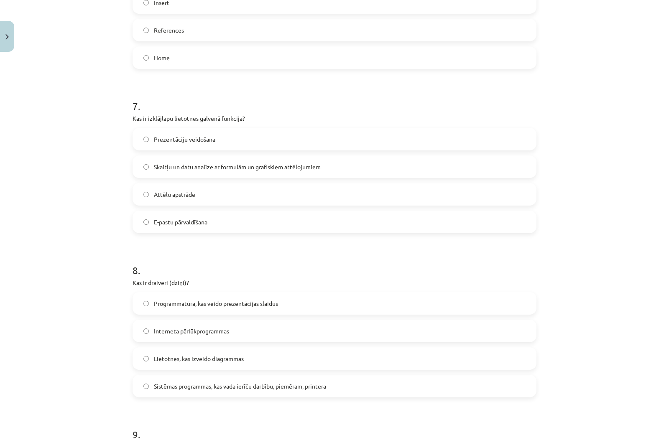
scroll to position [1128, 0]
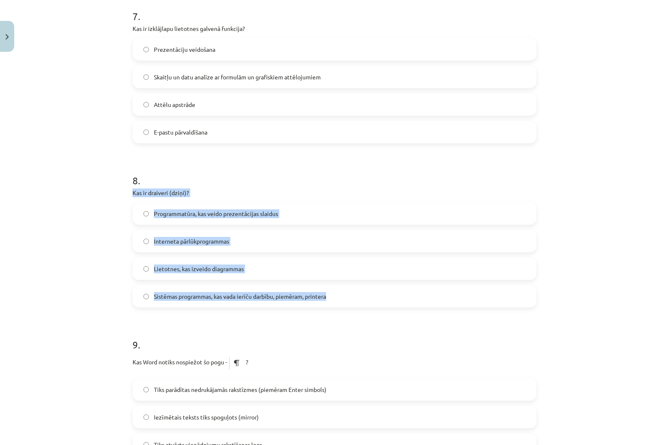
drag, startPoint x: 130, startPoint y: 191, endPoint x: 357, endPoint y: 302, distance: 252.3
click at [357, 302] on div "8 . Kas ir draiveri (dziņi)? Programmatūra, kas veido prezentācijas slaidus Int…" at bounding box center [334, 234] width 404 height 148
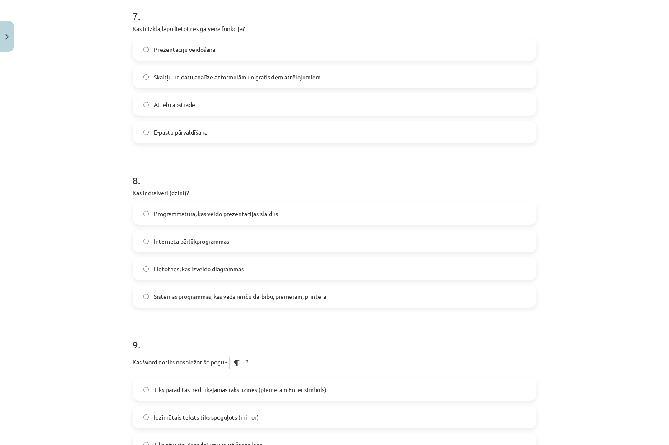
click at [90, 172] on div "Mācību tēma: Datorikas - 10. klases 1. ieskaites mācību materiāls #13 Noslēguma…" at bounding box center [334, 222] width 669 height 445
click at [207, 298] on span "Sistēmas programmas, kas vada ierīču darbību, piemēram, printera" at bounding box center [240, 296] width 172 height 9
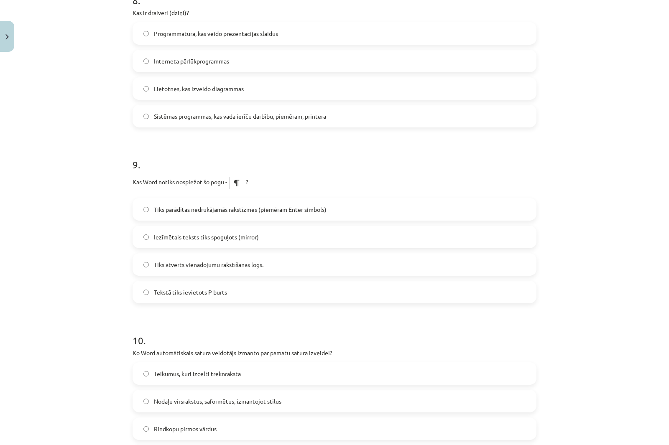
scroll to position [1379, 0]
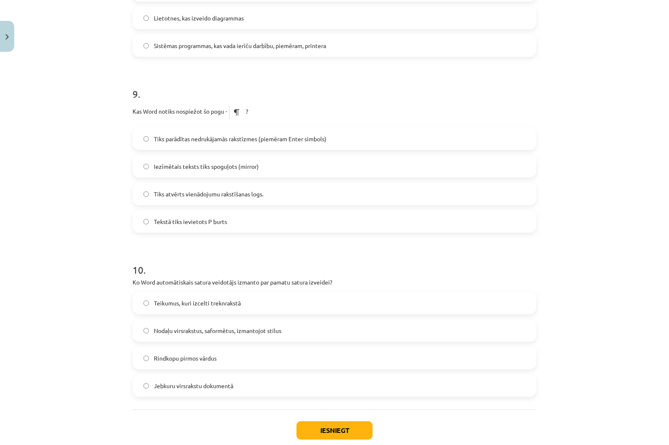
click at [638, 99] on div "Mācību tēma: Datorikas - 10. klases 1. ieskaites mācību materiāls #13 Noslēguma…" at bounding box center [334, 222] width 669 height 445
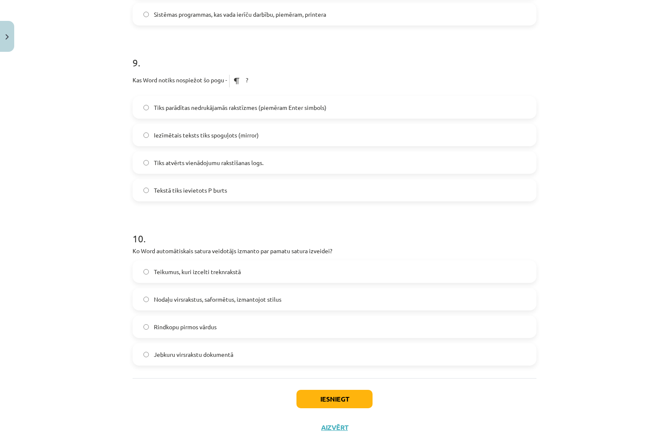
scroll to position [1428, 0]
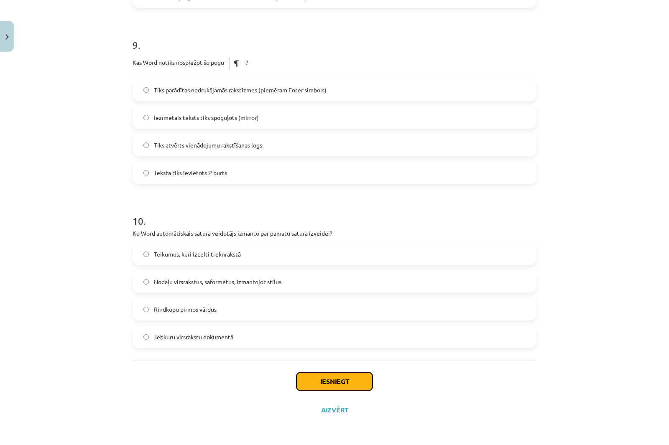
click at [331, 382] on button "Iesniegt" at bounding box center [334, 381] width 76 height 18
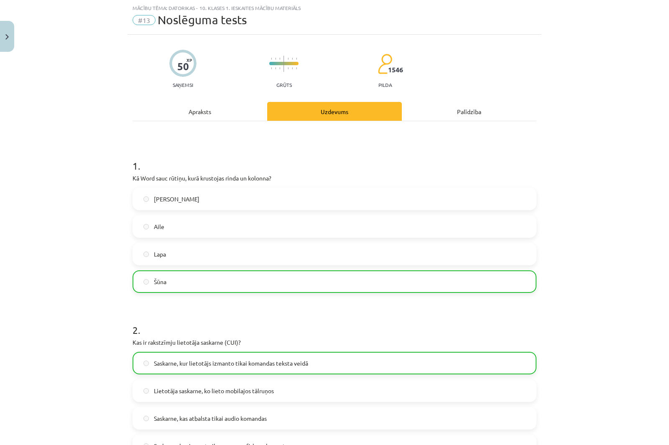
scroll to position [0, 0]
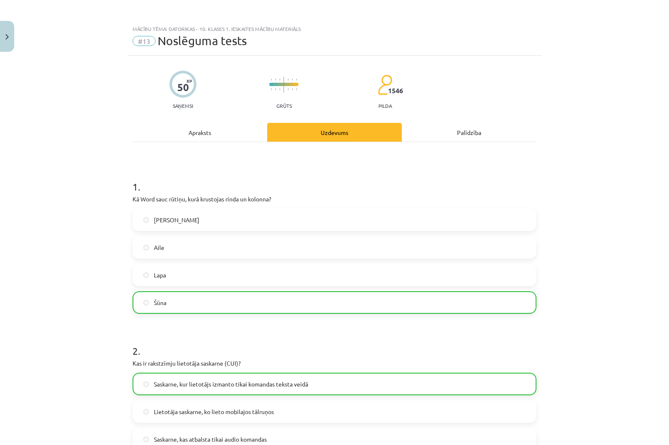
click at [58, 400] on div "Mācību tēma: Datorikas - 10. klases 1. ieskaites mācību materiāls #13 Noslēguma…" at bounding box center [334, 222] width 669 height 445
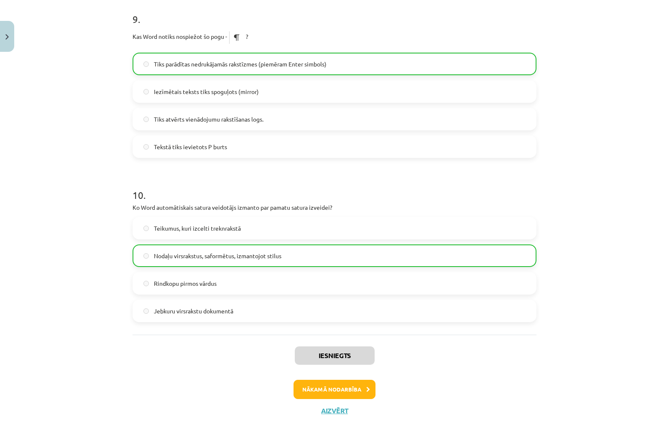
scroll to position [1455, 0]
click at [345, 389] on button "Nākamā nodarbība" at bounding box center [334, 388] width 82 height 19
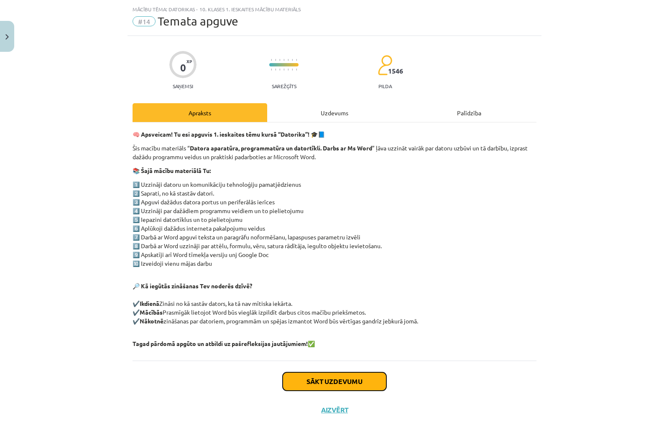
click at [315, 381] on button "Sākt uzdevumu" at bounding box center [334, 381] width 104 height 18
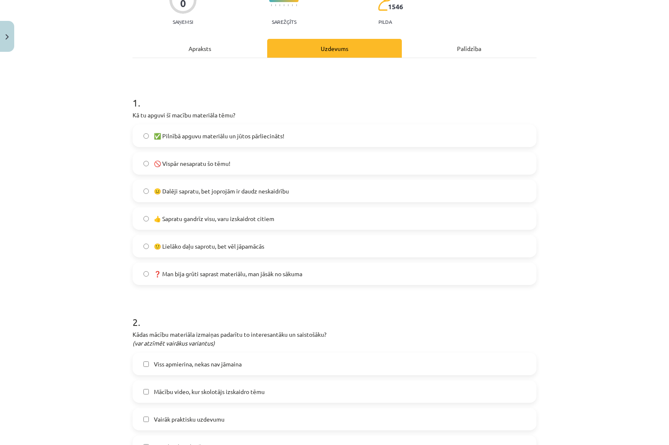
scroll to position [103, 0]
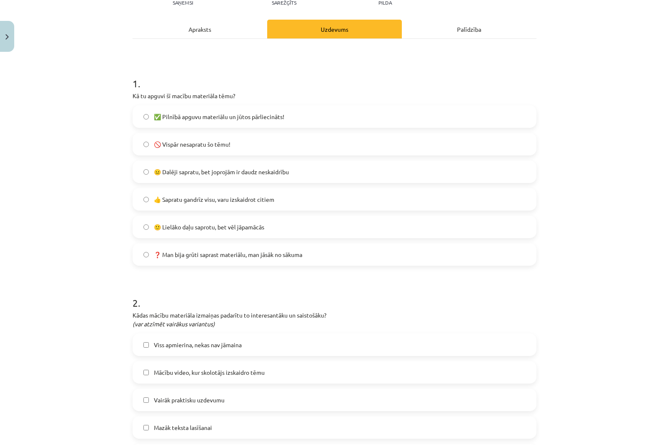
click at [199, 203] on span "👍 Sapratu gandrīz visu, varu izskaidrot citiem" at bounding box center [214, 199] width 120 height 9
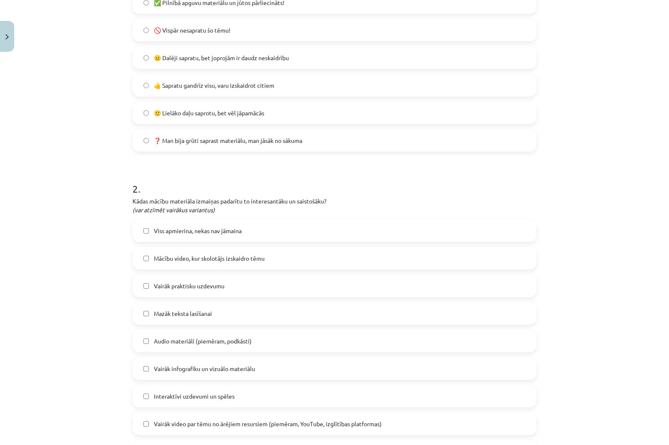
scroll to position [270, 0]
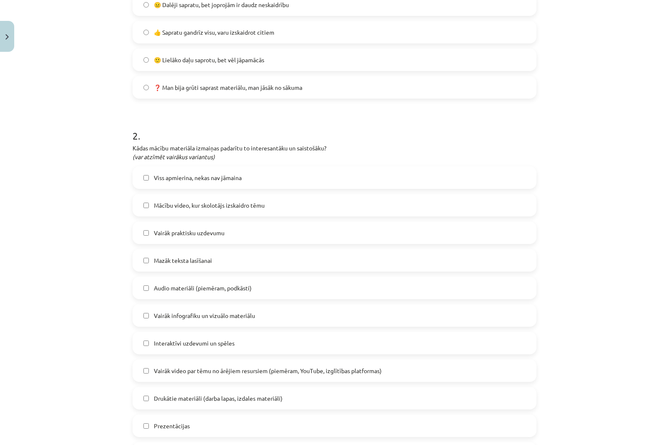
click at [59, 247] on div "Mācību tēma: Datorikas - 10. klases 1. ieskaites mācību materiāls #14 Temata ap…" at bounding box center [334, 222] width 669 height 445
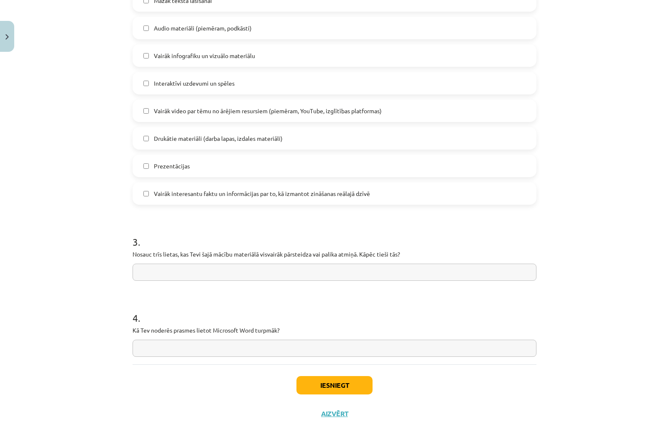
scroll to position [534, 0]
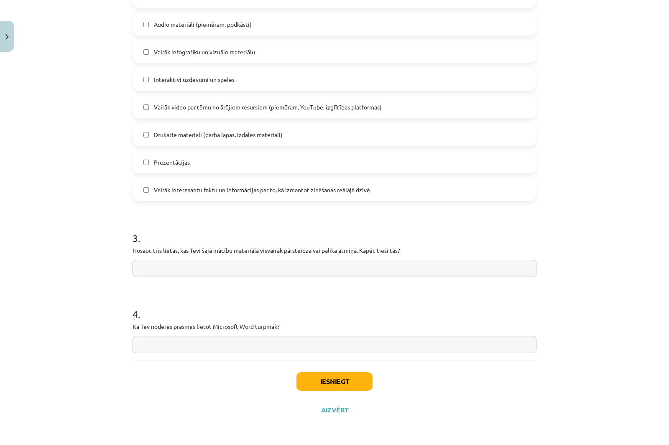
click at [272, 266] on input "text" at bounding box center [334, 268] width 404 height 17
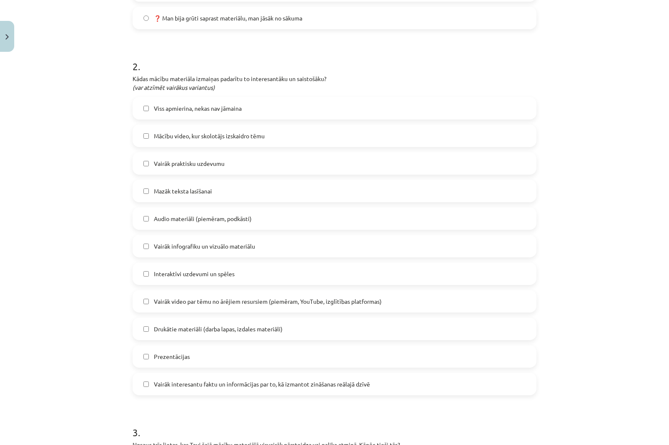
scroll to position [325, 0]
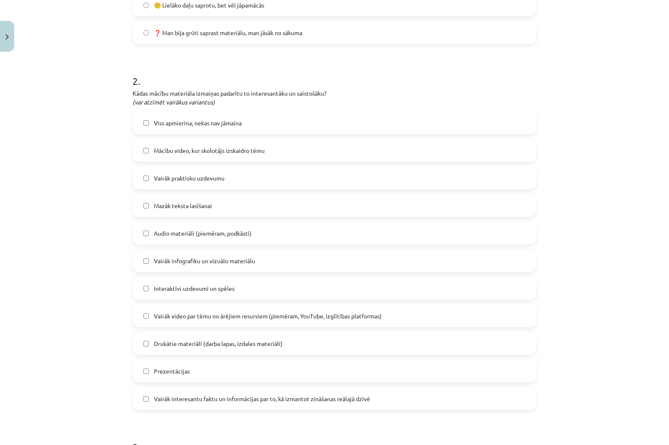
type input "**********"
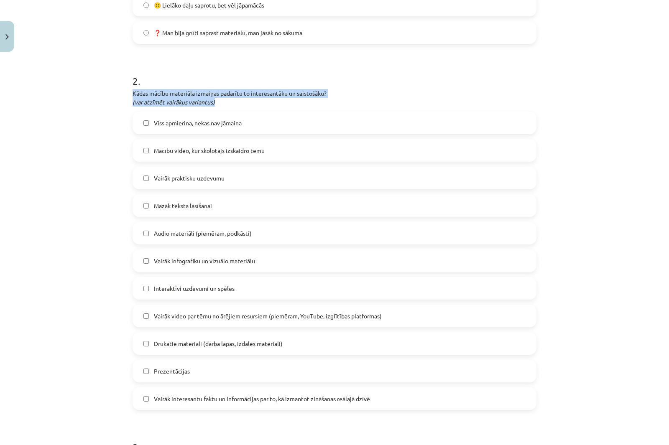
drag, startPoint x: 140, startPoint y: 93, endPoint x: 276, endPoint y: 106, distance: 136.8
click at [276, 106] on div "0 XP Saņemsi Sarežģīts 1546 pilda Apraksts Uzdevums Palīdzība 1 . Kā tu apguvi …" at bounding box center [334, 181] width 414 height 903
click at [72, 150] on div "Mācību tēma: Datorikas - 10. klases 1. ieskaites mācību materiāls #14 Temata ap…" at bounding box center [334, 222] width 669 height 445
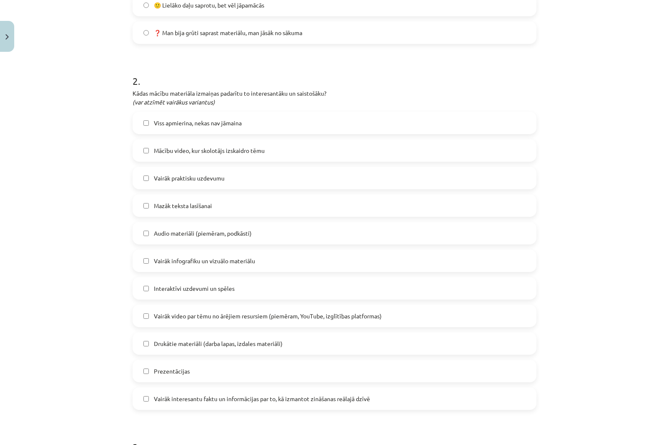
scroll to position [367, 0]
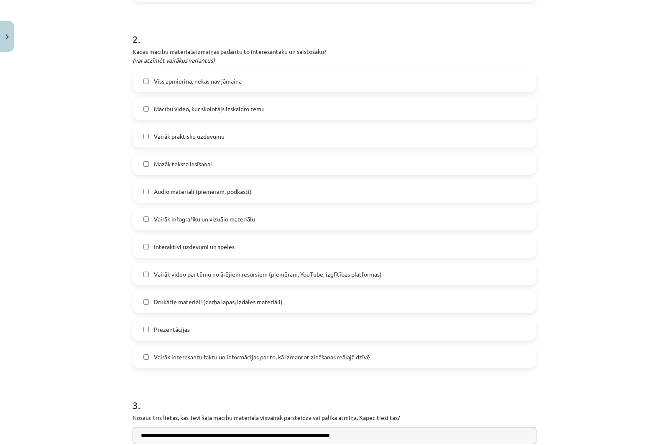
click at [173, 76] on label "Viss apmierina, nekas nav jāmaina" at bounding box center [334, 81] width 402 height 21
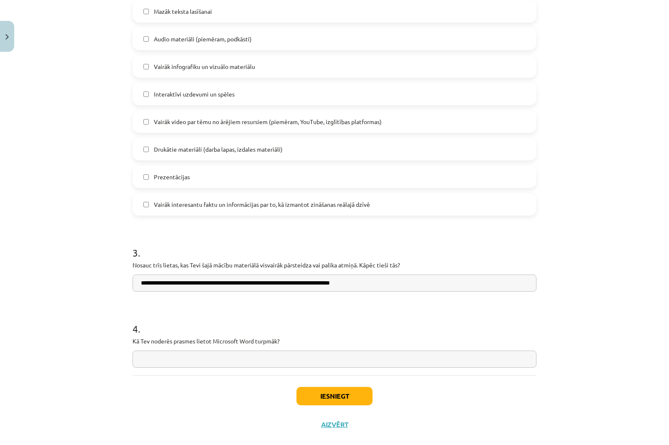
scroll to position [534, 0]
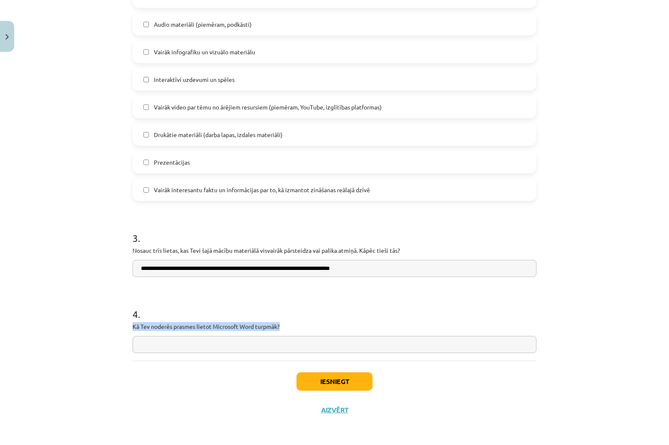
drag, startPoint x: 130, startPoint y: 325, endPoint x: 303, endPoint y: 323, distance: 172.2
click at [170, 331] on p "Kā Tev noderēs prasmes lietot Microsoft Word turpmāk?" at bounding box center [334, 326] width 404 height 9
click at [171, 336] on input "text" at bounding box center [334, 344] width 404 height 17
type input "*"
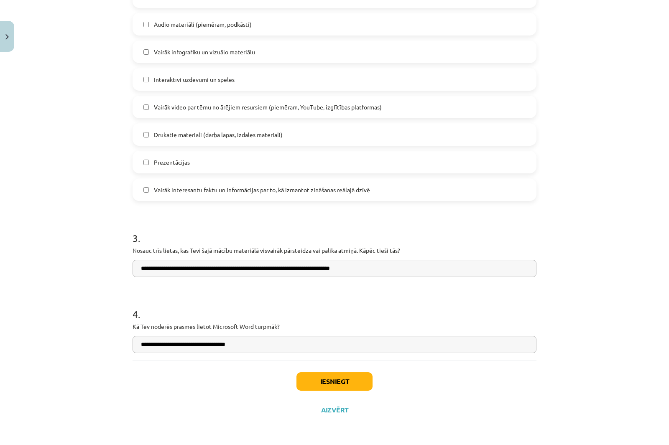
click at [267, 346] on input "**********" at bounding box center [334, 344] width 404 height 17
click at [266, 348] on input "**********" at bounding box center [334, 344] width 404 height 17
click at [287, 342] on input "**********" at bounding box center [334, 344] width 404 height 17
type input "**********"
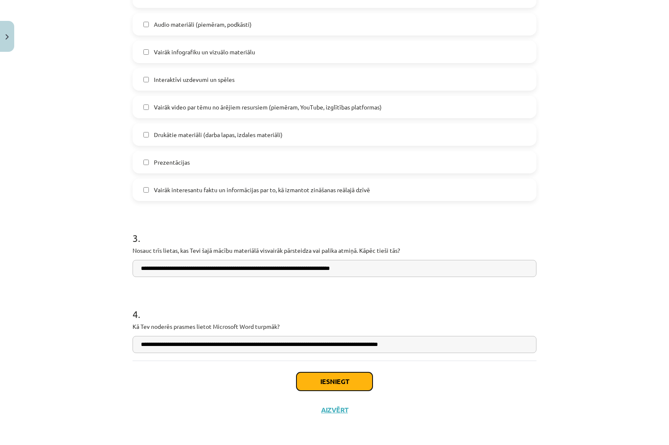
click at [343, 385] on button "Iesniegt" at bounding box center [334, 381] width 76 height 18
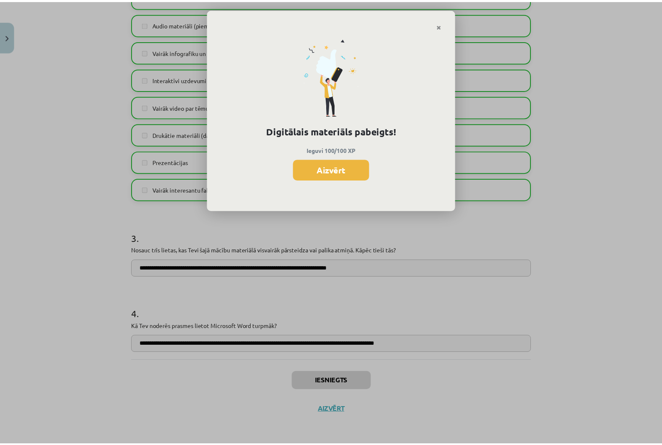
scroll to position [773, 0]
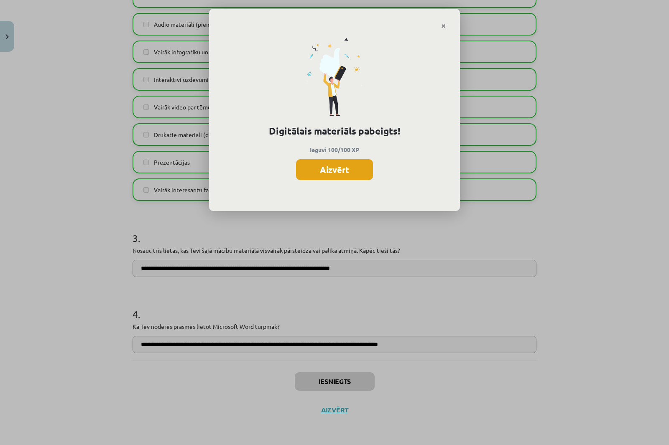
click at [321, 169] on button "Aizvērt" at bounding box center [334, 169] width 77 height 21
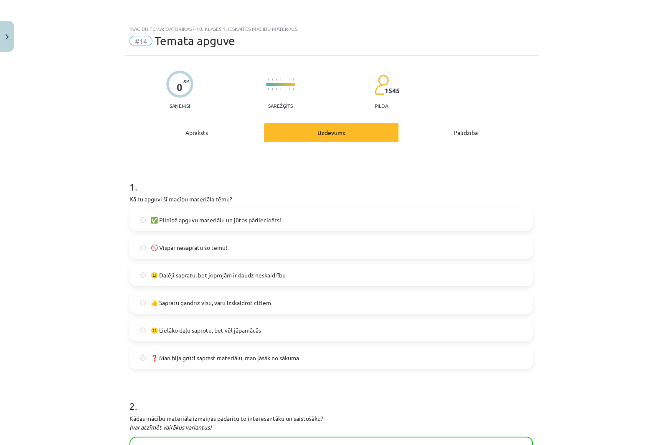
scroll to position [606, 0]
click at [7, 39] on img "Close" at bounding box center [6, 36] width 3 height 5
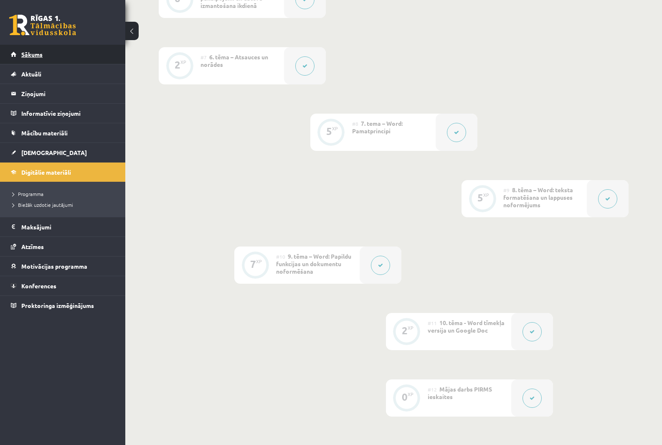
click at [25, 54] on span "Sākums" at bounding box center [31, 55] width 21 height 8
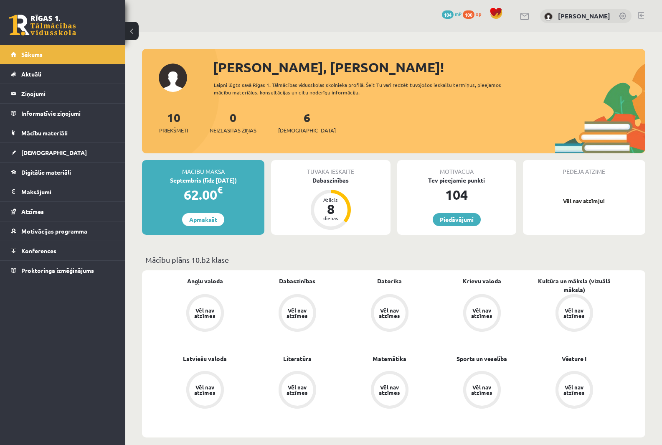
click at [463, 14] on span "100" at bounding box center [469, 14] width 12 height 8
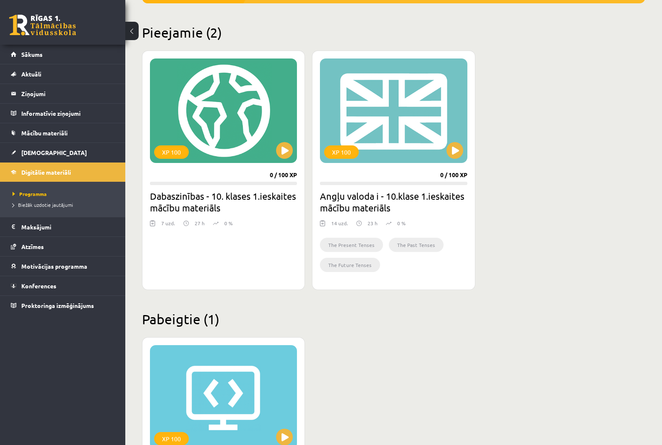
scroll to position [187, 0]
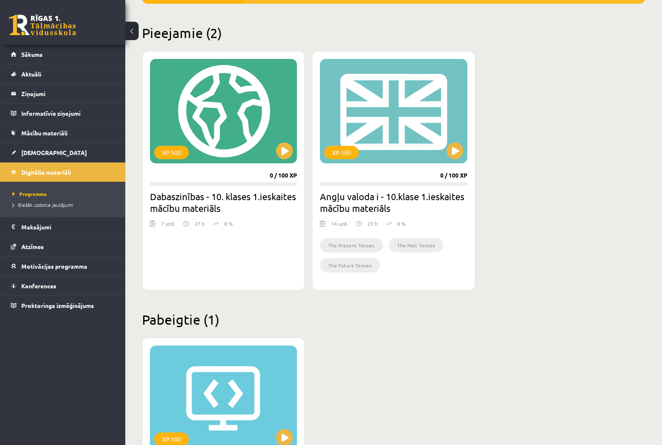
click at [554, 206] on div "XP 100 0 / 100 XP Dabaszinības - 10. klases 1.ieskaites mācību materiāls 7 uzd.…" at bounding box center [394, 170] width 504 height 239
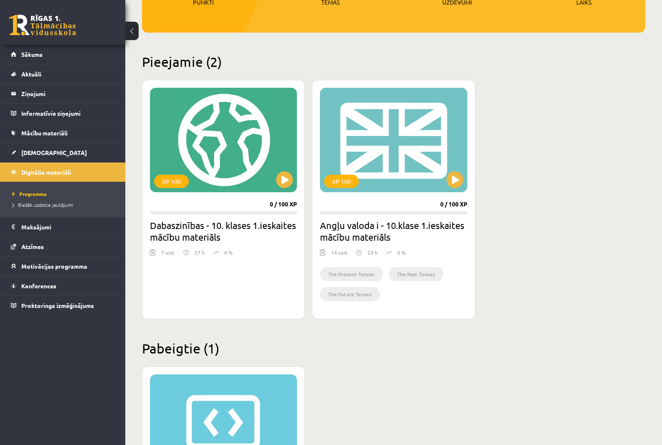
scroll to position [145, 0]
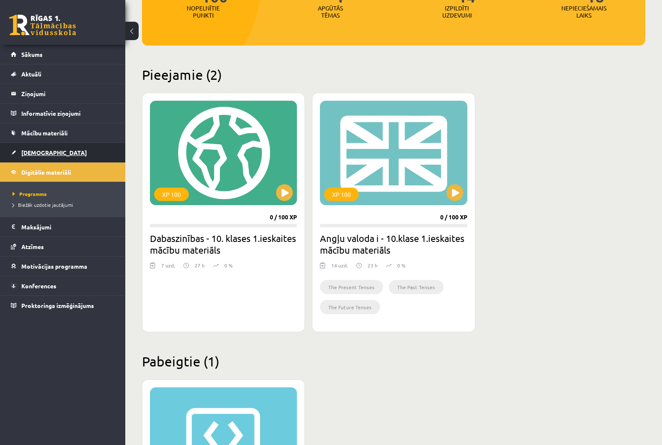
click at [36, 153] on span "[DEMOGRAPHIC_DATA]" at bounding box center [54, 153] width 66 height 8
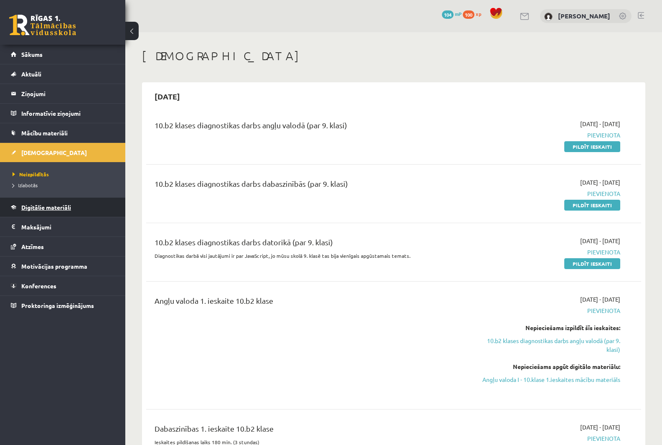
click at [56, 204] on span "Digitālie materiāli" at bounding box center [46, 207] width 50 height 8
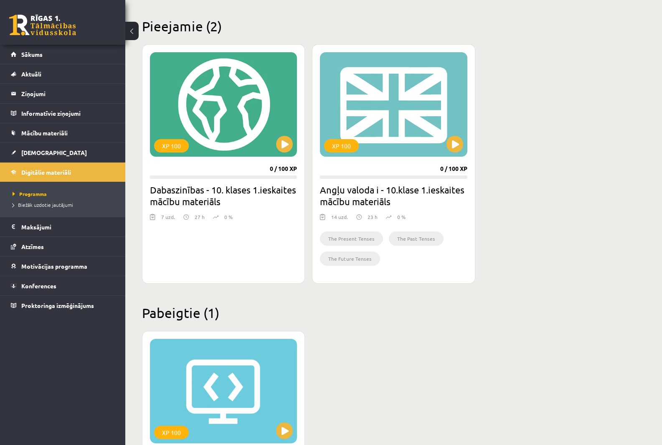
scroll to position [167, 0]
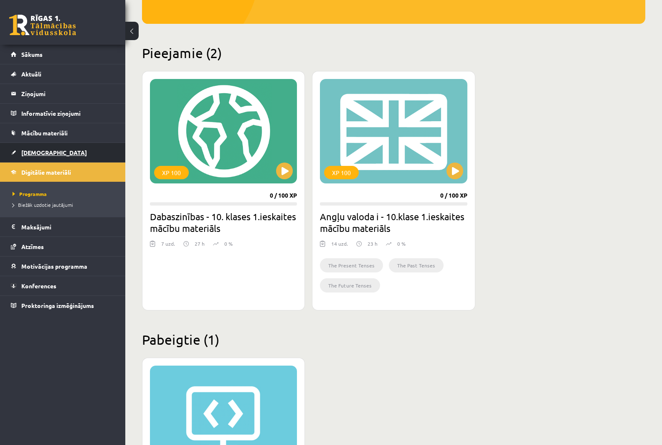
click at [49, 153] on link "[DEMOGRAPHIC_DATA]" at bounding box center [63, 152] width 104 height 19
